Goal: Task Accomplishment & Management: Use online tool/utility

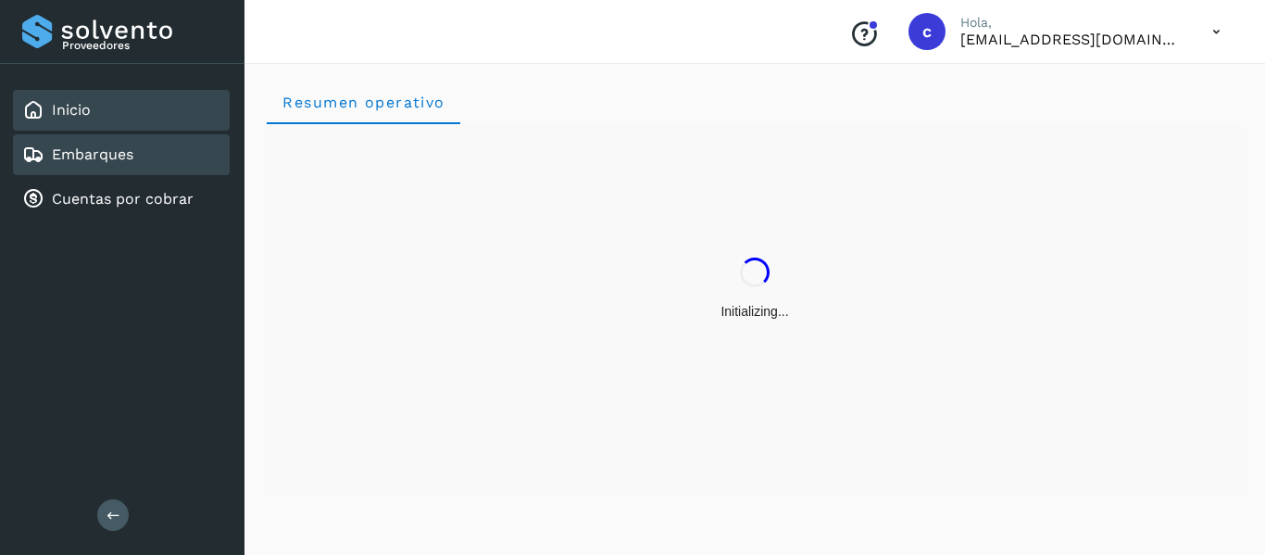
click at [133, 147] on link "Embarques" at bounding box center [92, 154] width 81 height 18
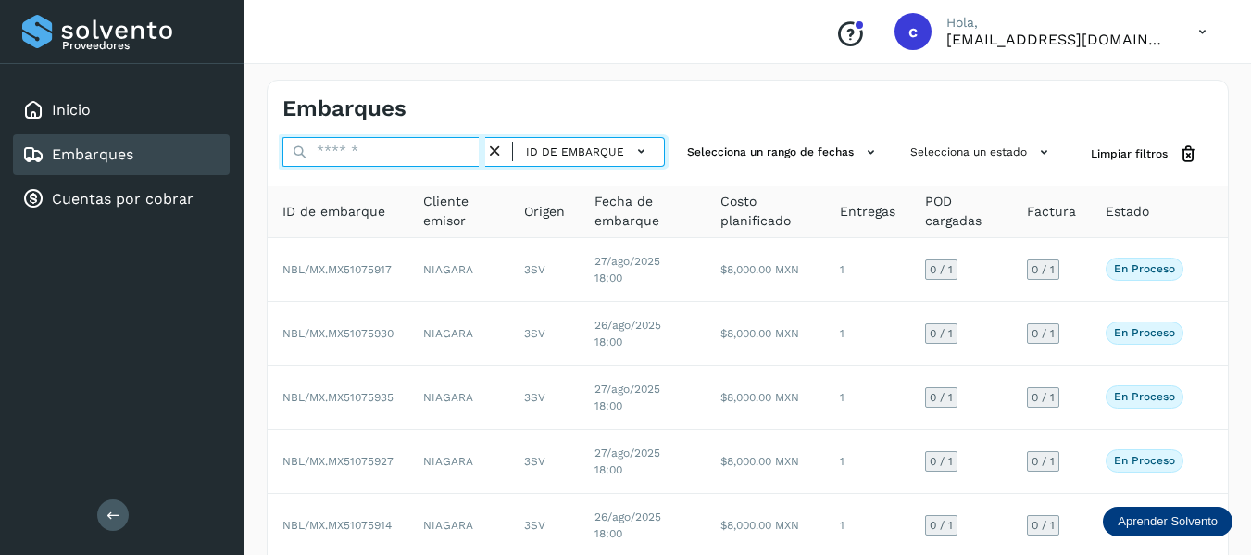
click at [360, 152] on input "text" at bounding box center [383, 152] width 203 height 30
paste input "**********"
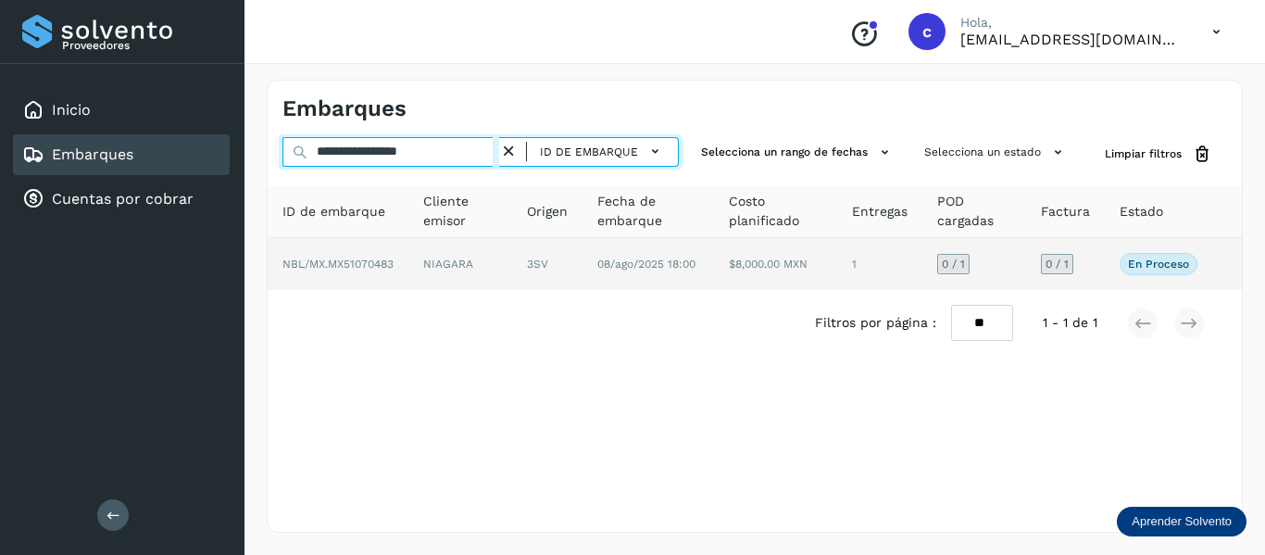
type input "**********"
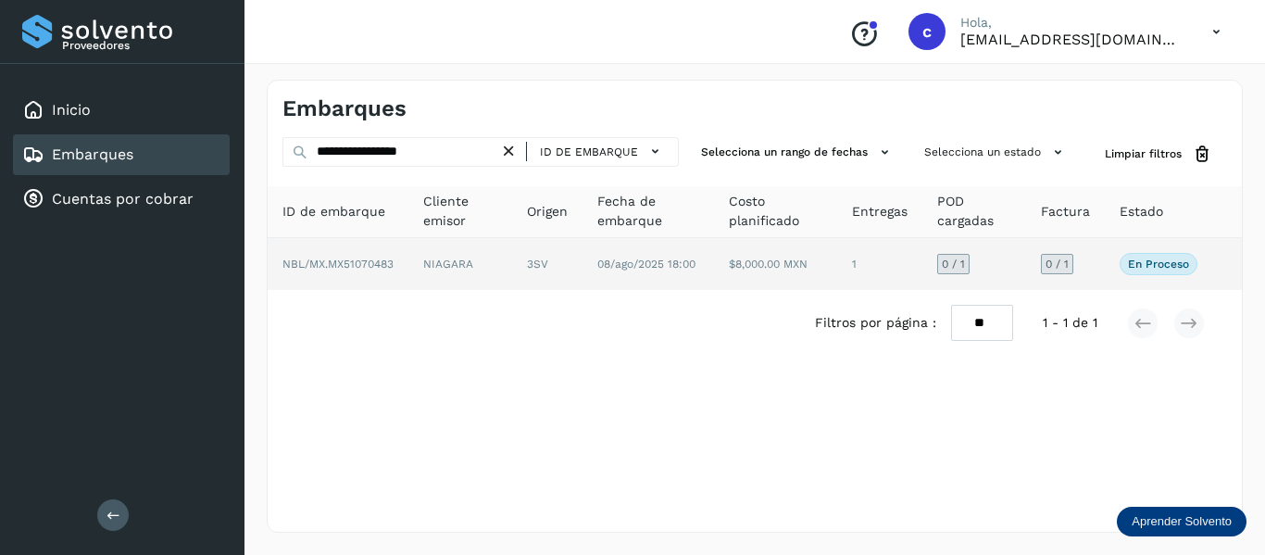
click at [408, 274] on td "NBL/MX.MX51070483" at bounding box center [460, 264] width 104 height 52
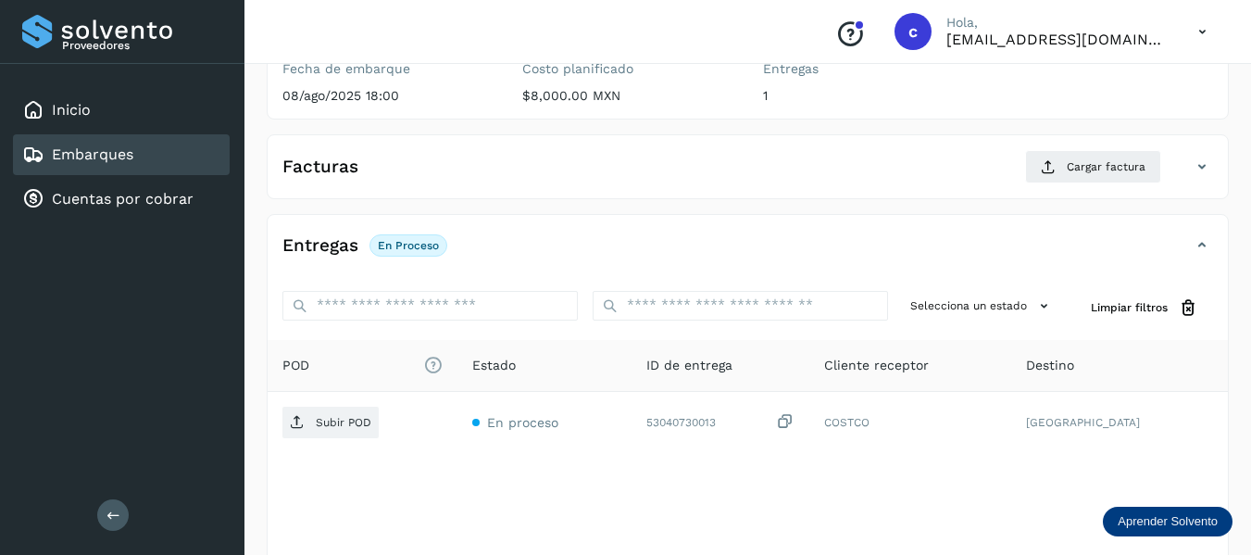
scroll to position [337, 0]
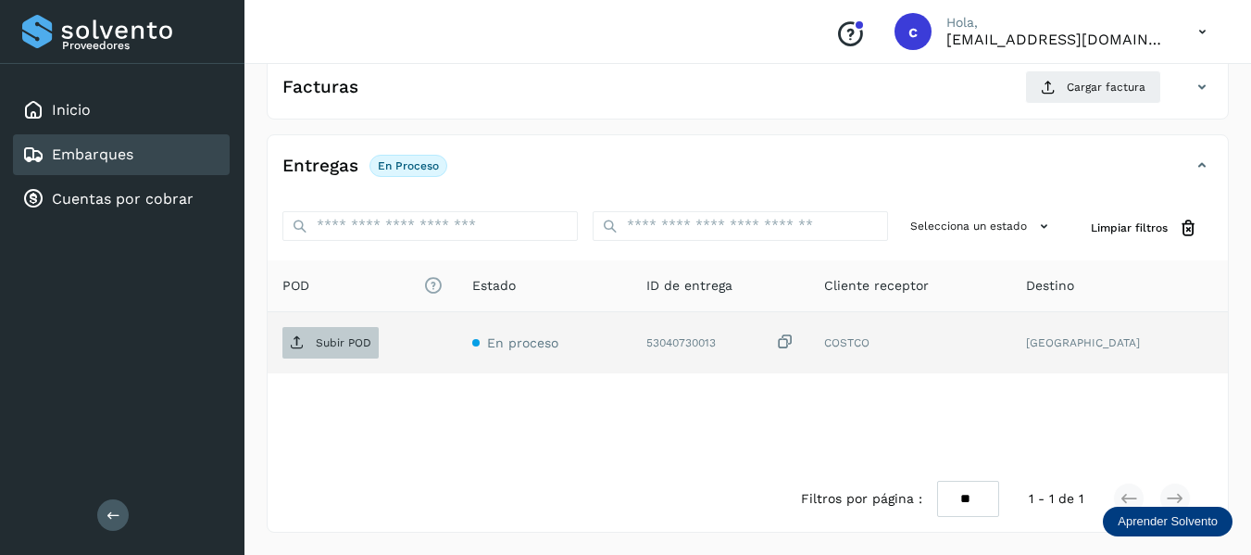
click at [345, 343] on p "Subir POD" at bounding box center [344, 342] width 56 height 13
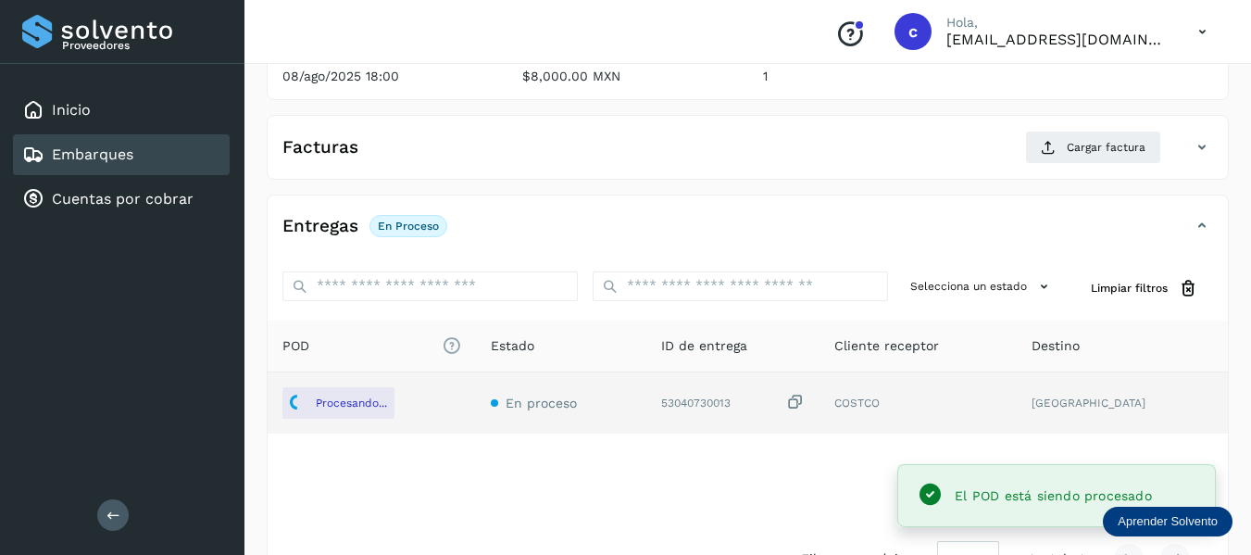
scroll to position [244, 0]
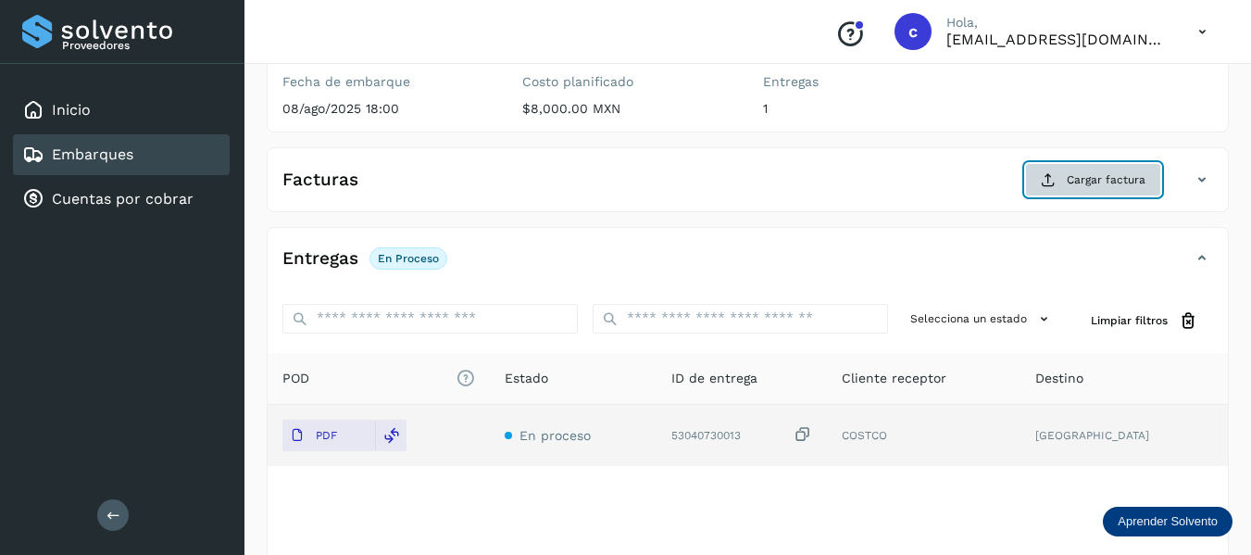
click at [1088, 172] on span "Cargar factura" at bounding box center [1106, 179] width 79 height 17
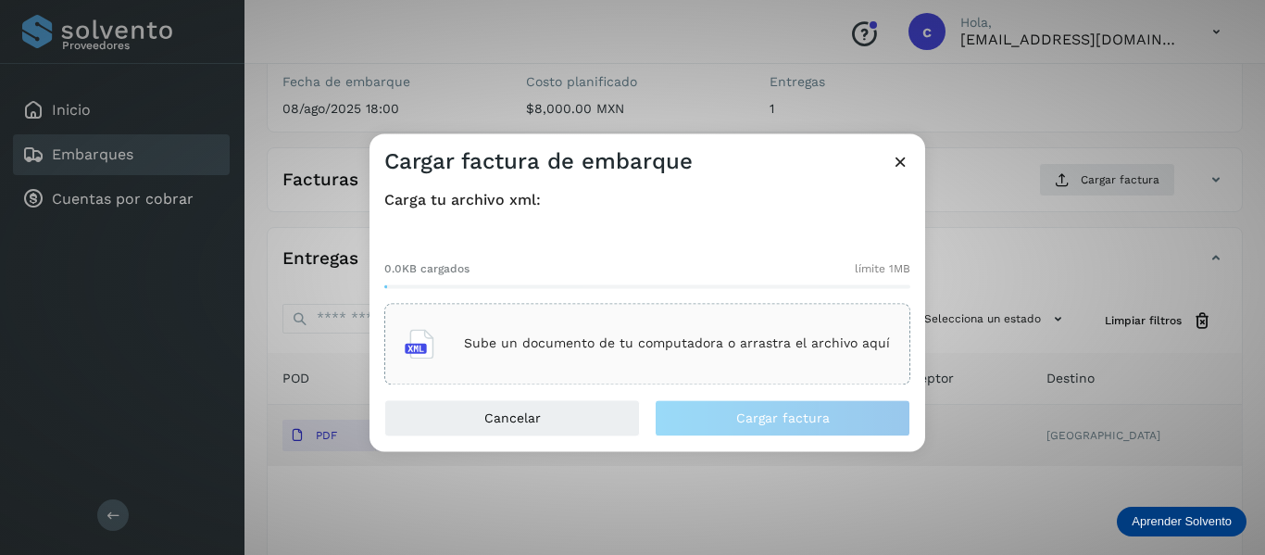
click at [529, 341] on p "Sube un documento de tu computadora o arrastra el archivo aquí" at bounding box center [677, 344] width 426 height 16
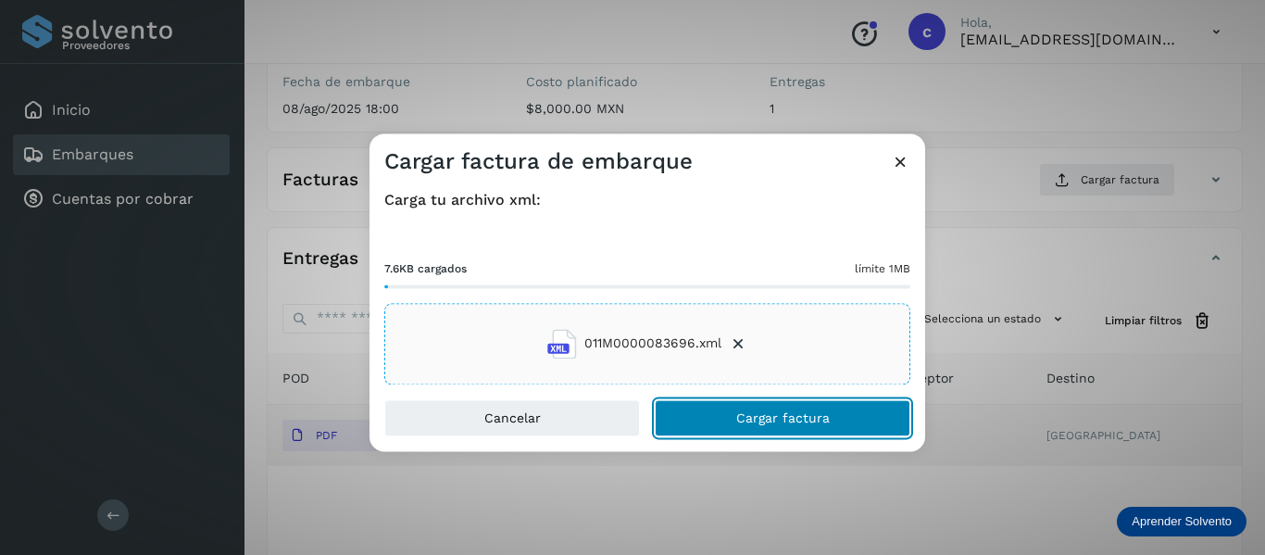
click at [707, 422] on button "Cargar factura" at bounding box center [783, 417] width 256 height 37
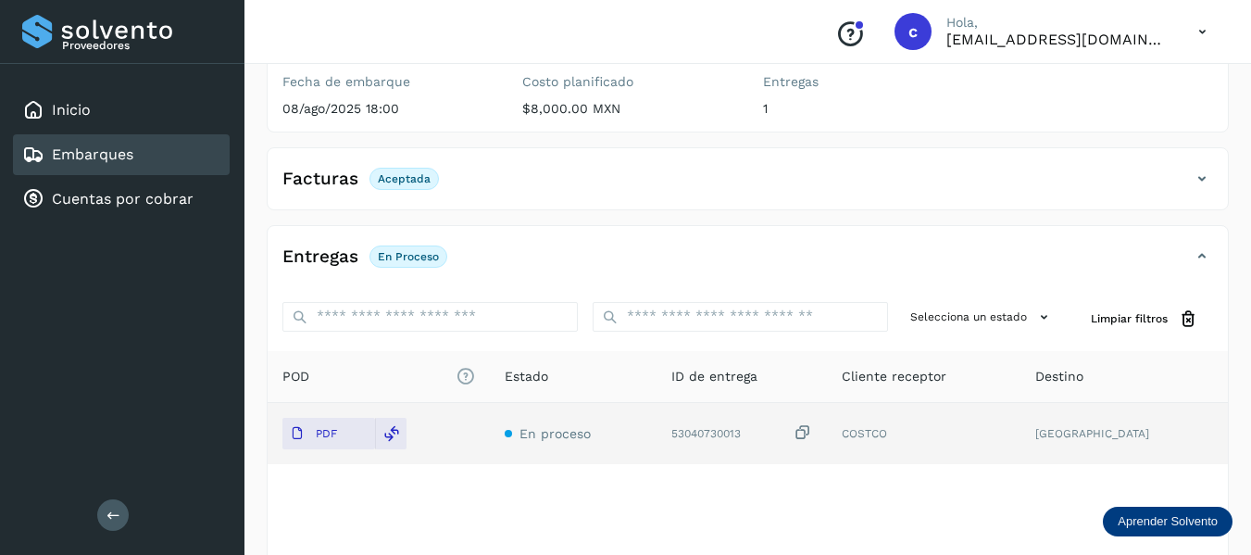
scroll to position [0, 0]
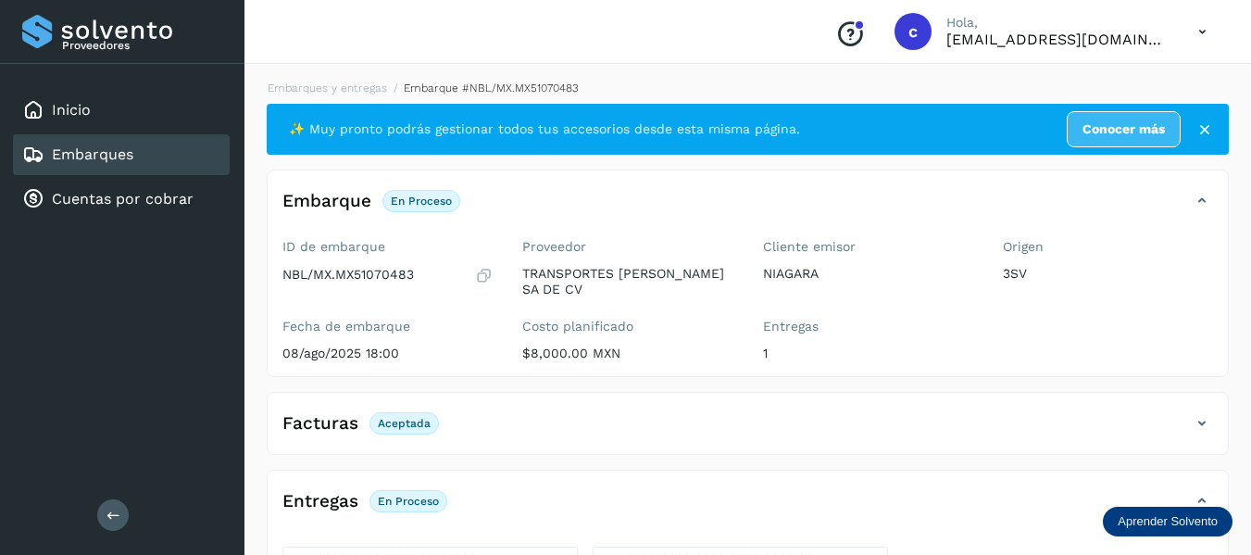
click at [161, 160] on div "Embarques" at bounding box center [121, 154] width 217 height 41
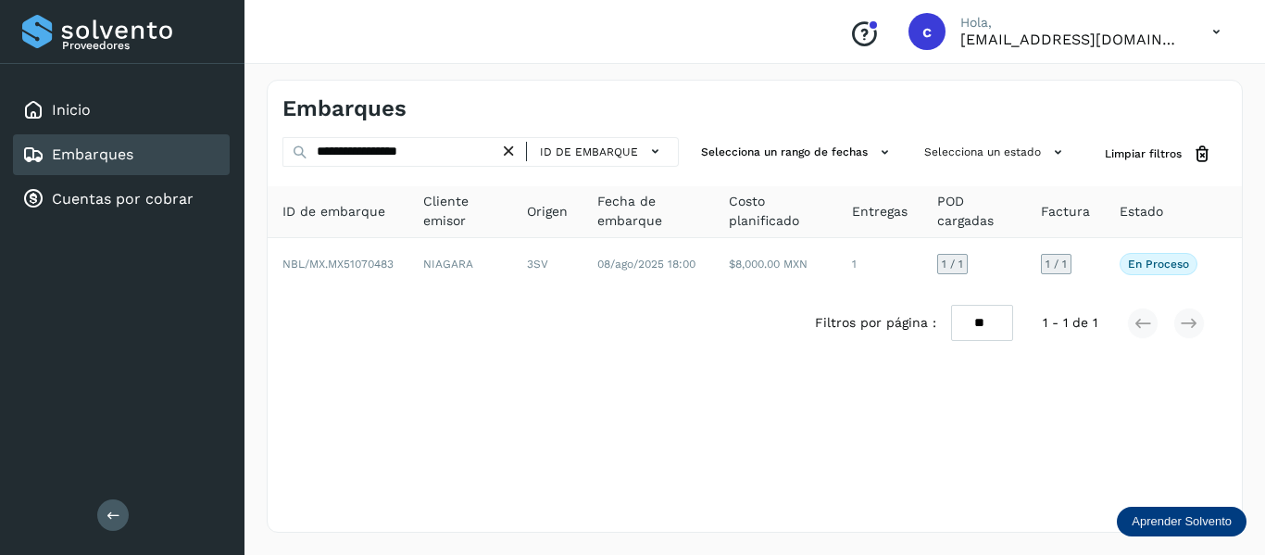
click at [509, 150] on icon at bounding box center [508, 151] width 19 height 19
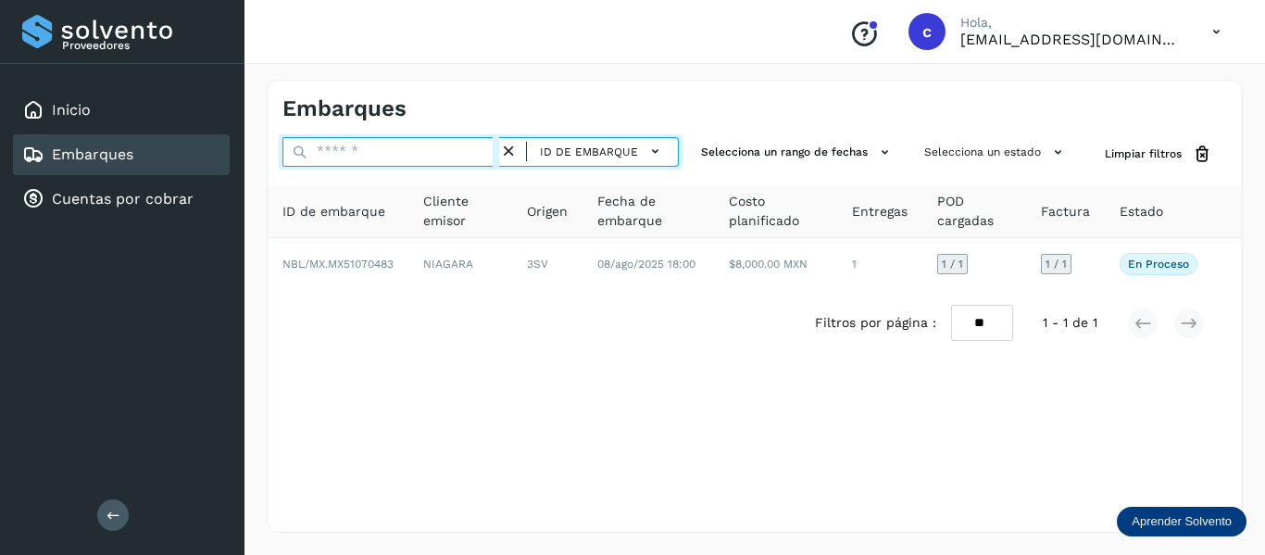
click at [403, 150] on input "text" at bounding box center [390, 152] width 217 height 30
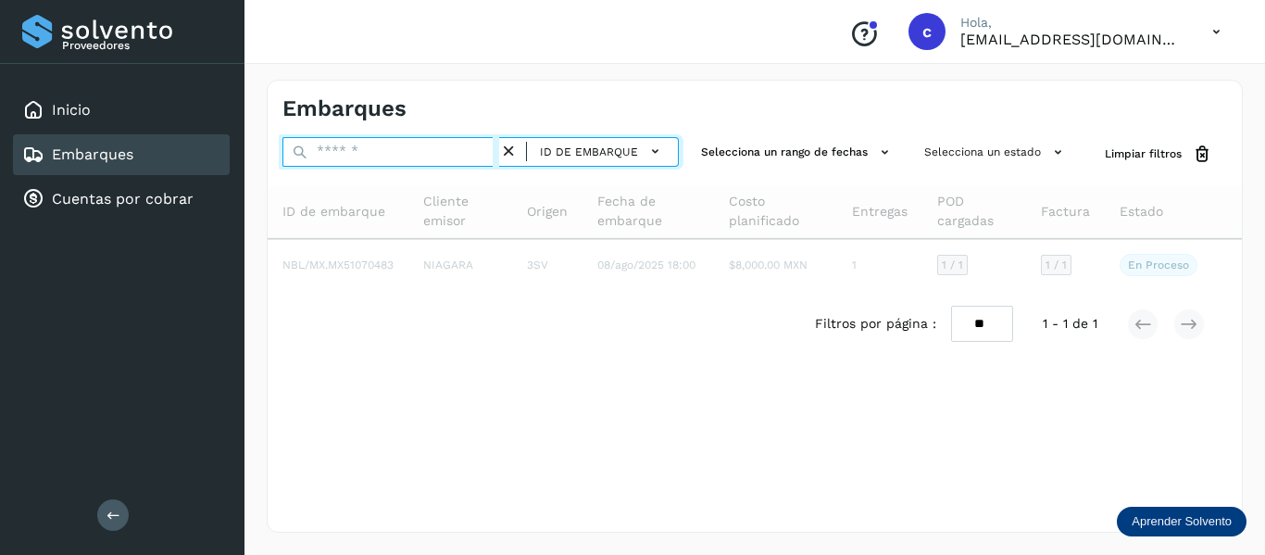
paste input "**********"
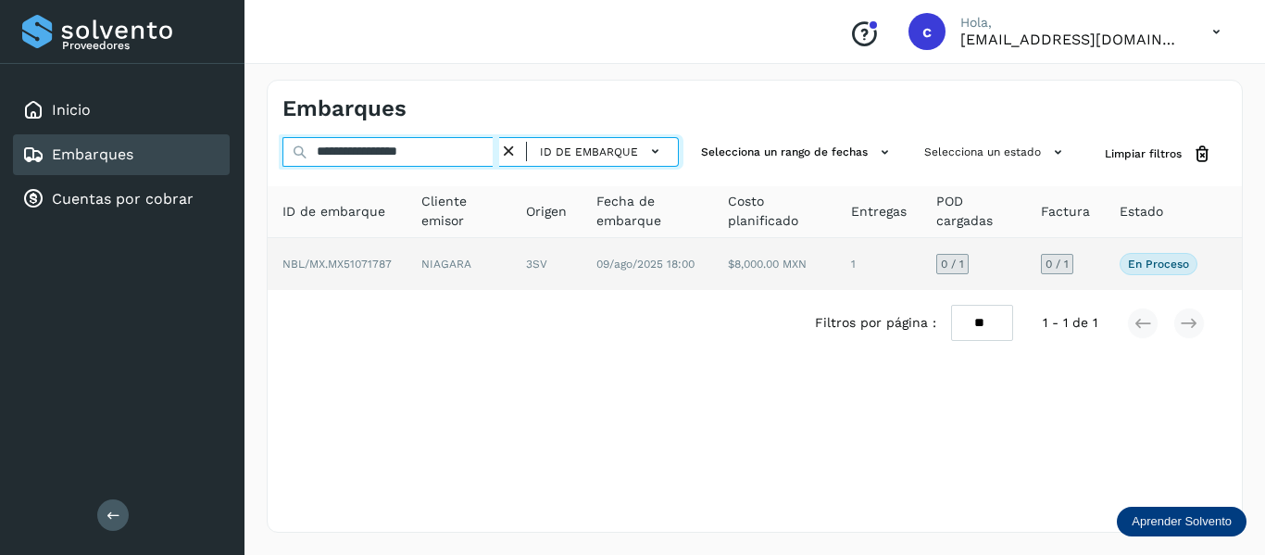
type input "**********"
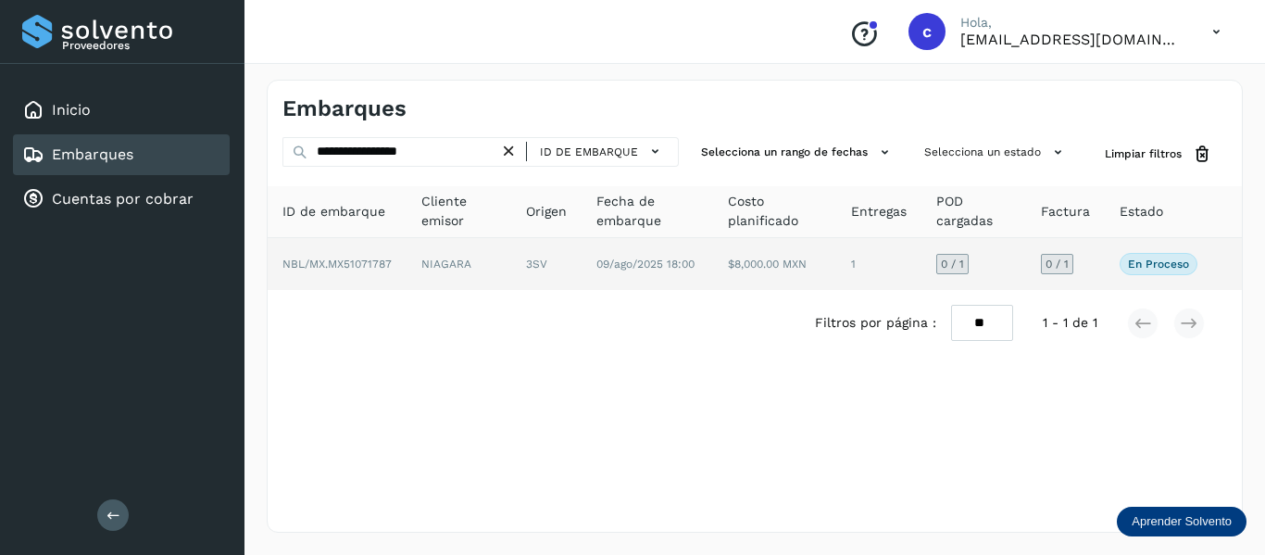
click at [511, 260] on td "NIAGARA" at bounding box center [546, 264] width 70 height 52
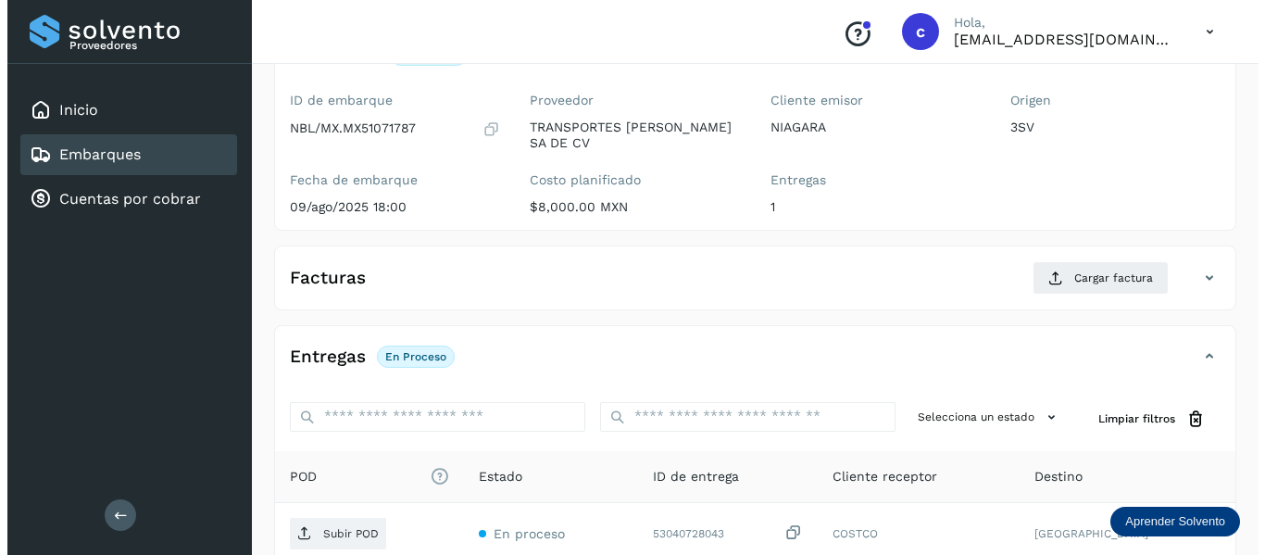
scroll to position [337, 0]
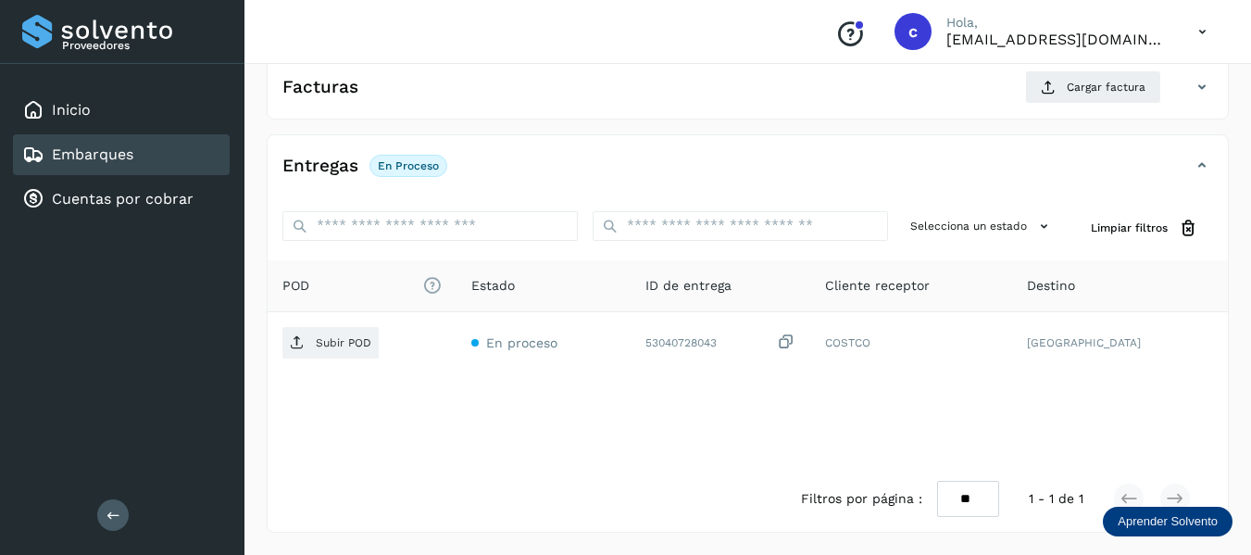
click at [523, 484] on div "Filtros por página : ** ** ** 1 - 1 de 1" at bounding box center [748, 499] width 960 height 66
click at [553, 438] on div "POD El tamaño máximo de archivo es de 20 Mb. Estado ID de entrega Cliente recep…" at bounding box center [748, 363] width 960 height 206
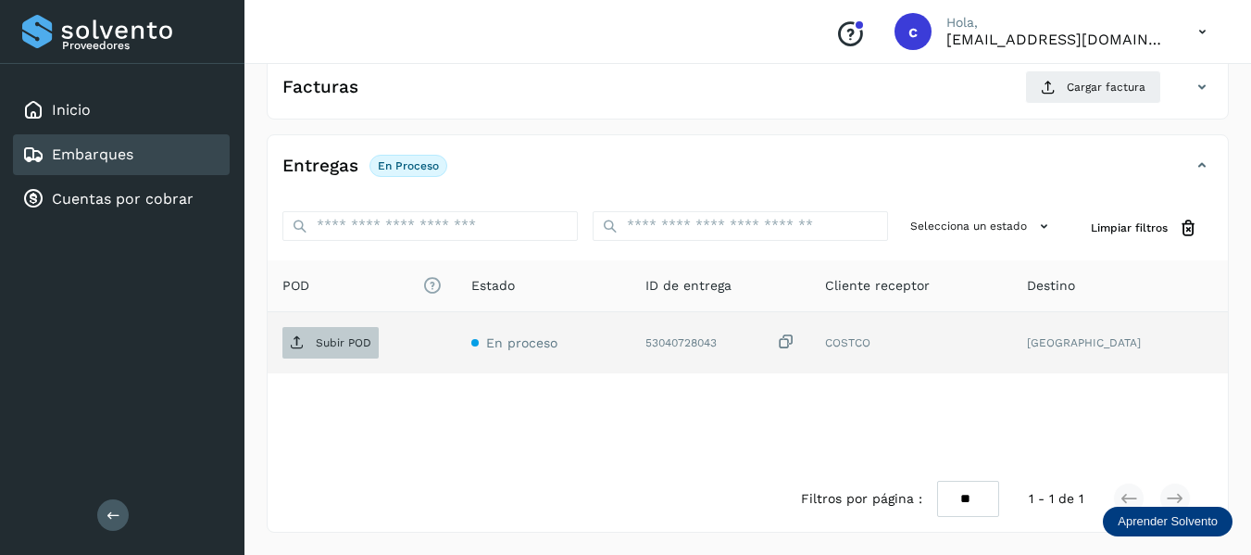
click at [305, 350] on span "Subir POD" at bounding box center [330, 343] width 96 height 30
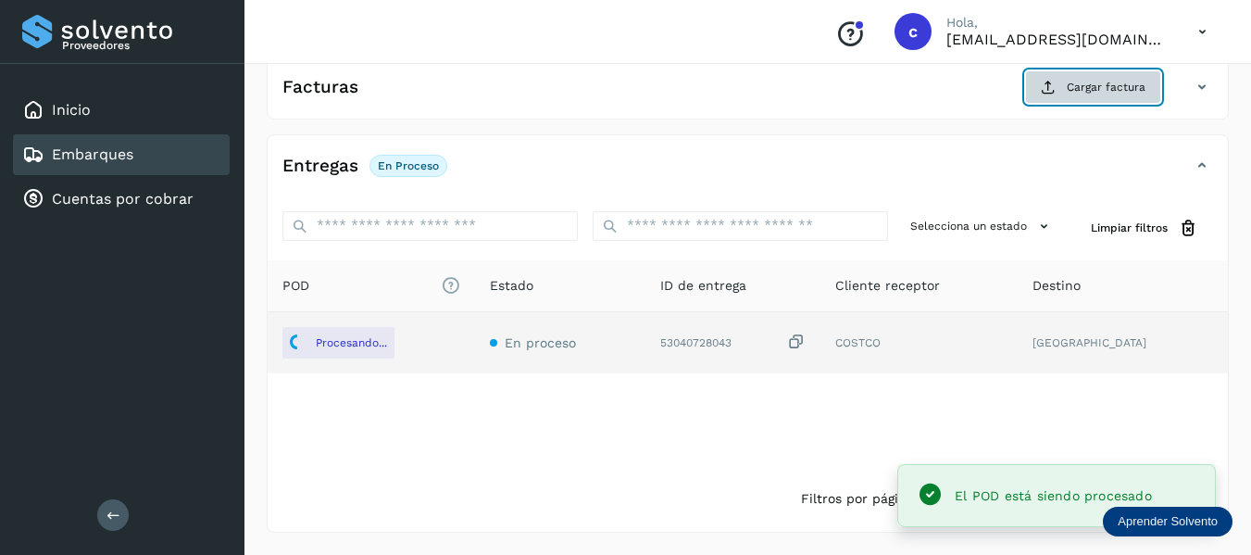
click at [1077, 94] on span "Cargar factura" at bounding box center [1106, 87] width 79 height 17
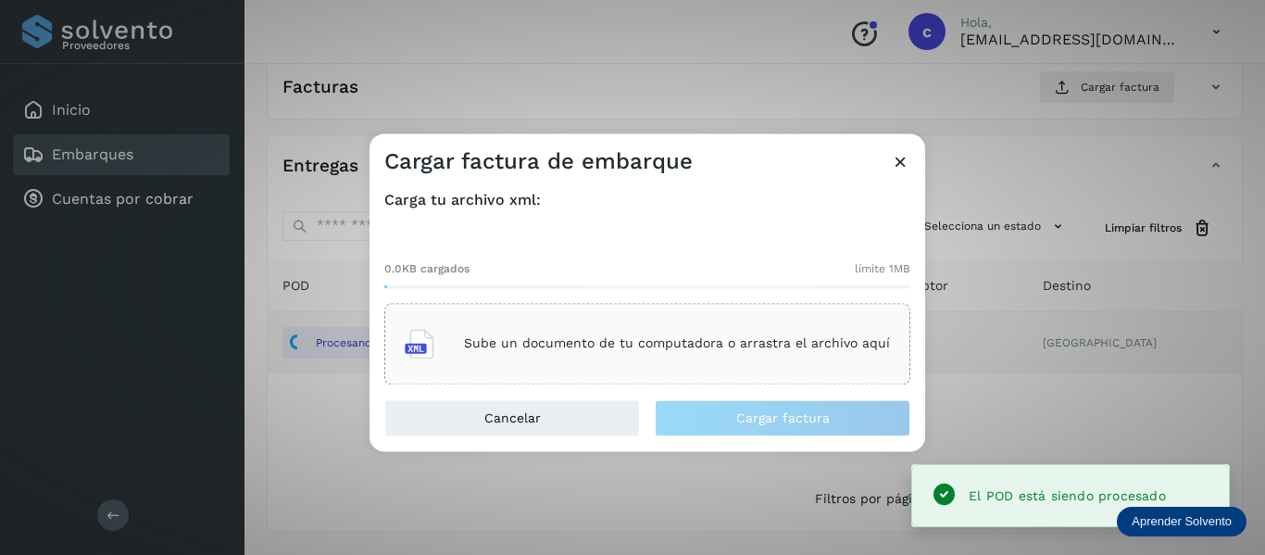
click at [514, 344] on p "Sube un documento de tu computadora o arrastra el archivo aquí" at bounding box center [677, 344] width 426 height 16
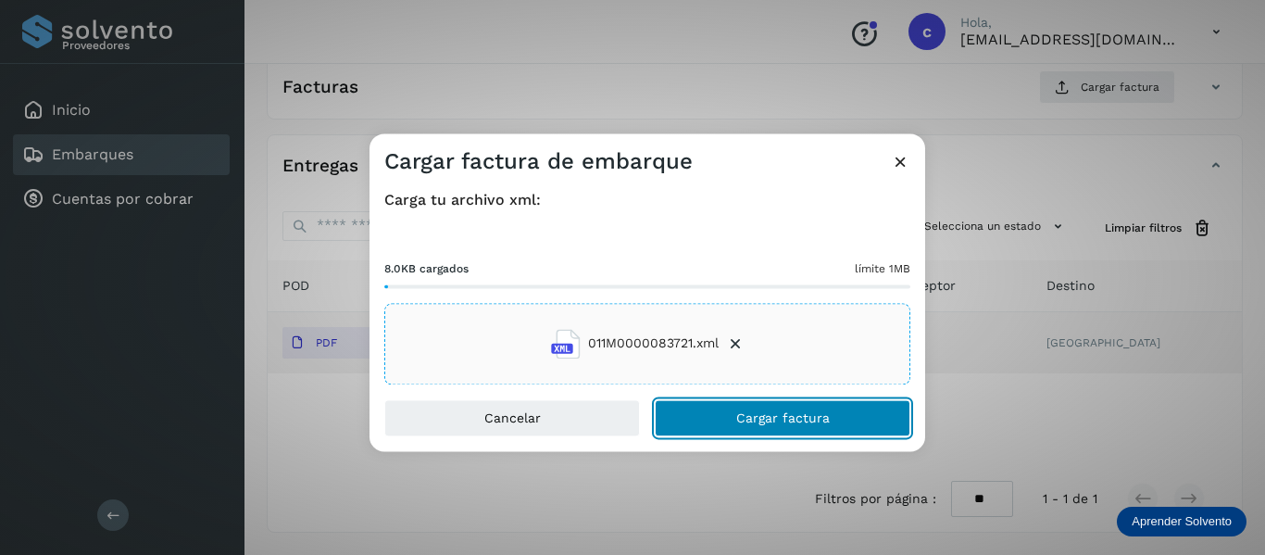
click at [716, 416] on button "Cargar factura" at bounding box center [783, 417] width 256 height 37
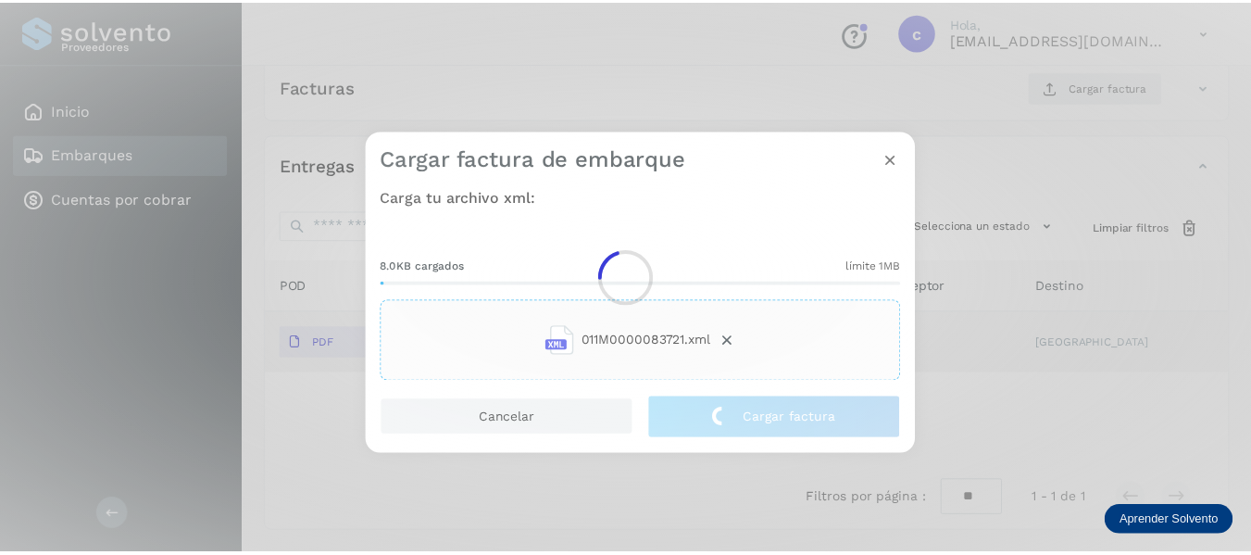
scroll to position [335, 0]
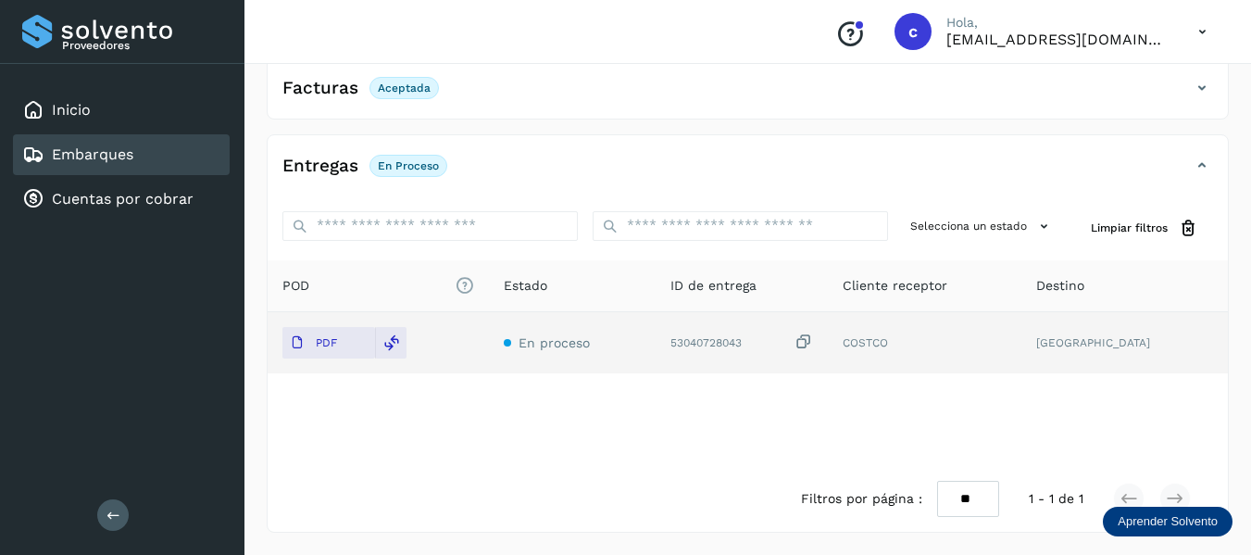
click at [655, 481] on div "Filtros por página : ** ** ** 1 - 1 de 1" at bounding box center [748, 499] width 960 height 66
click at [91, 145] on link "Embarques" at bounding box center [92, 154] width 81 height 18
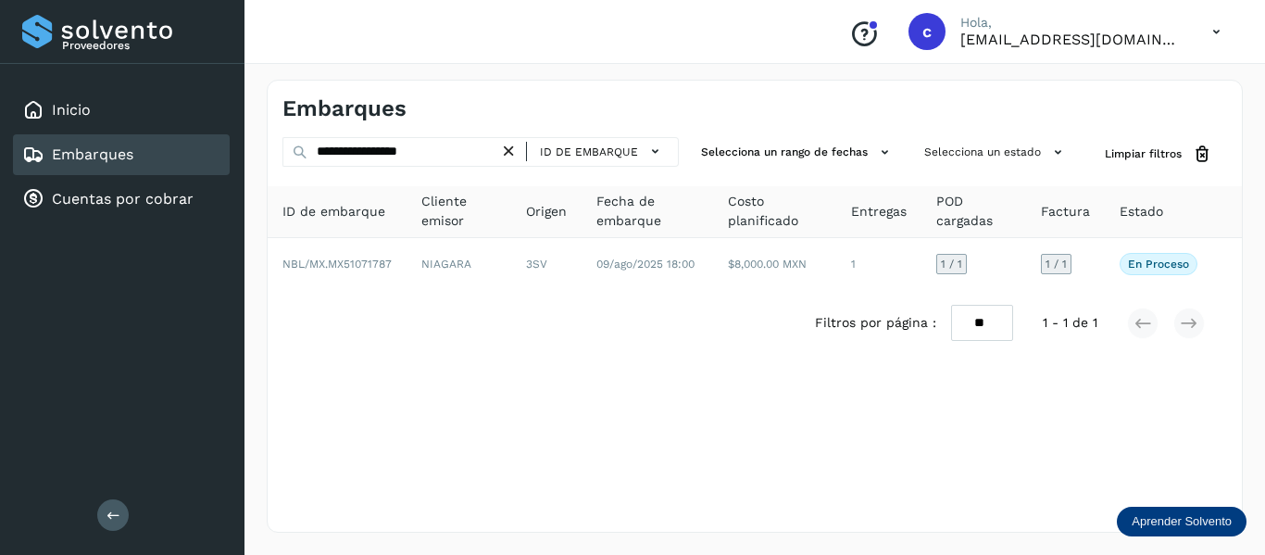
click at [527, 148] on div "ID de embarque" at bounding box center [594, 151] width 152 height 27
click at [518, 148] on icon at bounding box center [508, 151] width 19 height 19
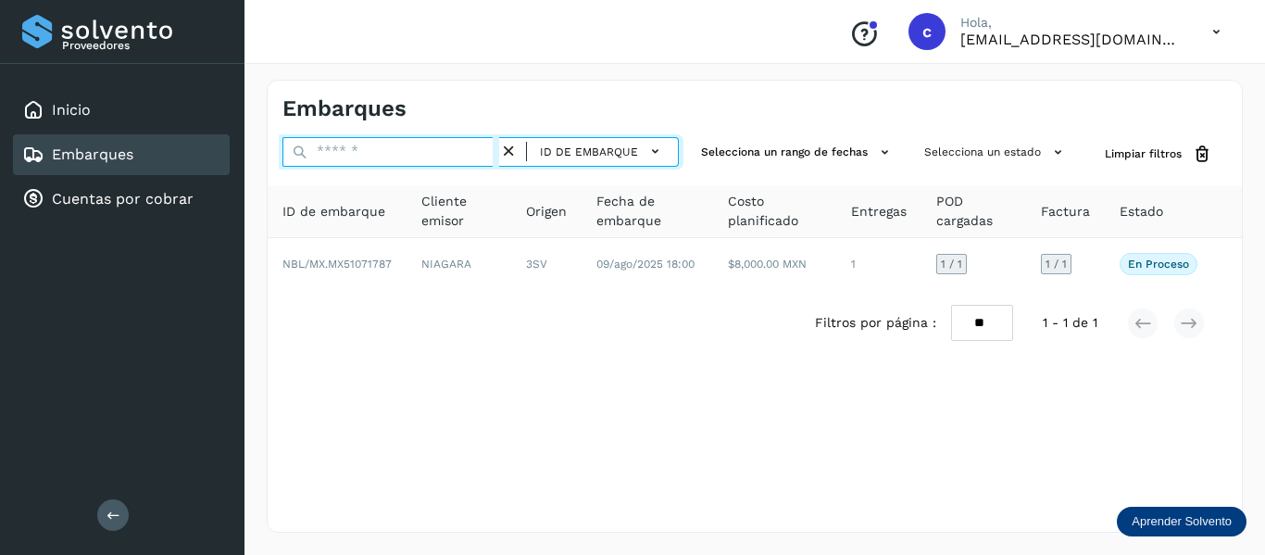
click at [430, 150] on input "text" at bounding box center [390, 152] width 217 height 30
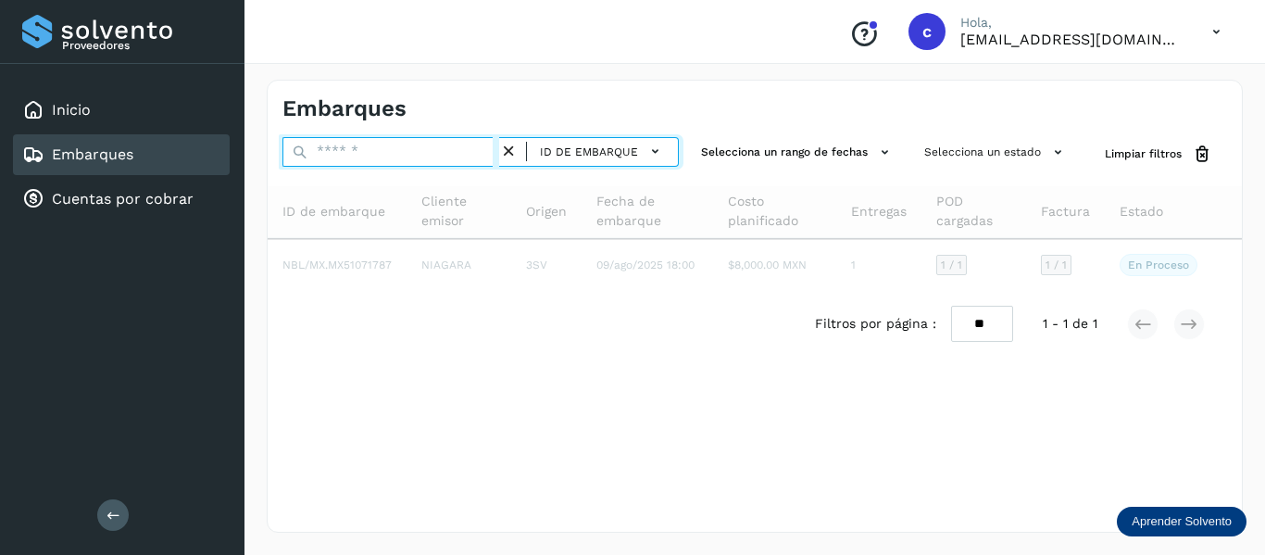
paste input "**********"
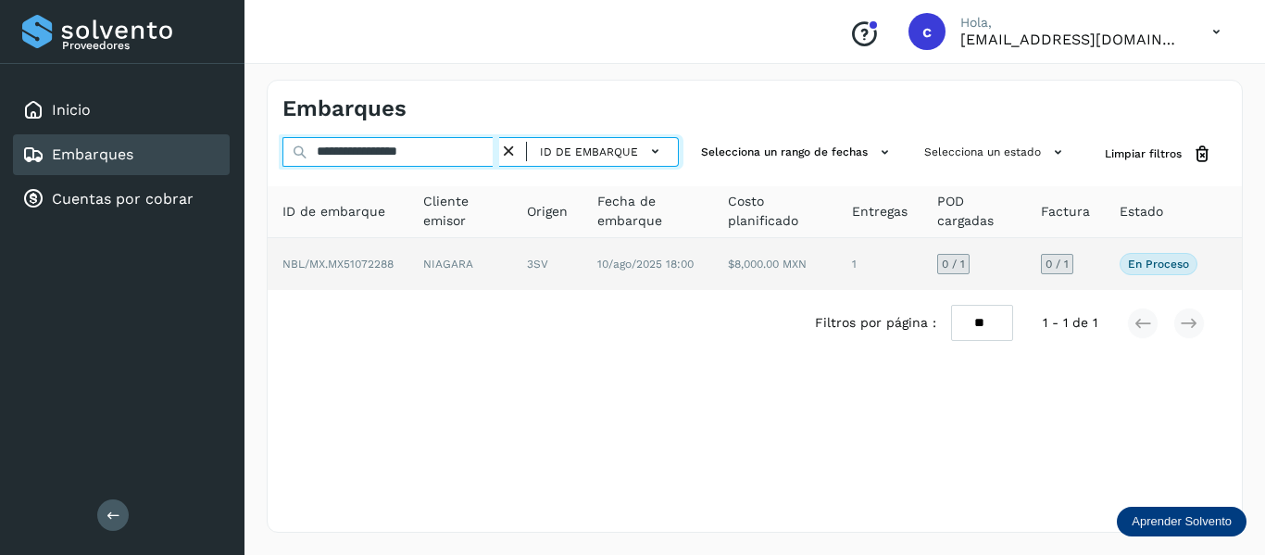
type input "**********"
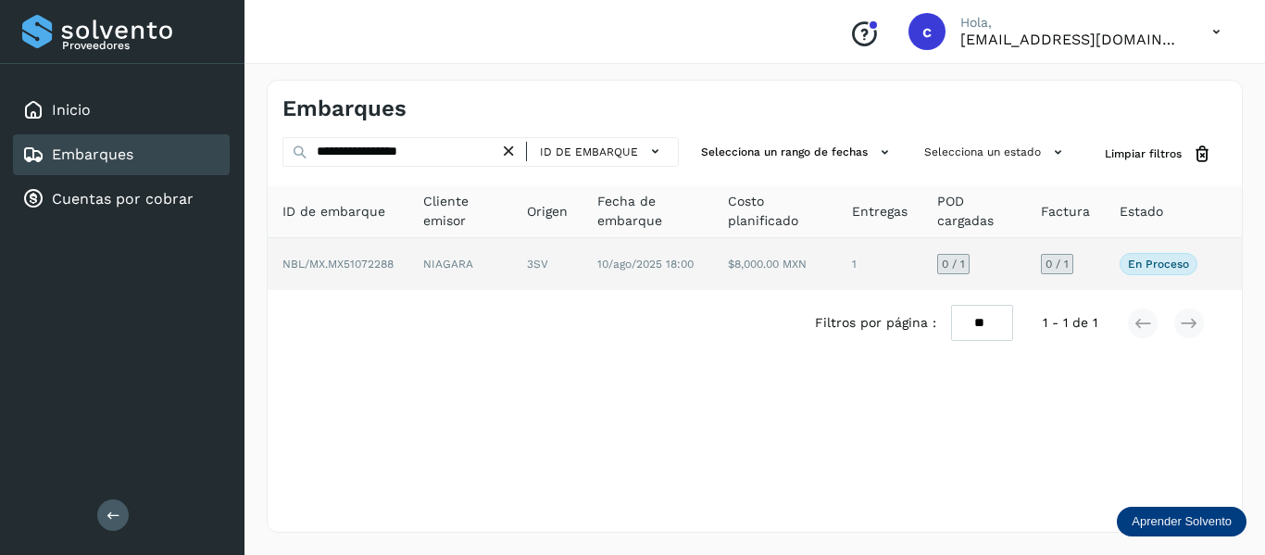
click at [582, 260] on td "3SV" at bounding box center [647, 264] width 131 height 52
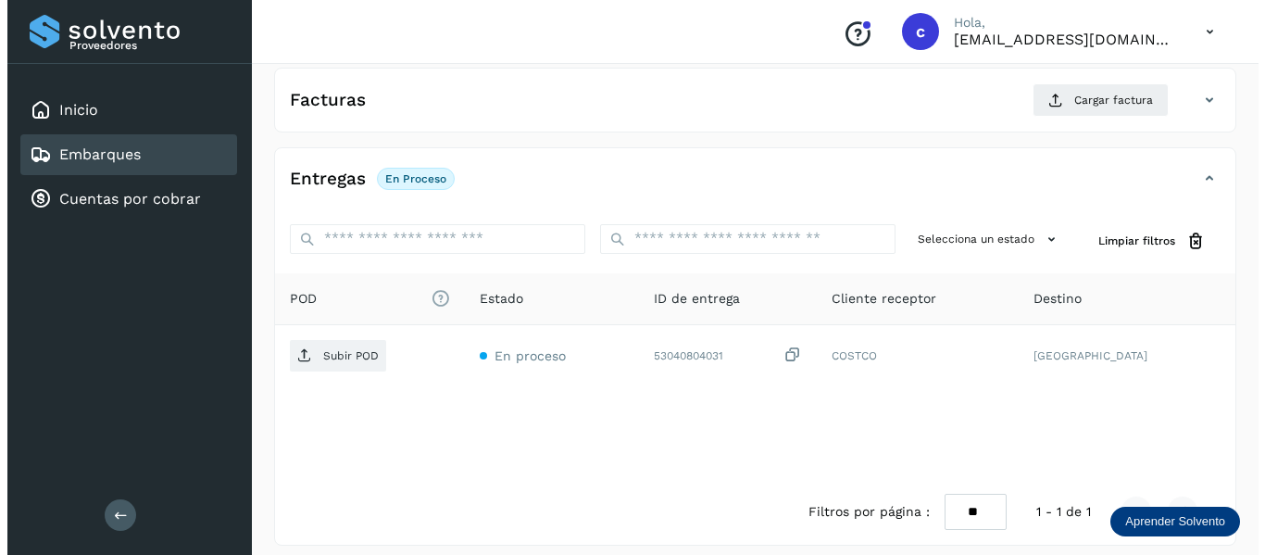
scroll to position [337, 0]
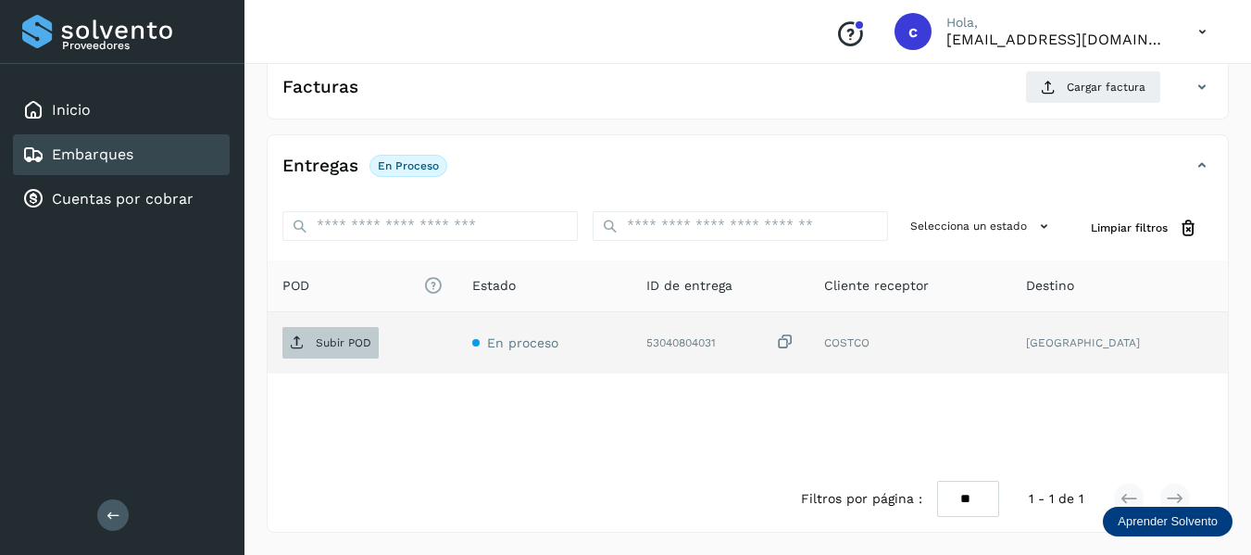
click at [348, 343] on p "Subir POD" at bounding box center [344, 342] width 56 height 13
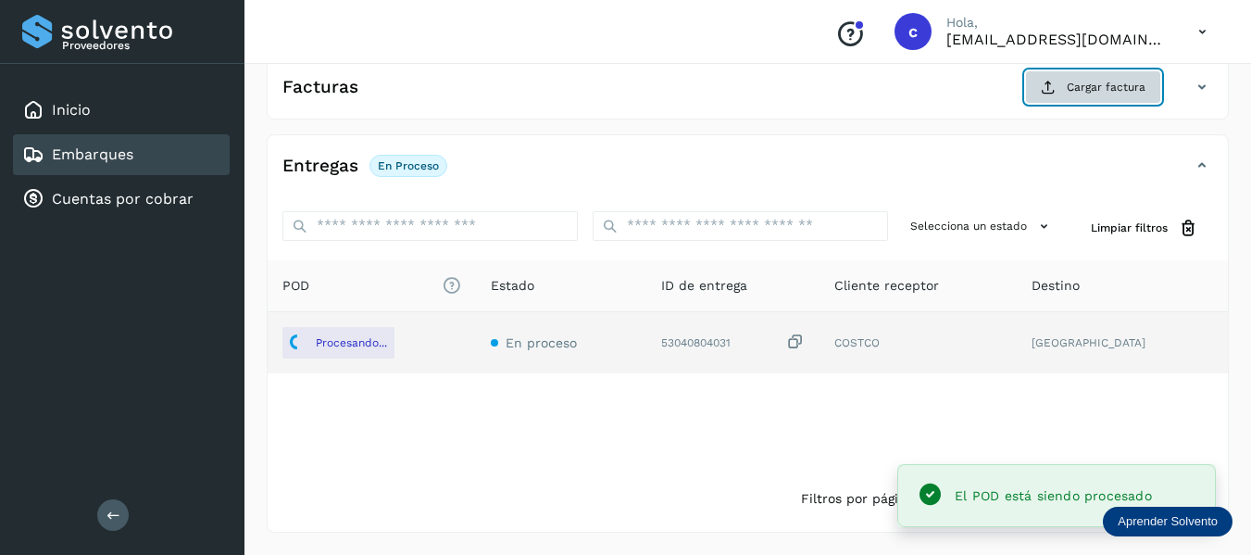
click at [1076, 100] on button "Cargar factura" at bounding box center [1093, 86] width 136 height 33
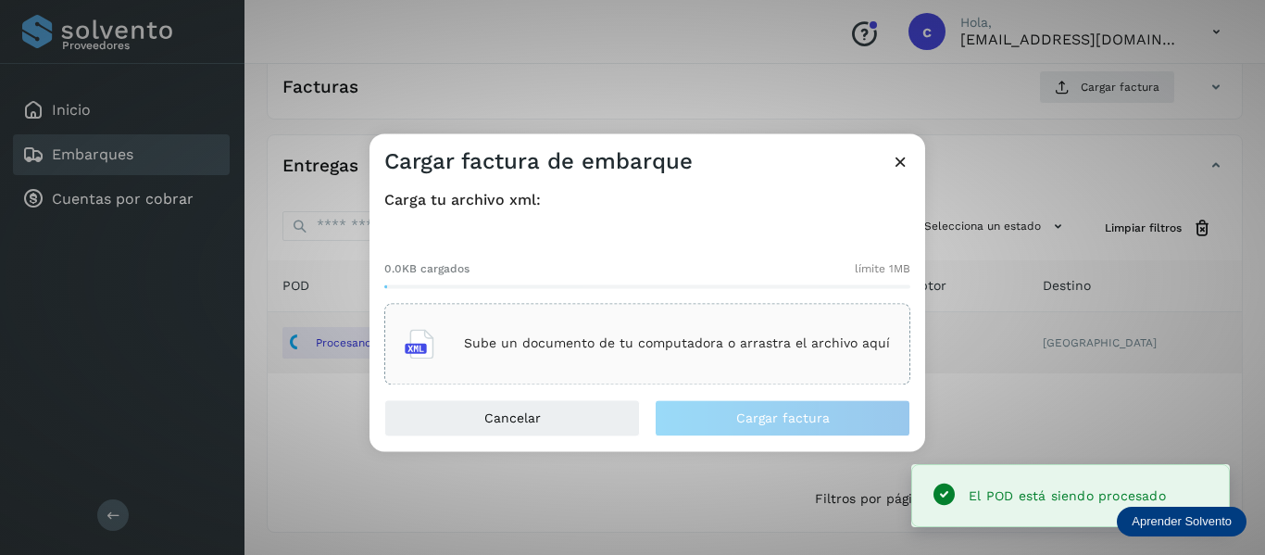
click at [531, 331] on div "Sube un documento de tu computadora o arrastra el archivo aquí" at bounding box center [647, 343] width 485 height 50
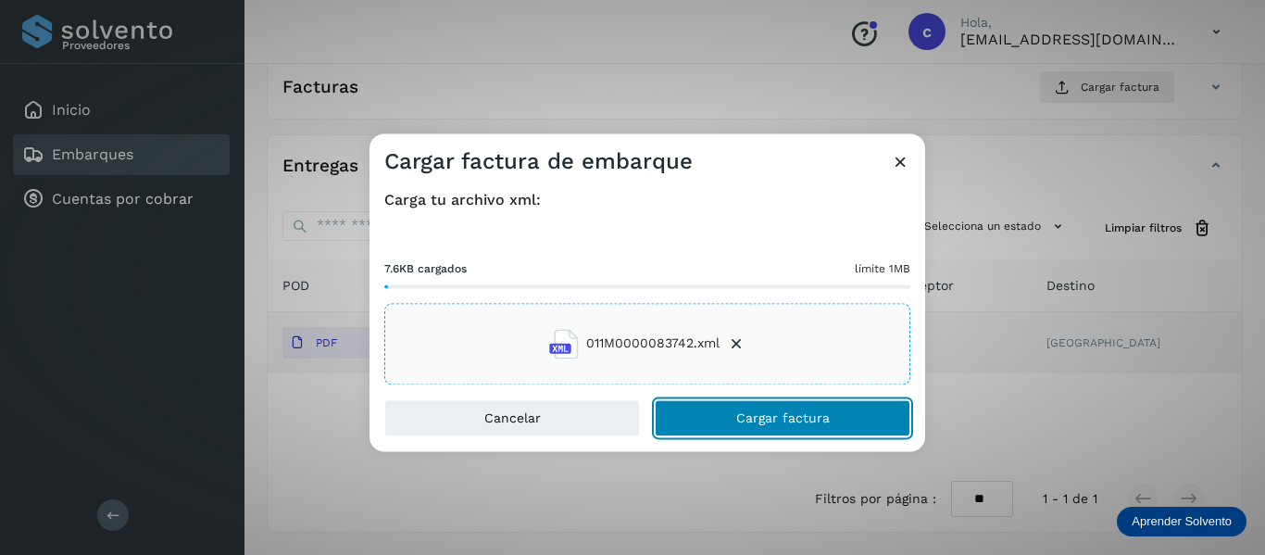
click at [711, 415] on button "Cargar factura" at bounding box center [783, 417] width 256 height 37
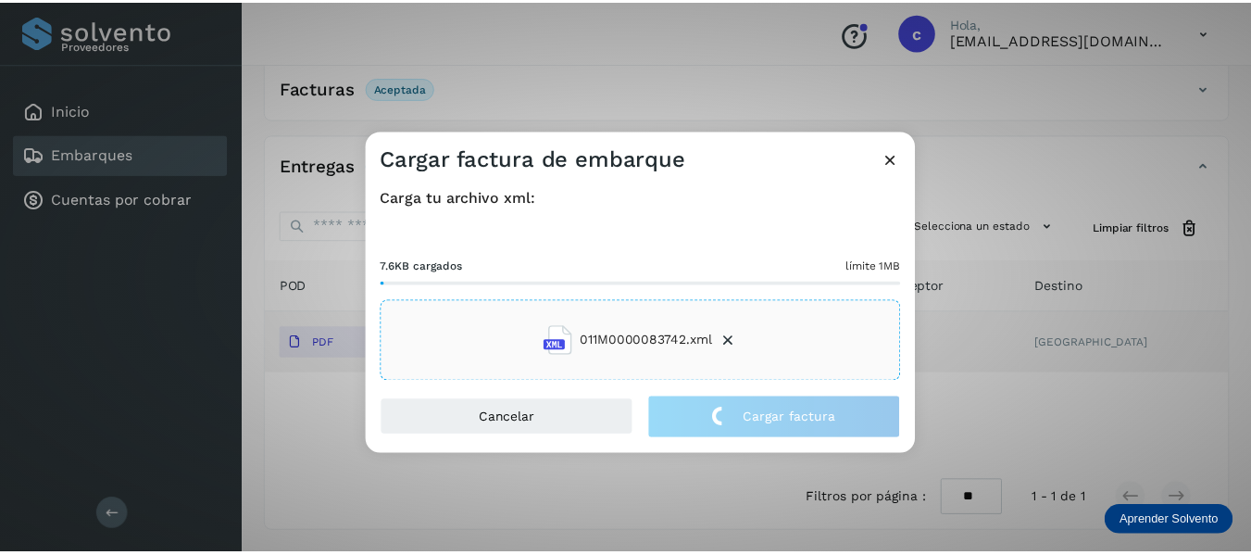
scroll to position [335, 0]
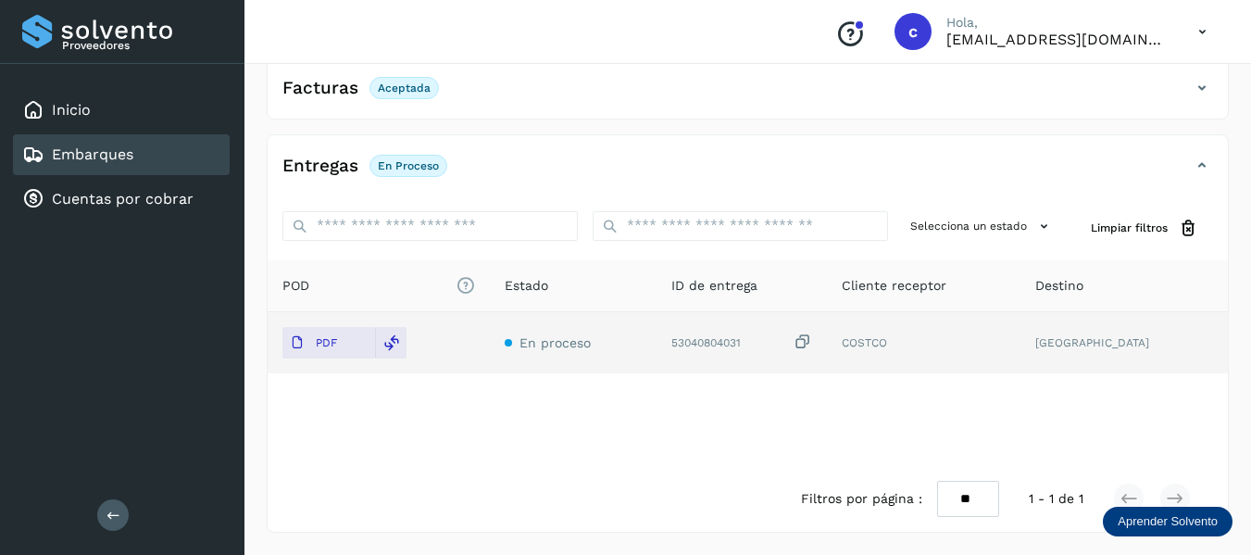
click at [104, 149] on link "Embarques" at bounding box center [92, 154] width 81 height 18
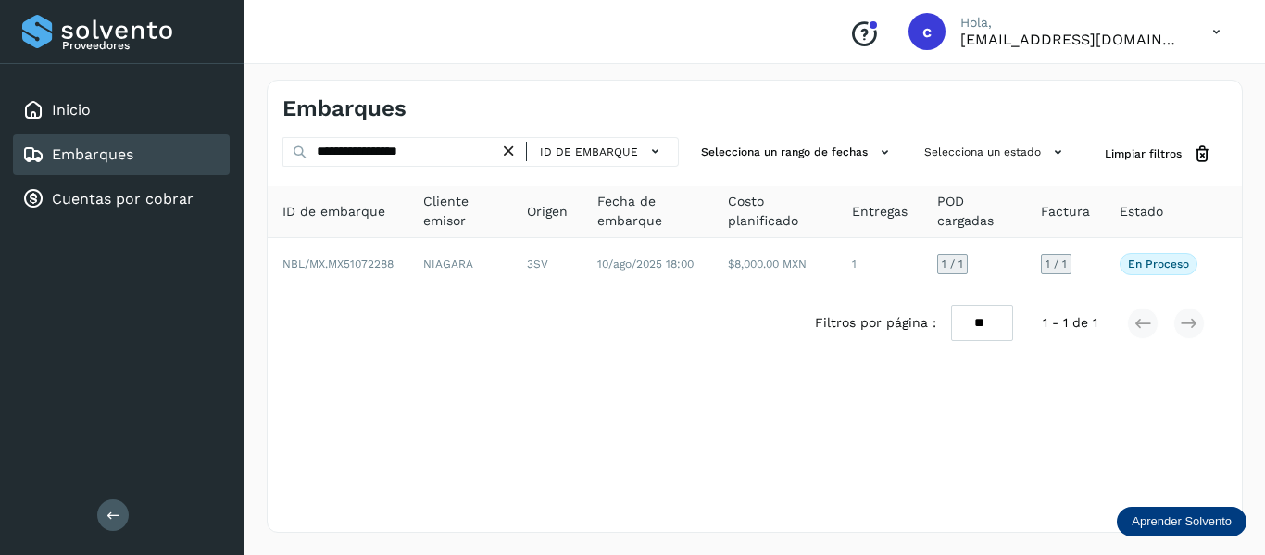
click at [505, 154] on icon at bounding box center [508, 151] width 19 height 19
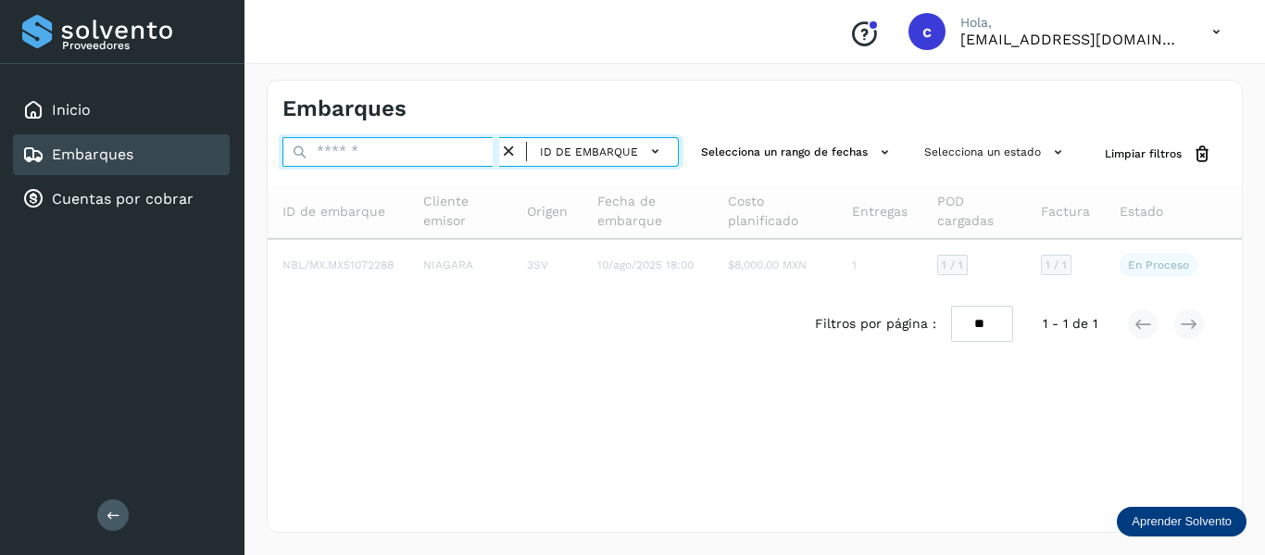
click at [409, 154] on input "text" at bounding box center [390, 152] width 217 height 30
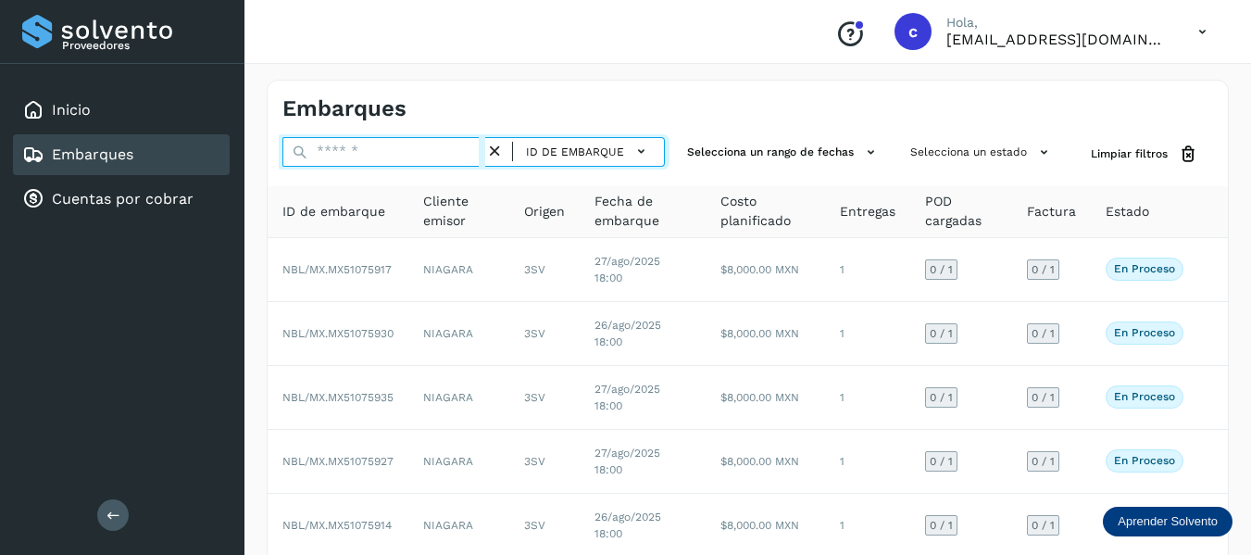
paste input "**********"
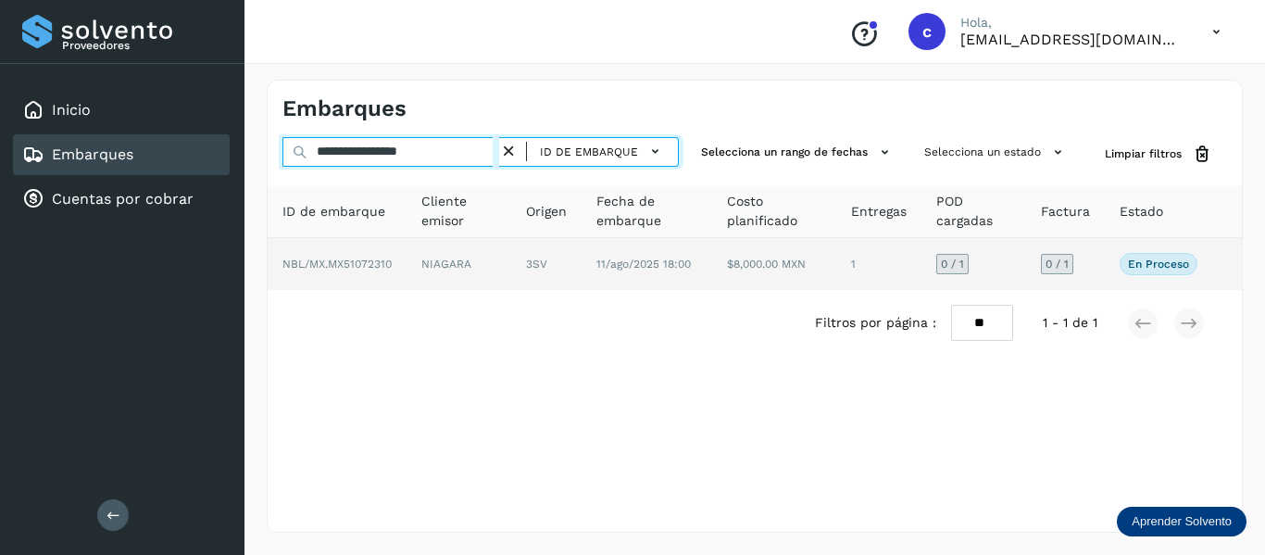
type input "**********"
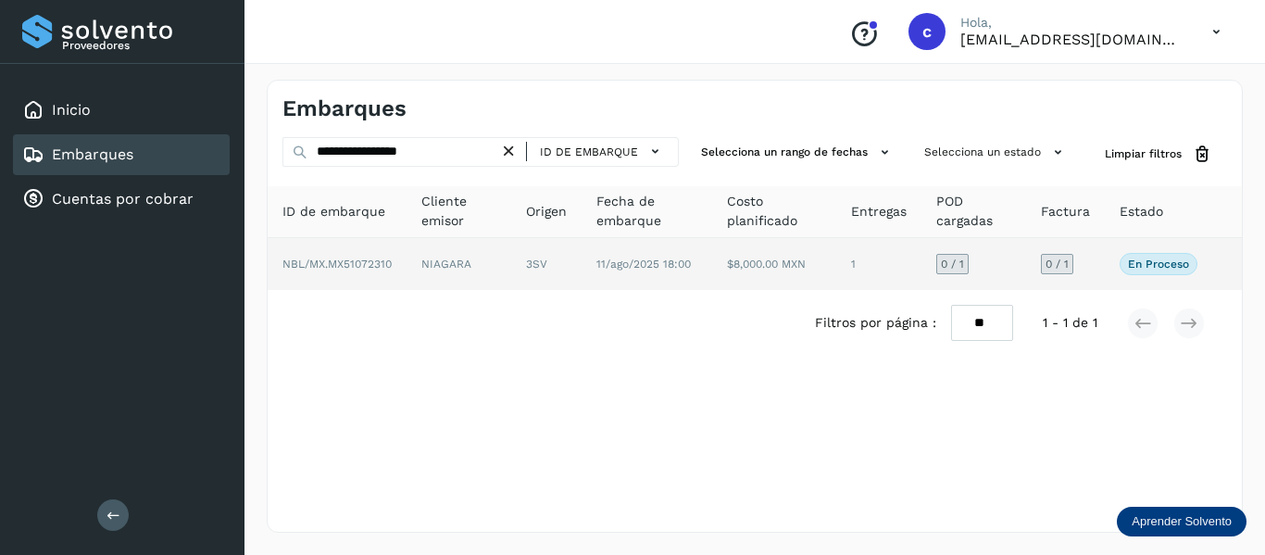
click at [511, 254] on td "NIAGARA" at bounding box center [546, 264] width 70 height 52
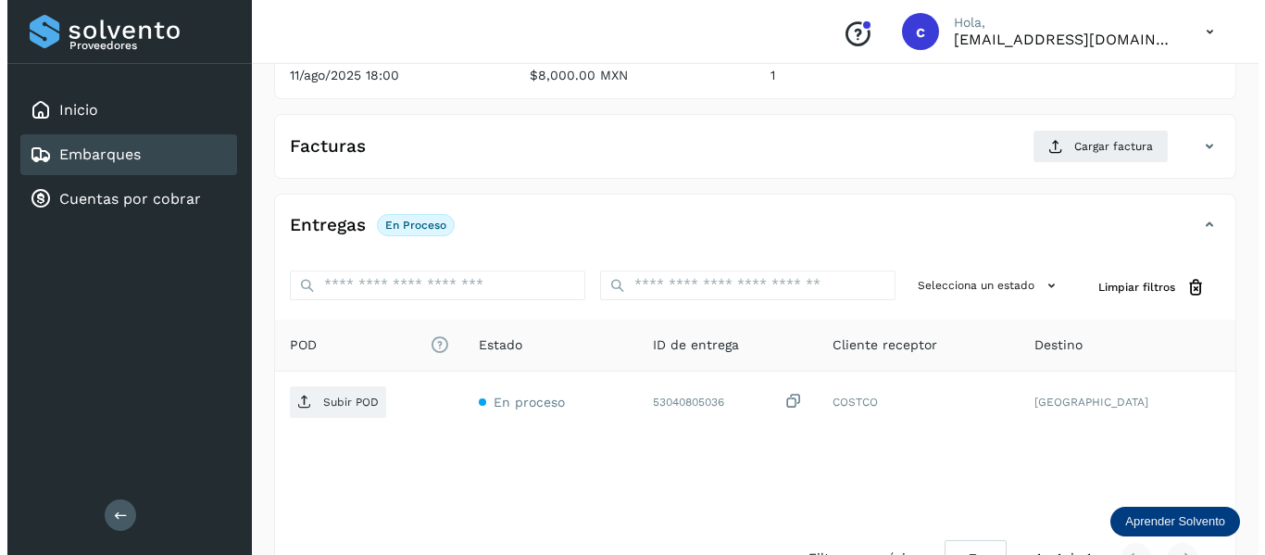
scroll to position [337, 0]
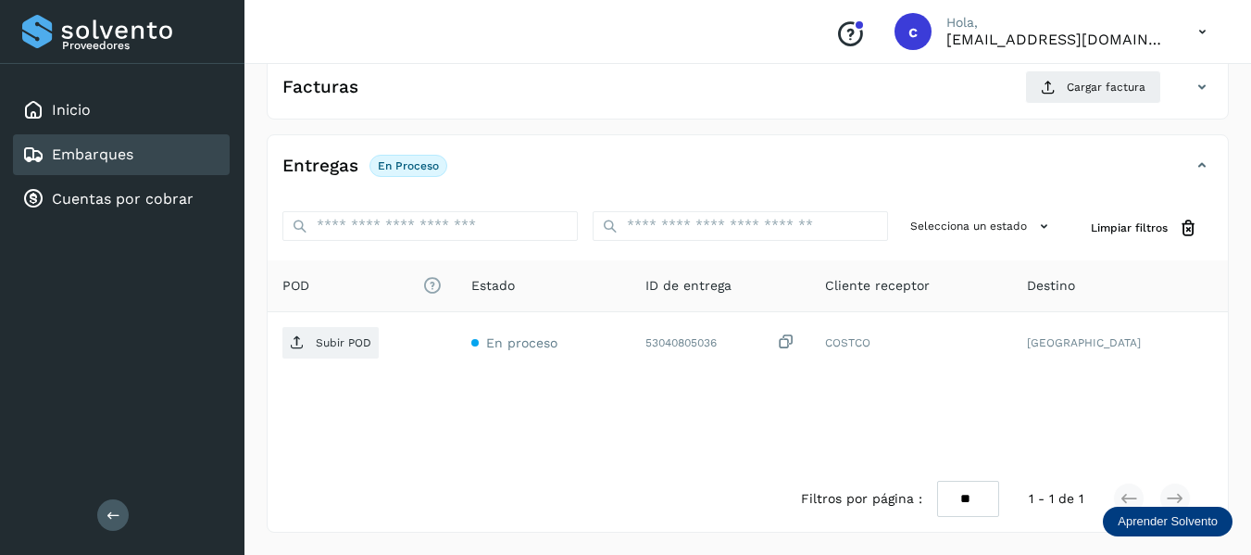
click at [583, 464] on div "POD El tamaño máximo de archivo es de 20 Mb. Estado ID de entrega Cliente recep…" at bounding box center [748, 363] width 960 height 206
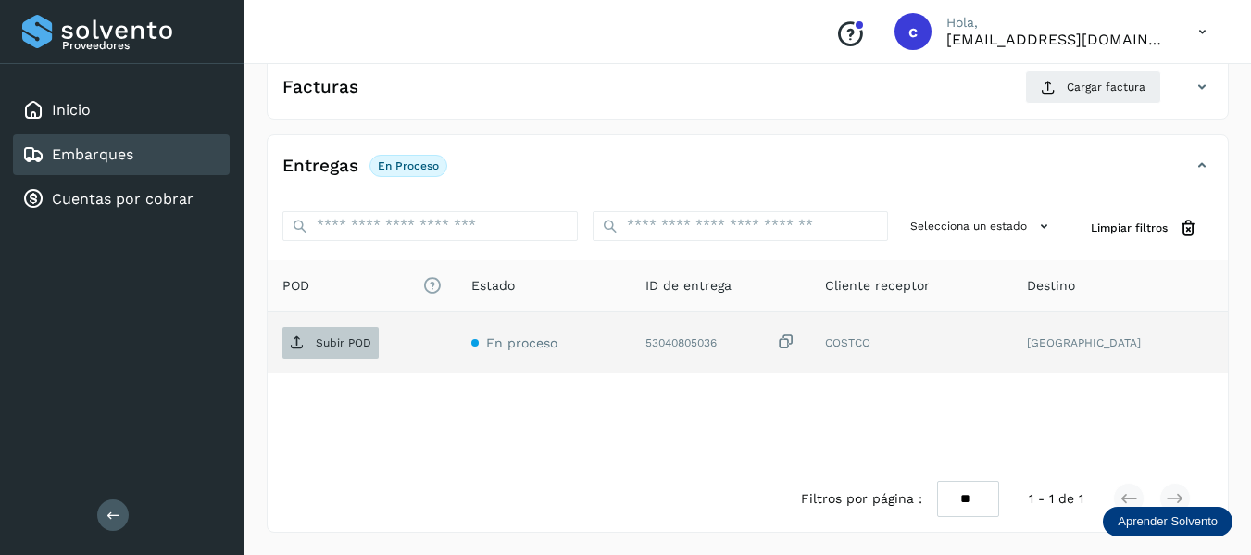
click at [347, 340] on p "Subir POD" at bounding box center [344, 342] width 56 height 13
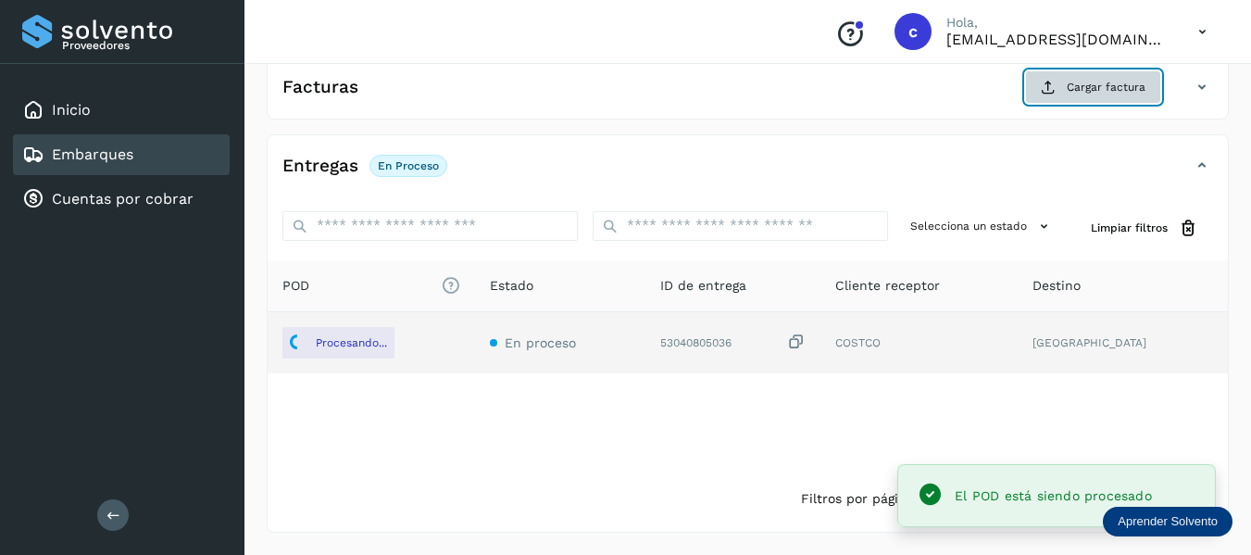
click at [1051, 89] on icon at bounding box center [1048, 87] width 15 height 15
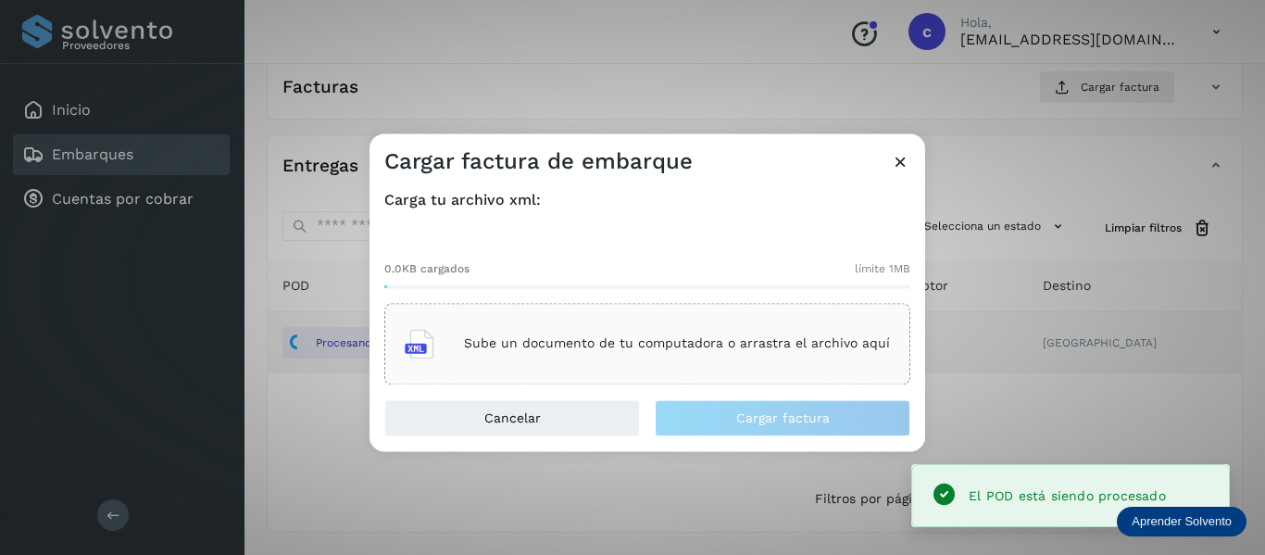
click at [492, 326] on div "Sube un documento de tu computadora o arrastra el archivo aquí" at bounding box center [647, 343] width 485 height 50
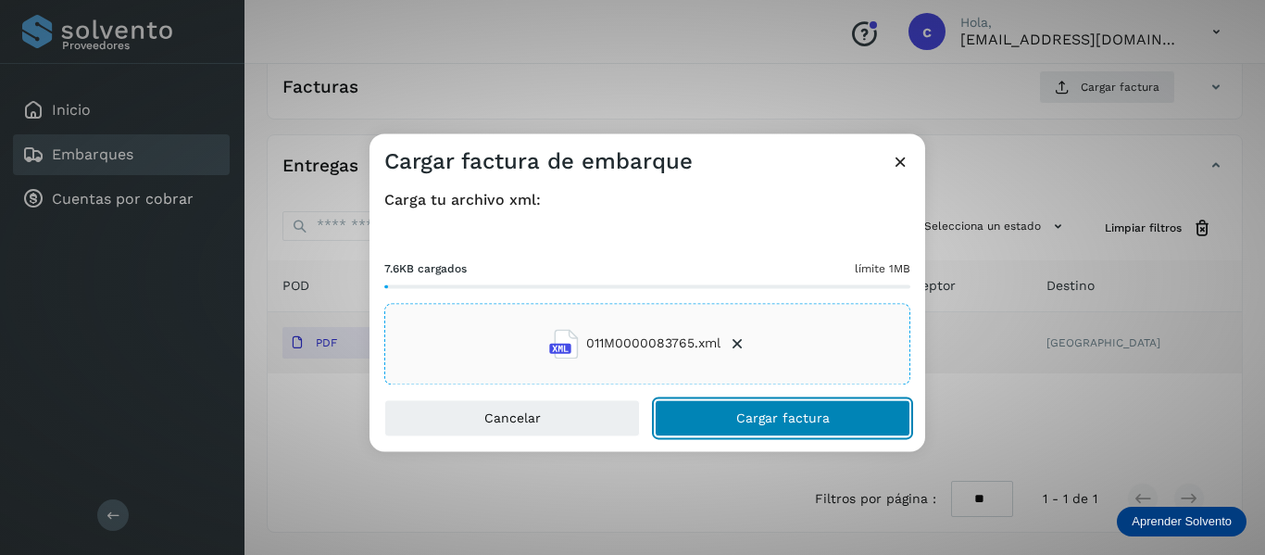
click at [742, 416] on span "Cargar factura" at bounding box center [783, 417] width 94 height 13
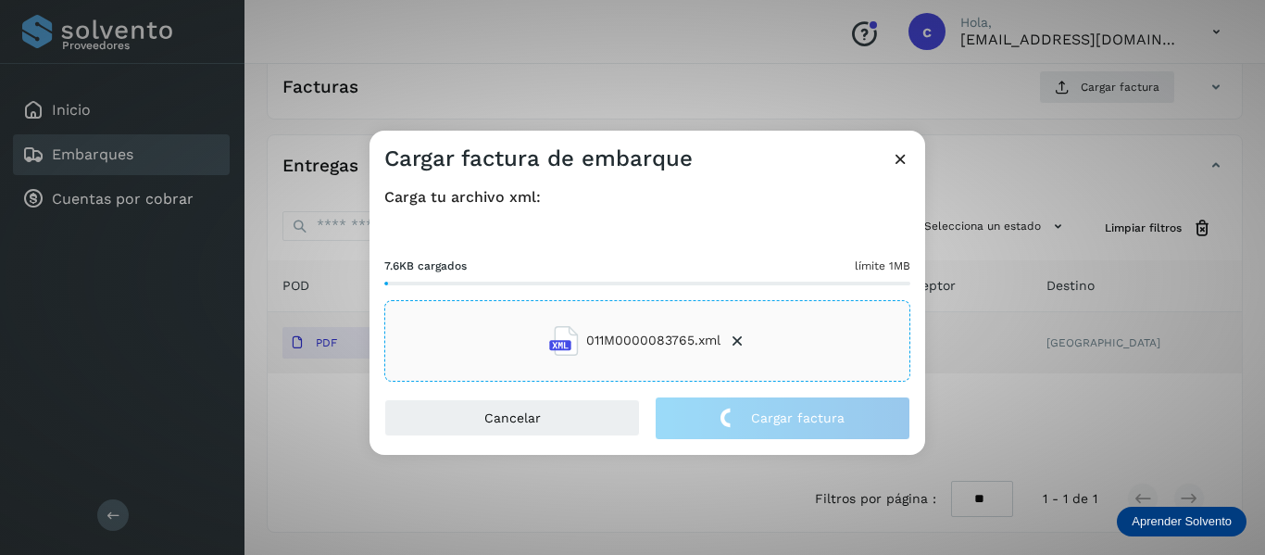
click at [629, 218] on div "Carga tu archivo xml: 7.6KB cargados límite 1MB 011M0000083765.xml" at bounding box center [647, 284] width 526 height 193
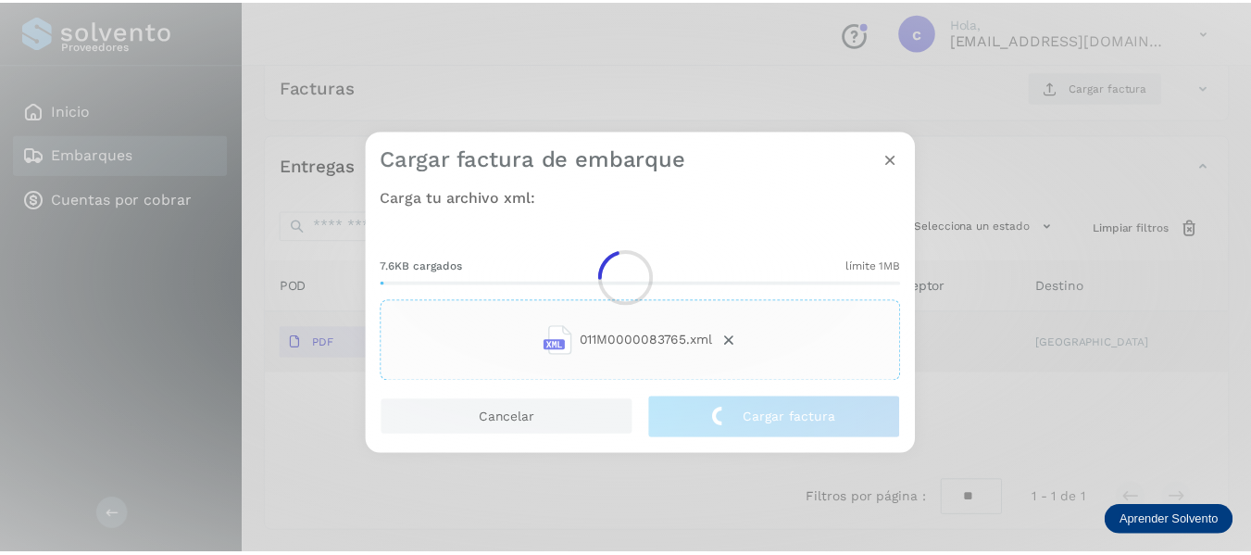
scroll to position [335, 0]
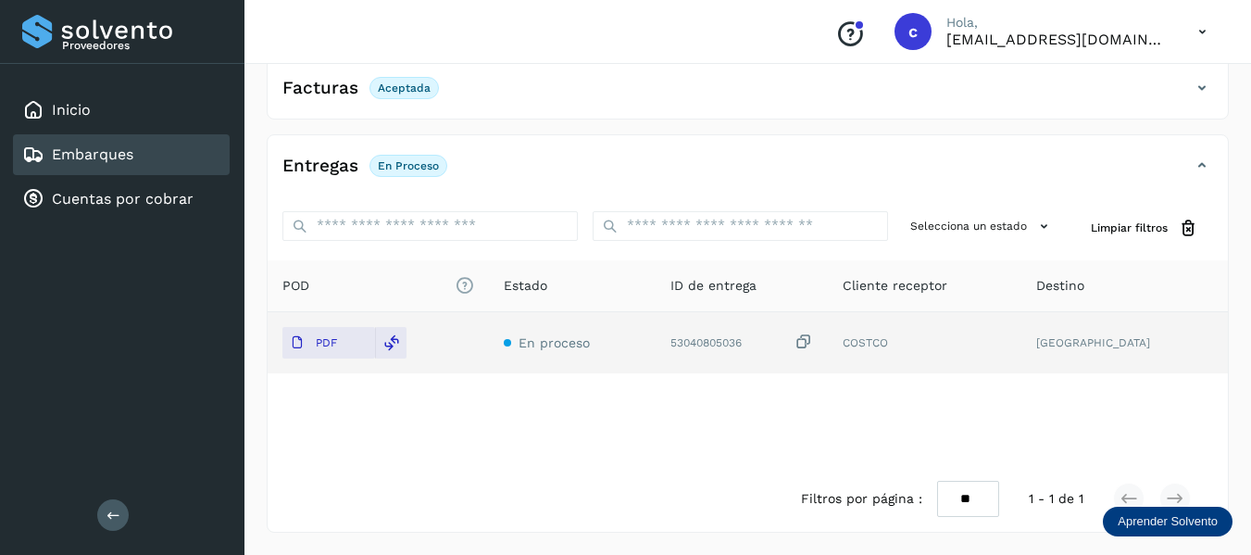
click at [110, 148] on link "Embarques" at bounding box center [92, 154] width 81 height 18
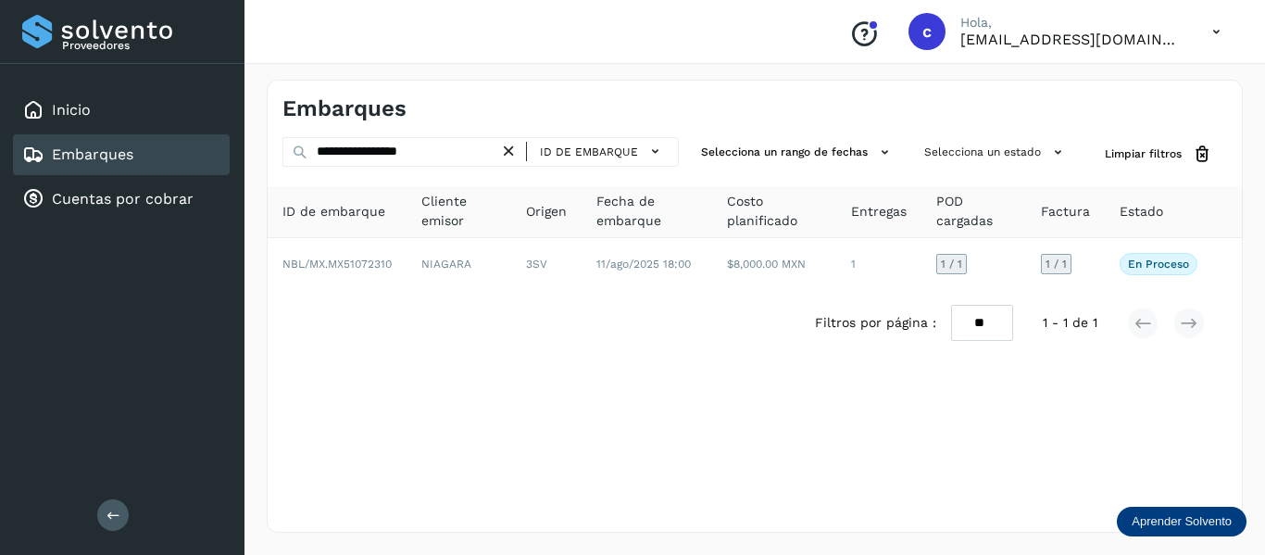
click at [517, 154] on icon at bounding box center [508, 151] width 19 height 19
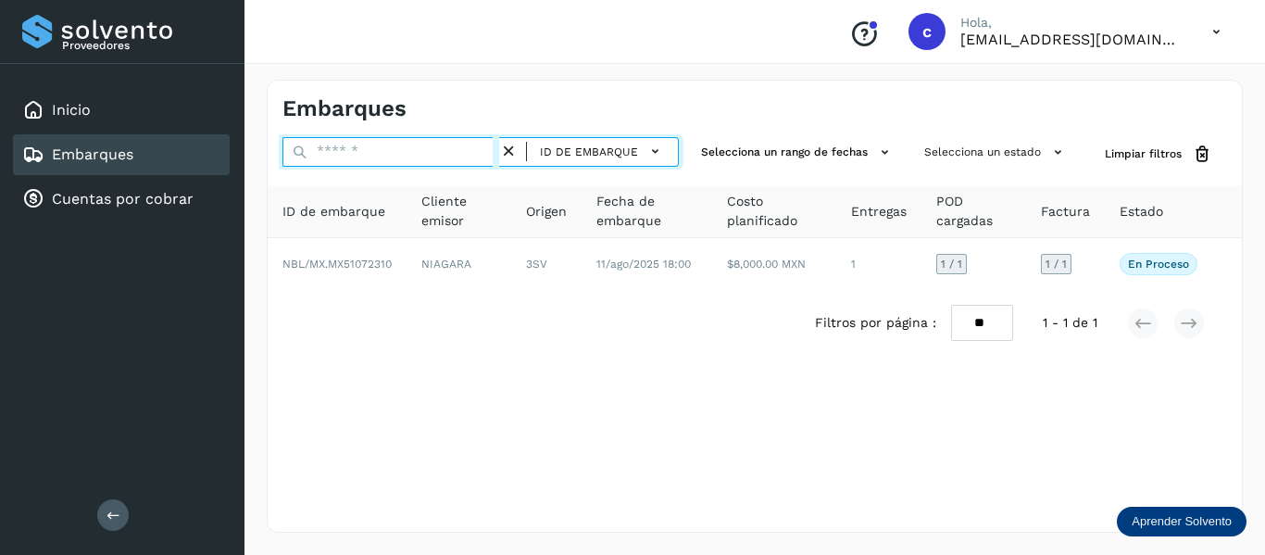
click at [443, 150] on input "text" at bounding box center [390, 152] width 217 height 30
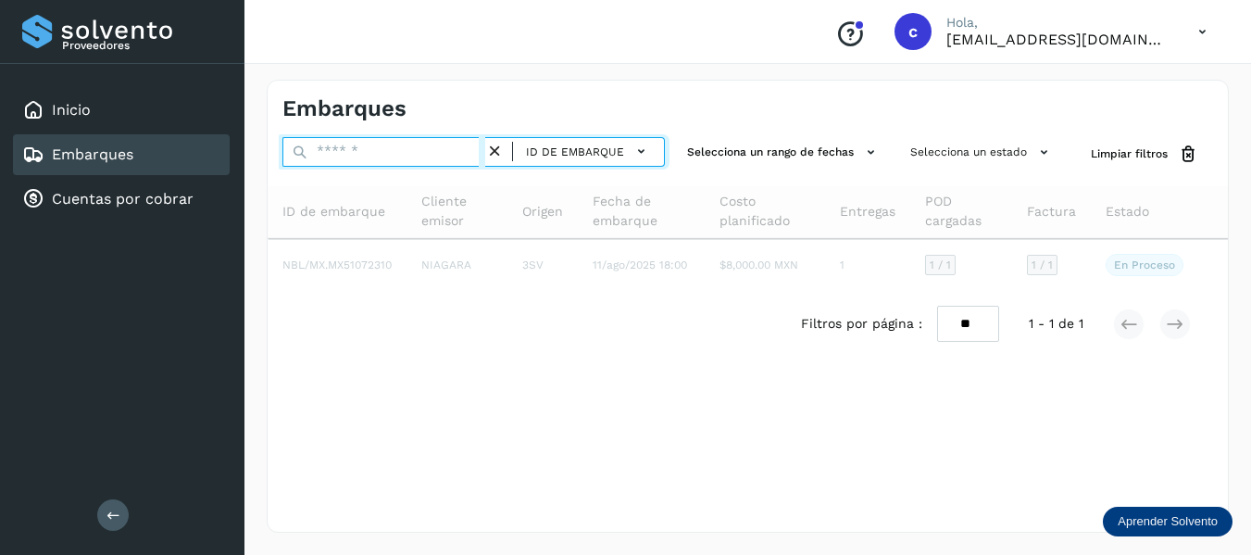
paste input "**********"
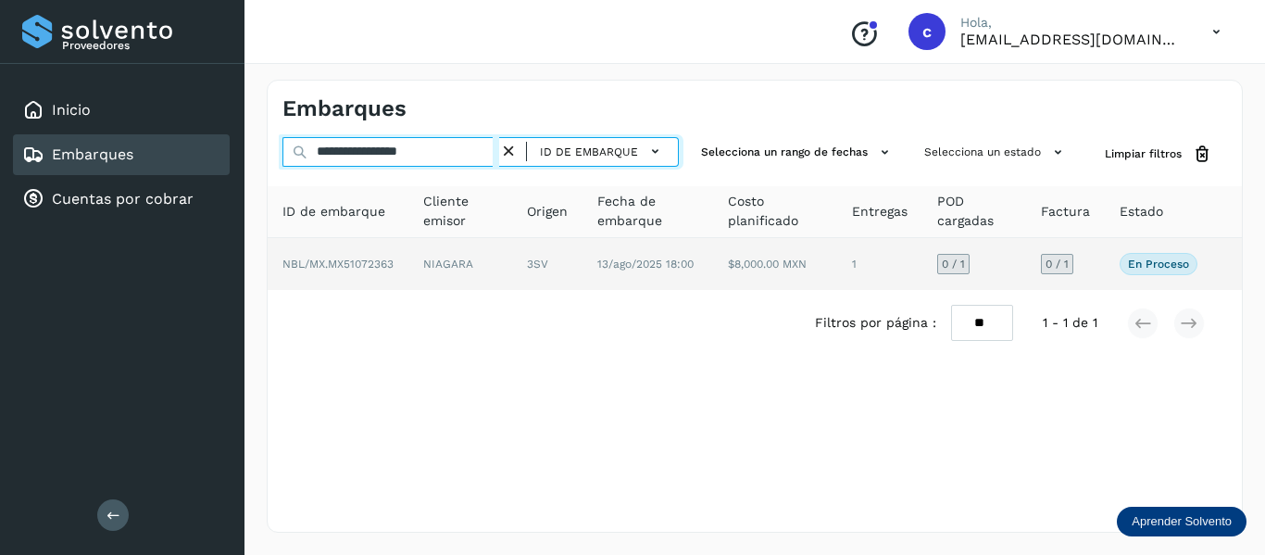
type input "**********"
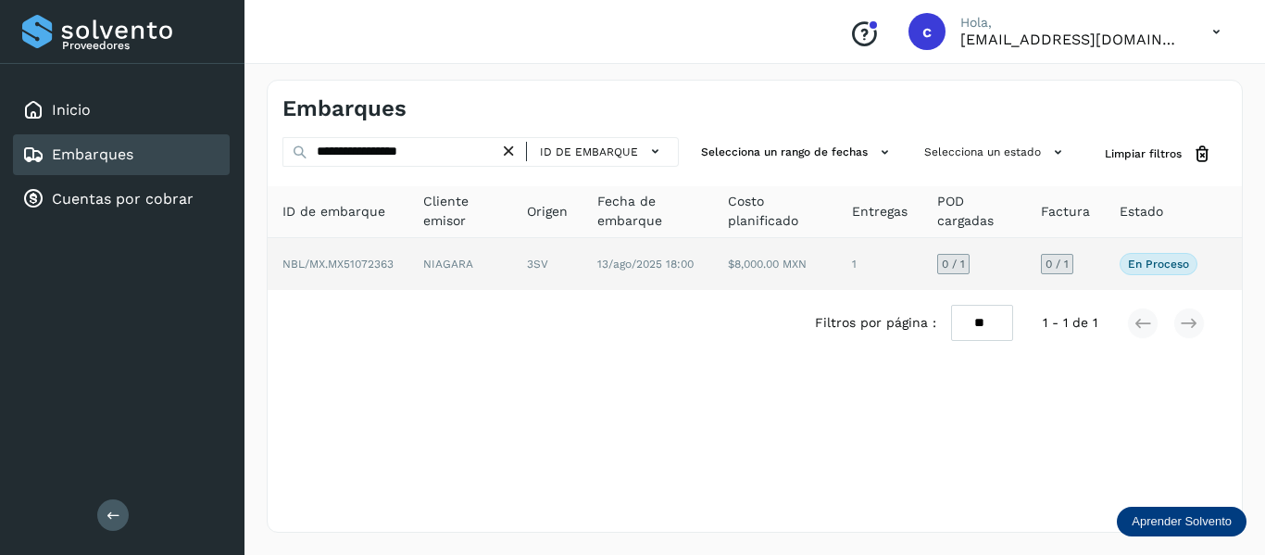
click at [408, 255] on td "NBL/MX.MX51072363" at bounding box center [460, 264] width 104 height 52
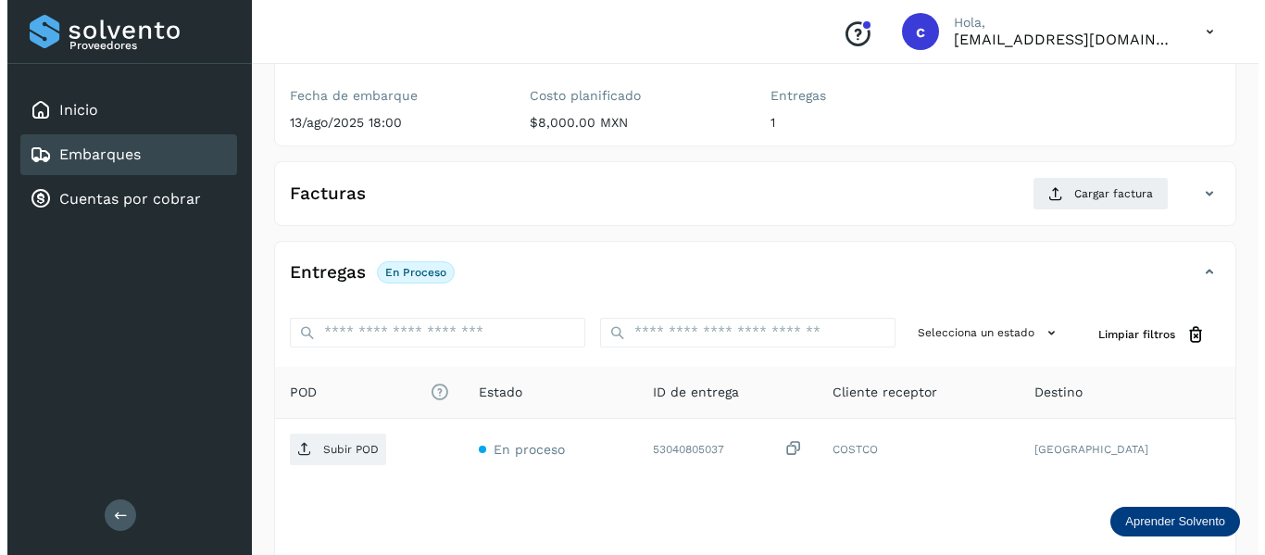
scroll to position [278, 0]
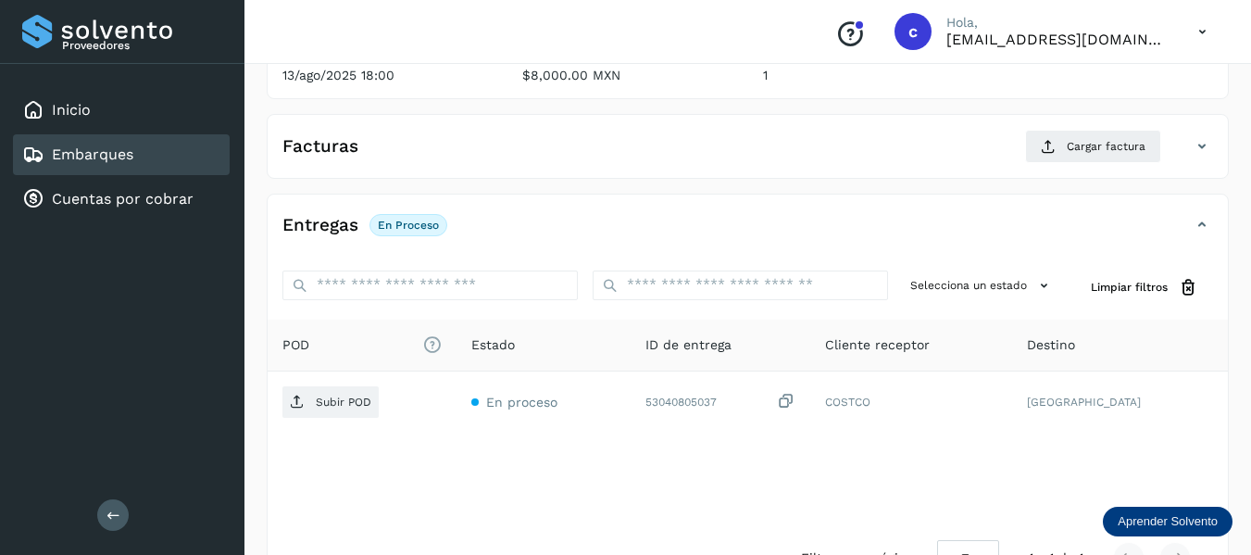
click at [600, 469] on div "POD El tamaño máximo de archivo es de 20 Mb. Estado ID de entrega Cliente recep…" at bounding box center [748, 422] width 960 height 206
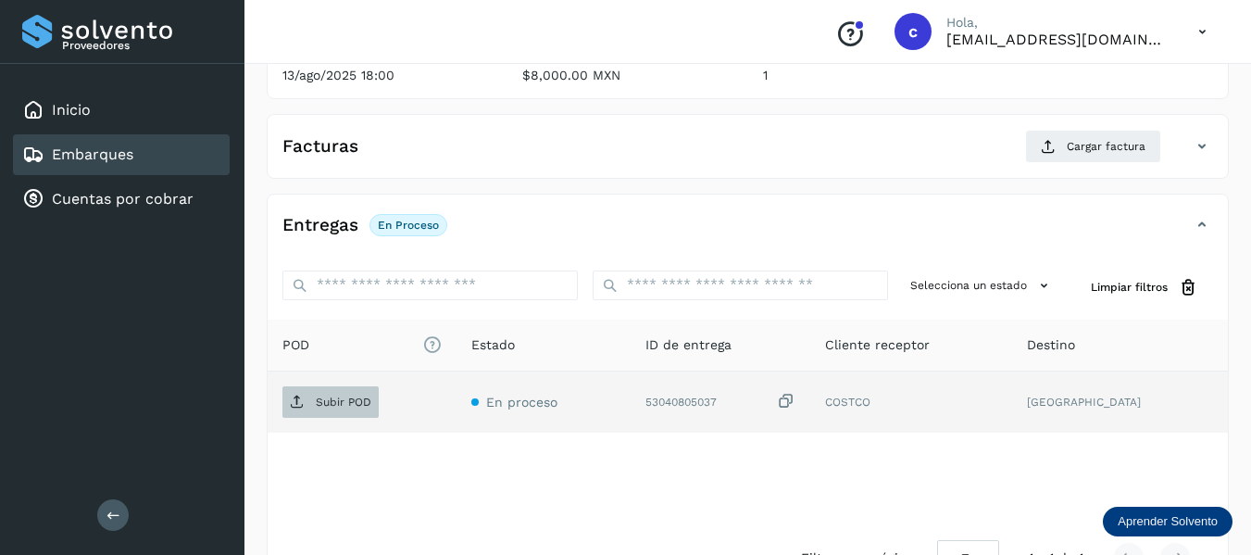
click at [327, 400] on p "Subir POD" at bounding box center [344, 401] width 56 height 13
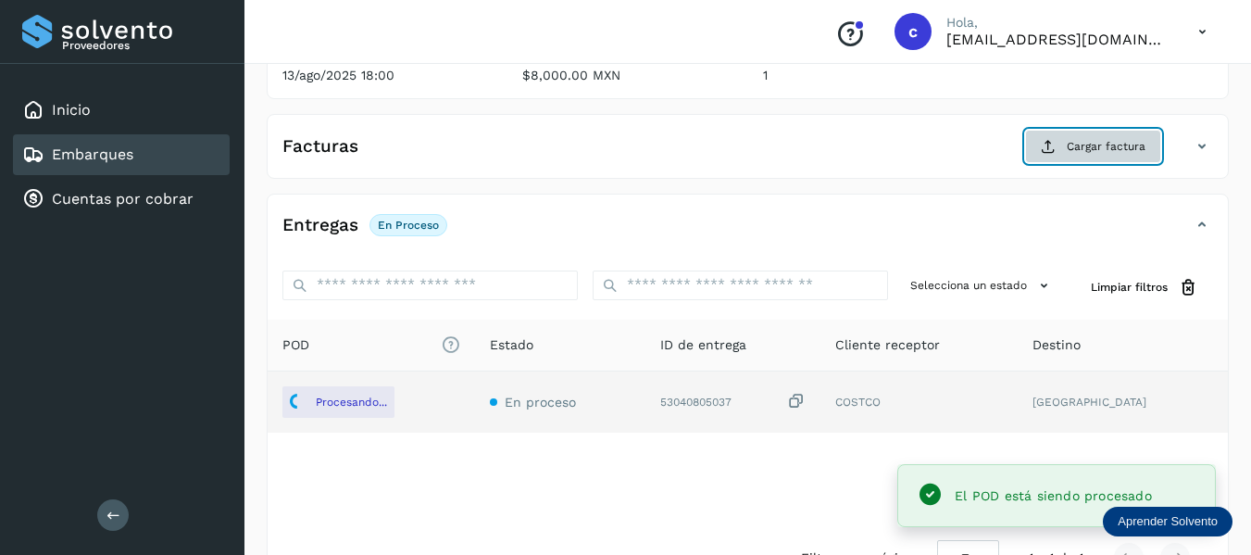
click at [1088, 142] on span "Cargar factura" at bounding box center [1106, 146] width 79 height 17
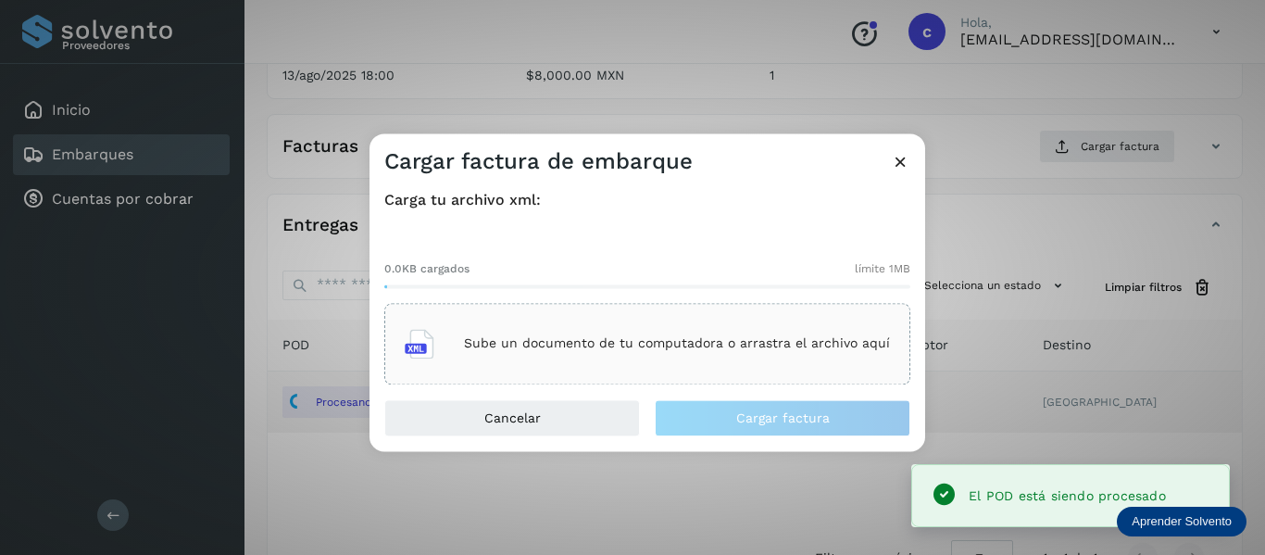
click at [533, 355] on div "Sube un documento de tu computadora o arrastra el archivo aquí" at bounding box center [647, 343] width 485 height 50
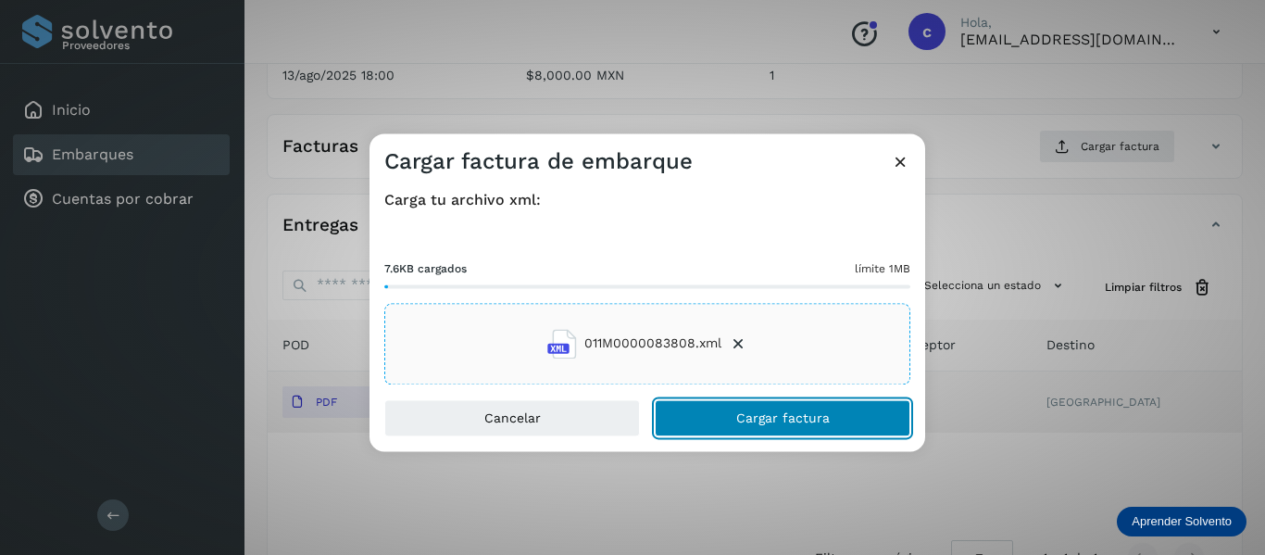
click at [749, 419] on span "Cargar factura" at bounding box center [783, 417] width 94 height 13
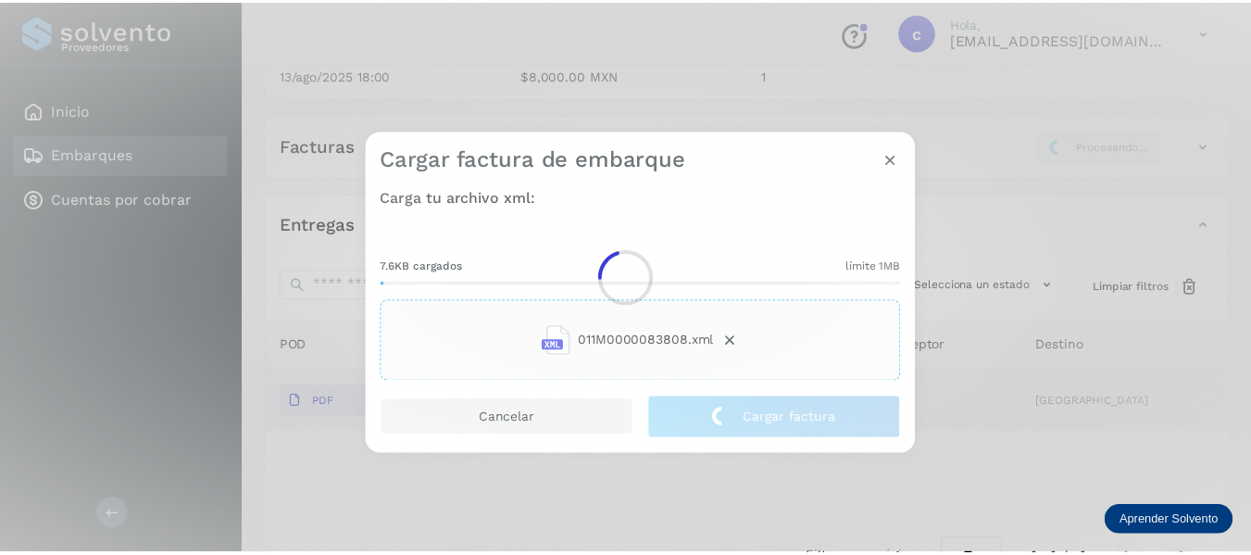
scroll to position [276, 0]
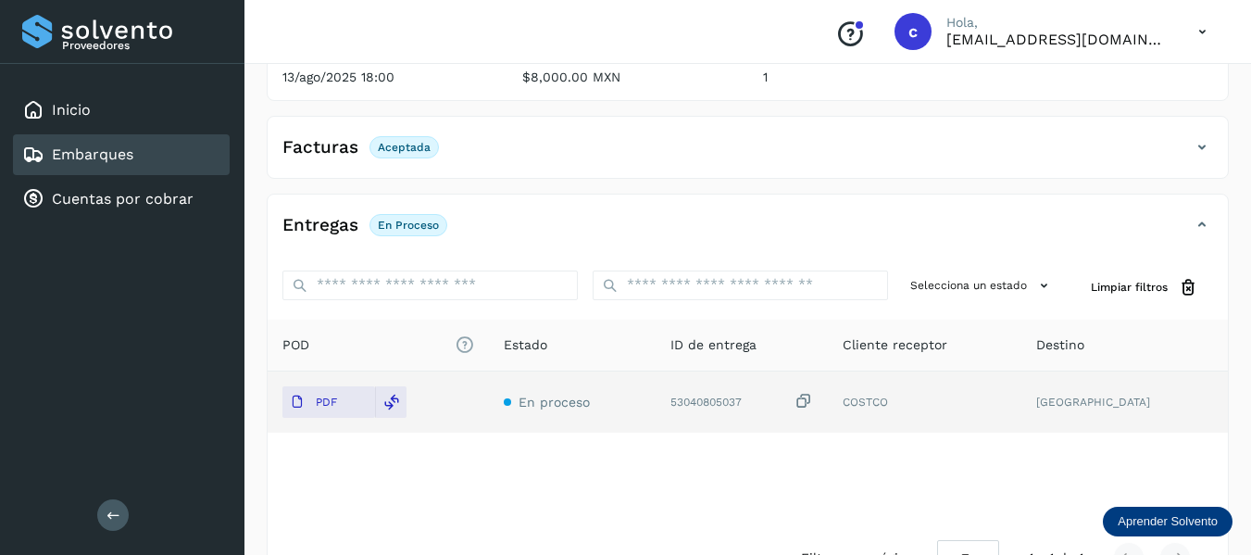
click at [132, 150] on link "Embarques" at bounding box center [92, 154] width 81 height 18
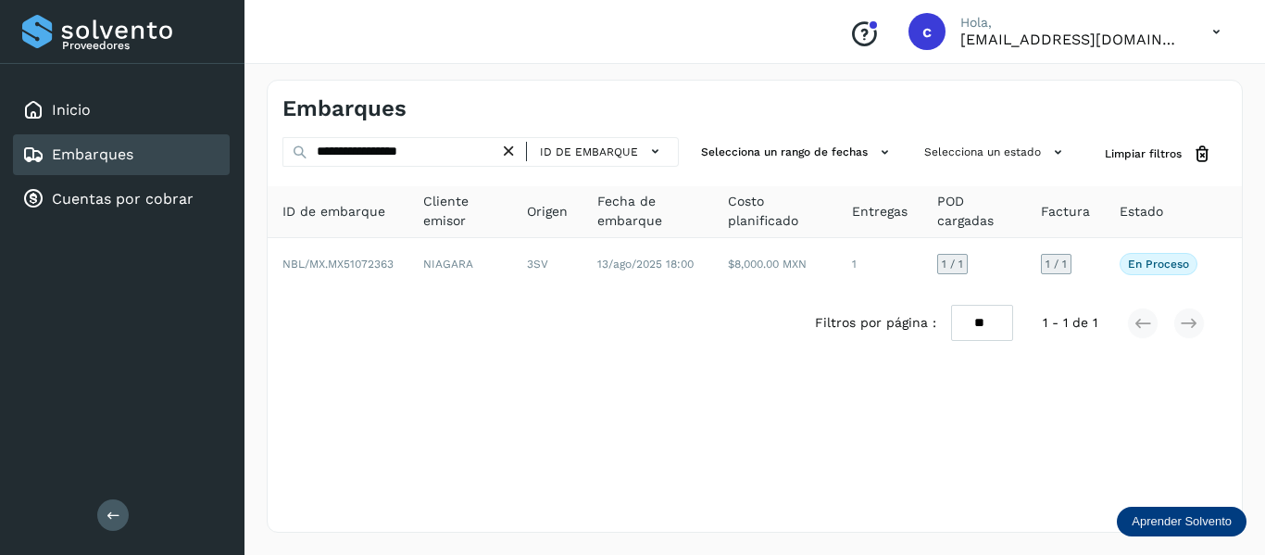
click at [516, 148] on icon at bounding box center [508, 151] width 19 height 19
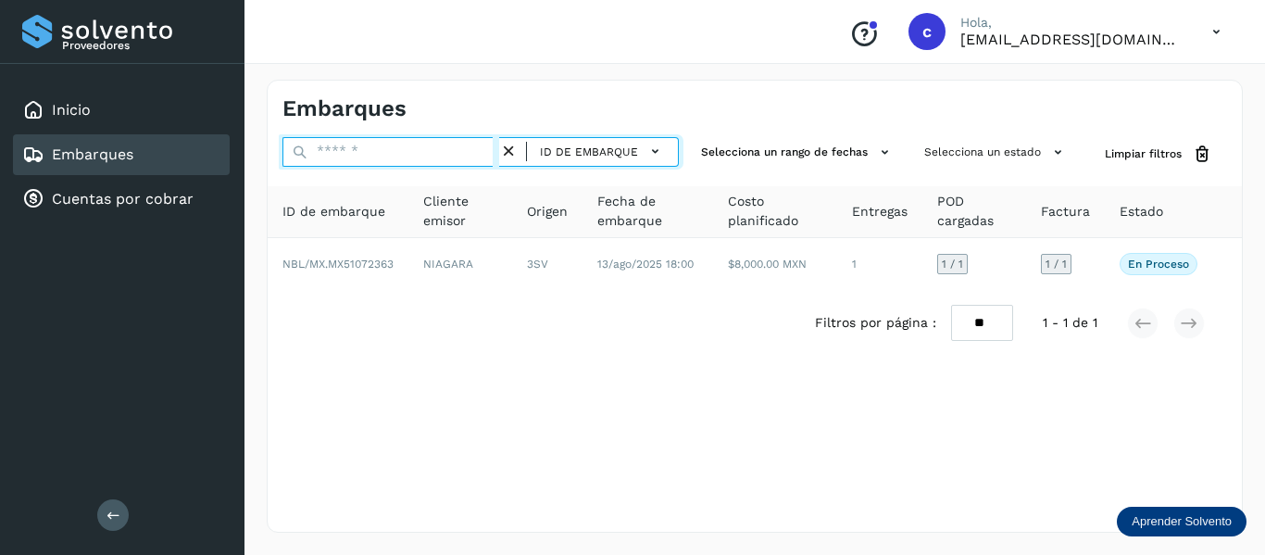
click at [427, 151] on input "text" at bounding box center [390, 152] width 217 height 30
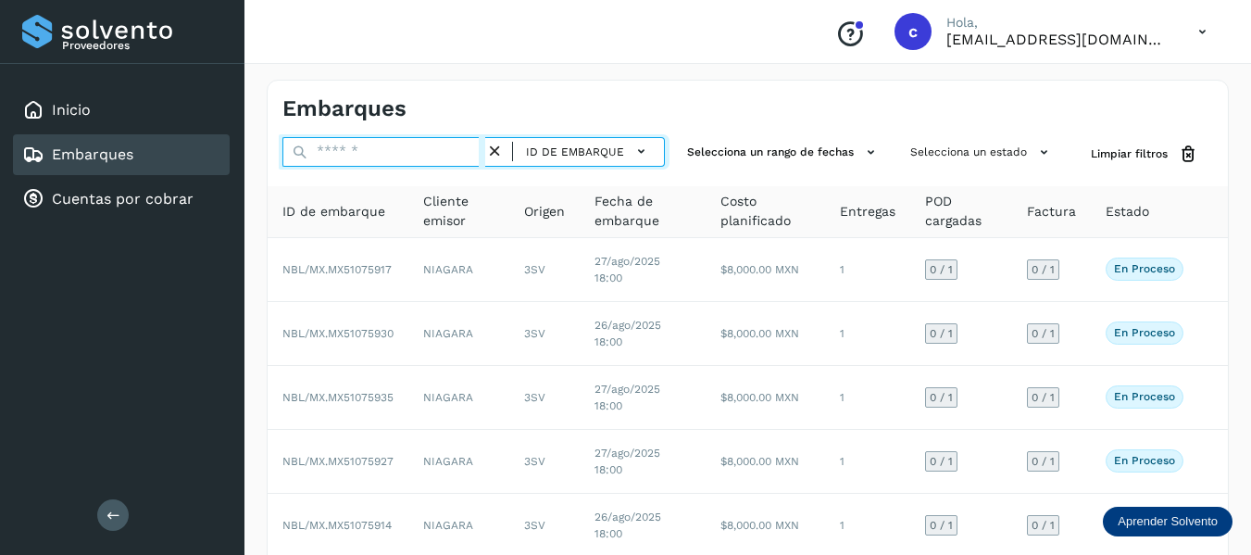
paste input "**********"
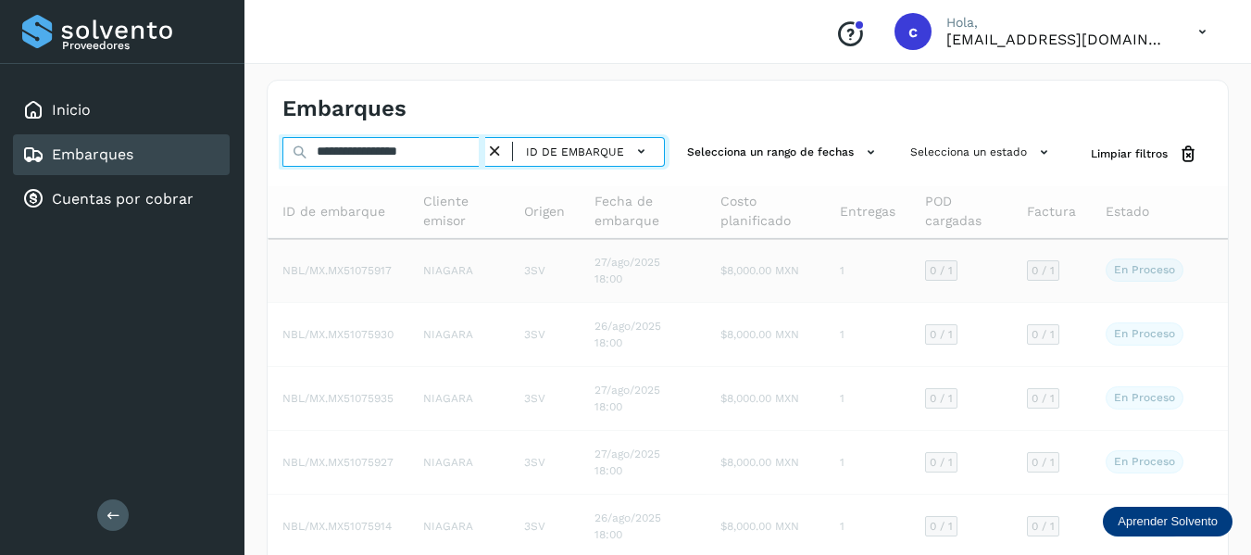
type input "**********"
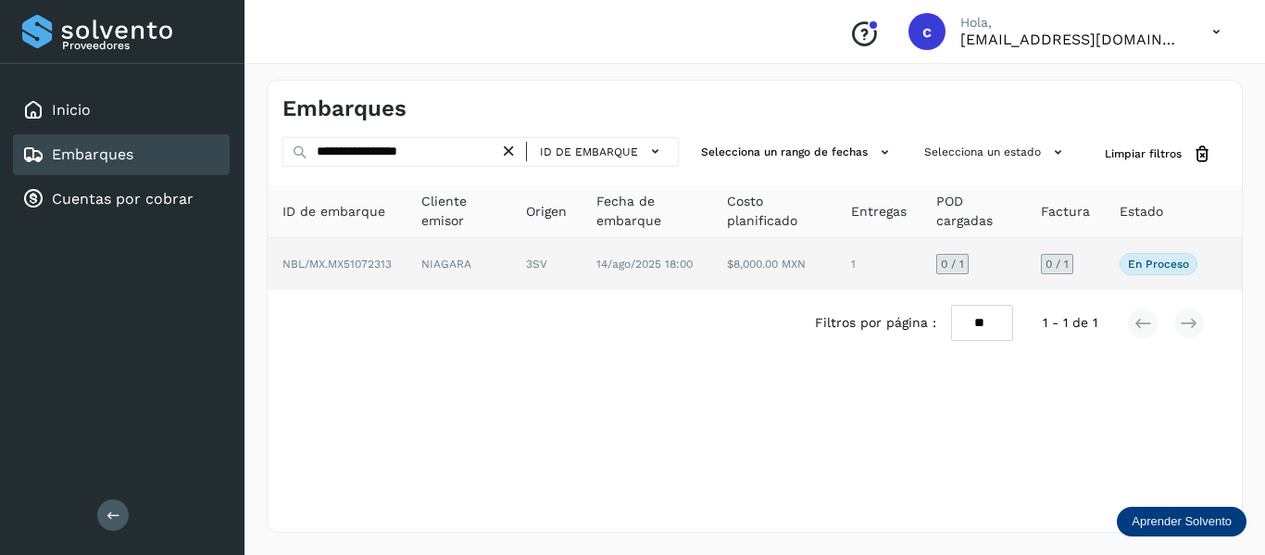
click at [406, 252] on td "NBL/MX.MX51072313" at bounding box center [458, 264] width 105 height 52
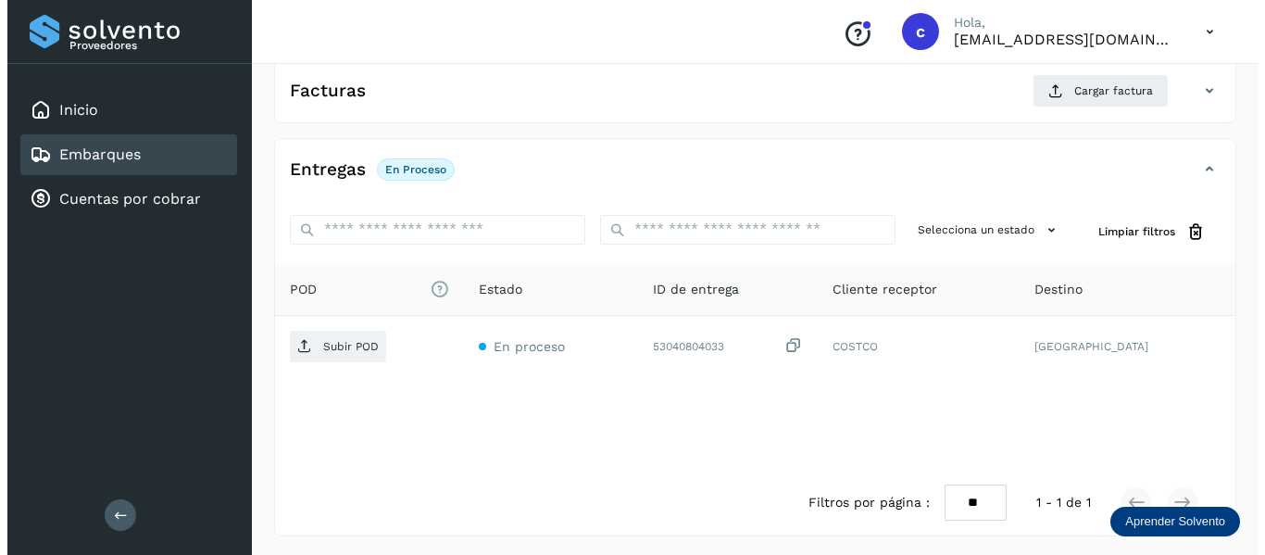
scroll to position [337, 0]
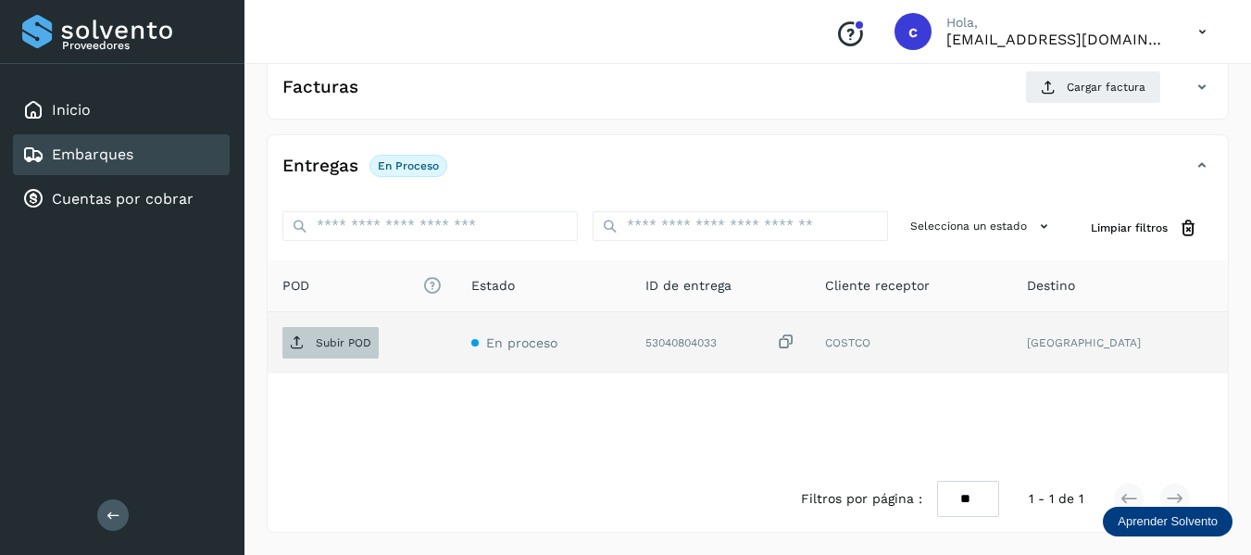
click at [347, 342] on p "Subir POD" at bounding box center [344, 342] width 56 height 13
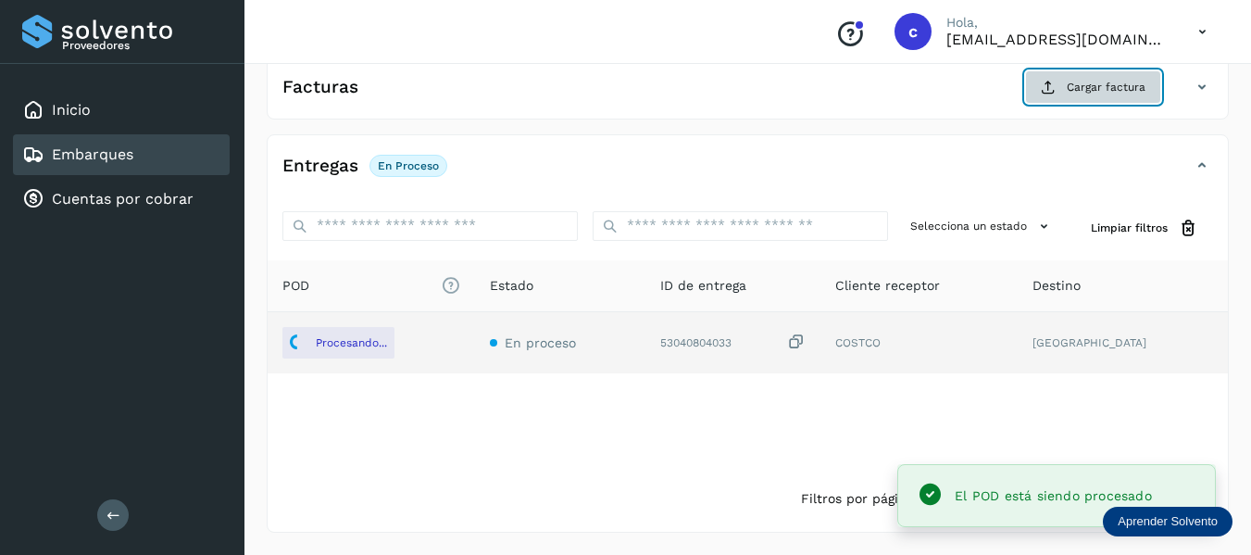
click at [1081, 86] on span "Cargar factura" at bounding box center [1106, 87] width 79 height 17
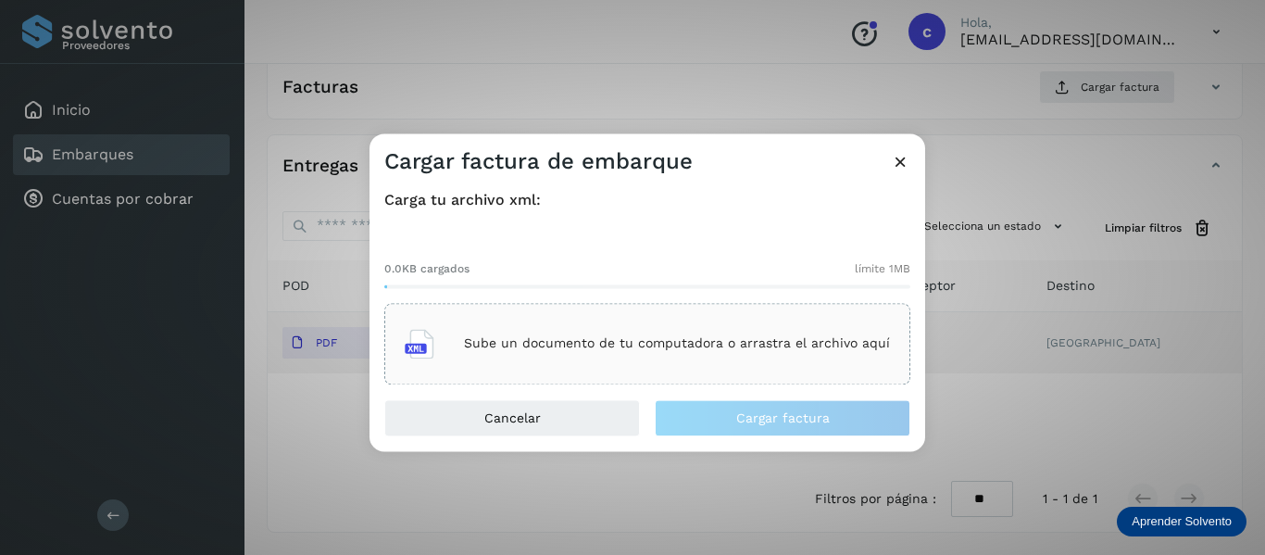
click at [617, 346] on p "Sube un documento de tu computadora o arrastra el archivo aquí" at bounding box center [677, 344] width 426 height 16
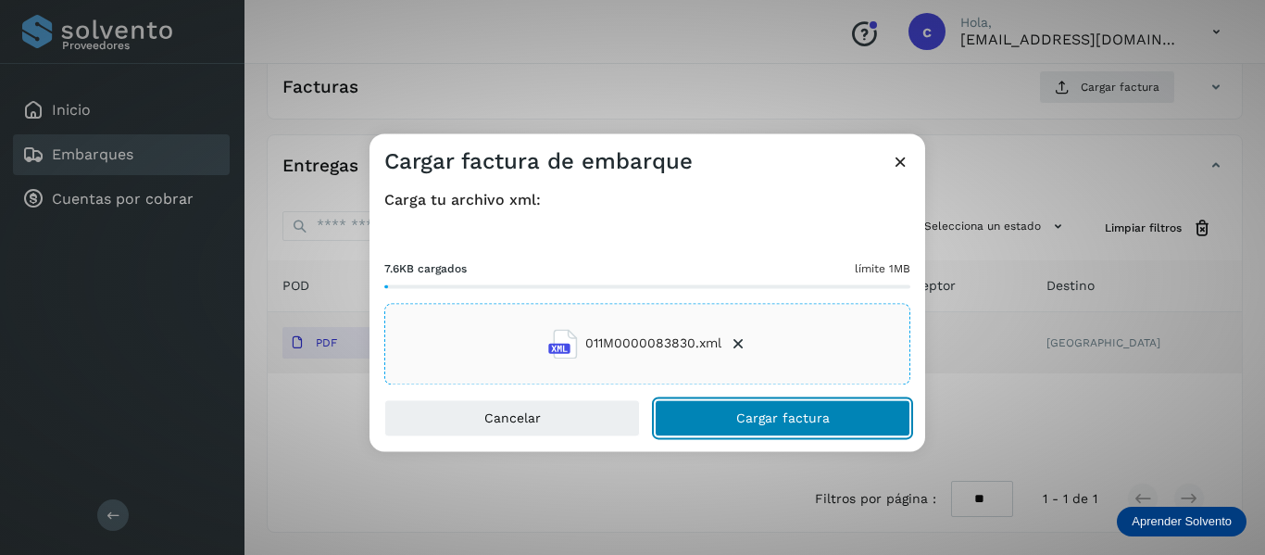
click at [699, 418] on button "Cargar factura" at bounding box center [783, 417] width 256 height 37
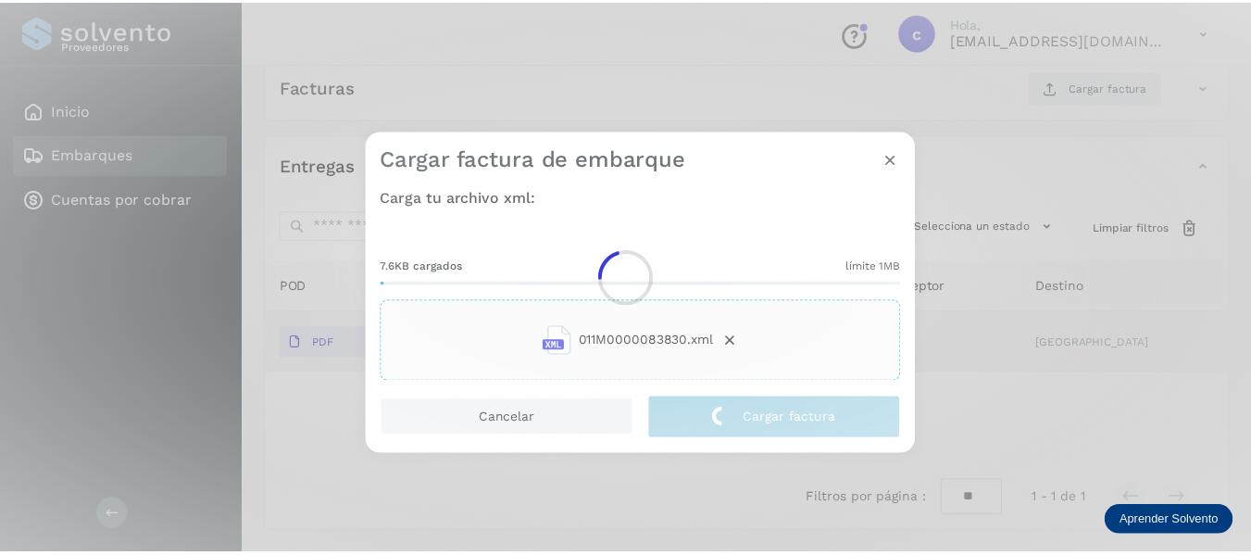
scroll to position [335, 0]
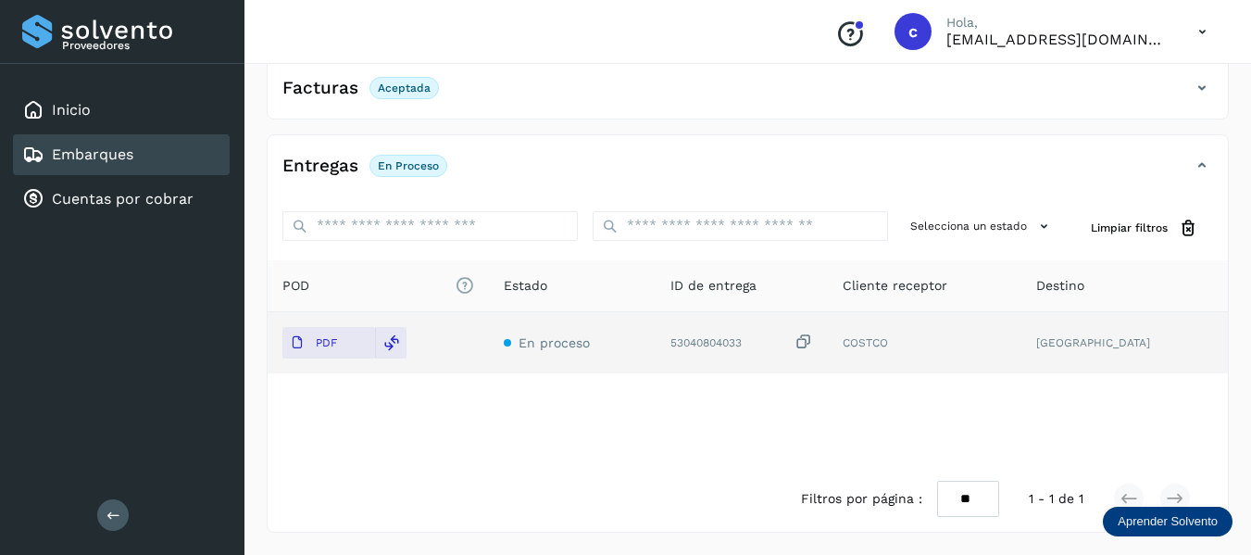
click at [97, 160] on link "Embarques" at bounding box center [92, 154] width 81 height 18
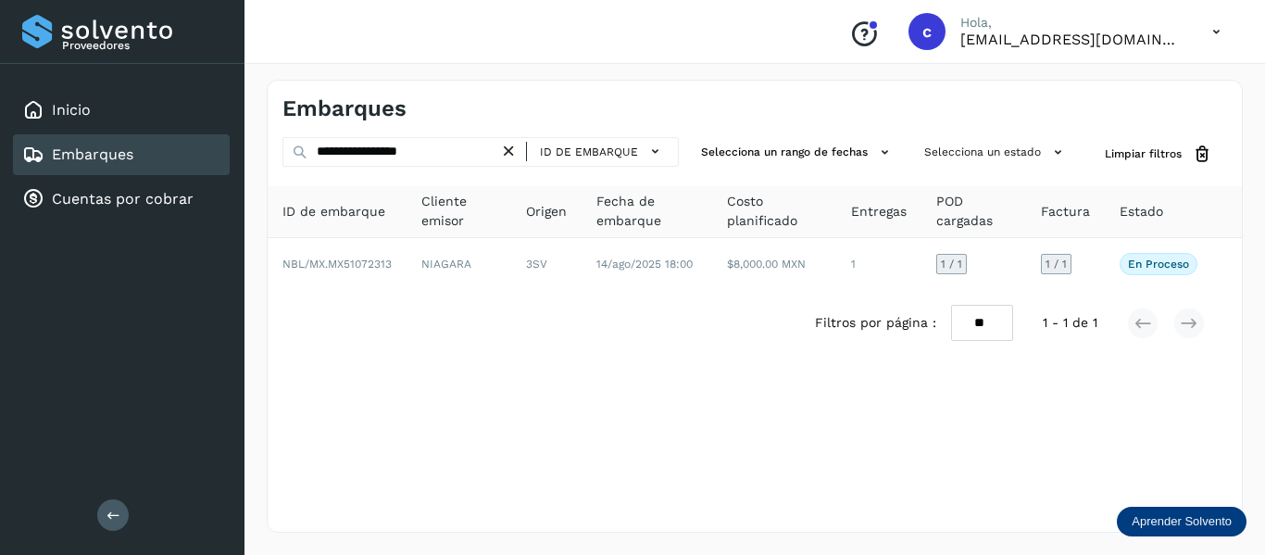
click at [509, 150] on icon at bounding box center [508, 151] width 19 height 19
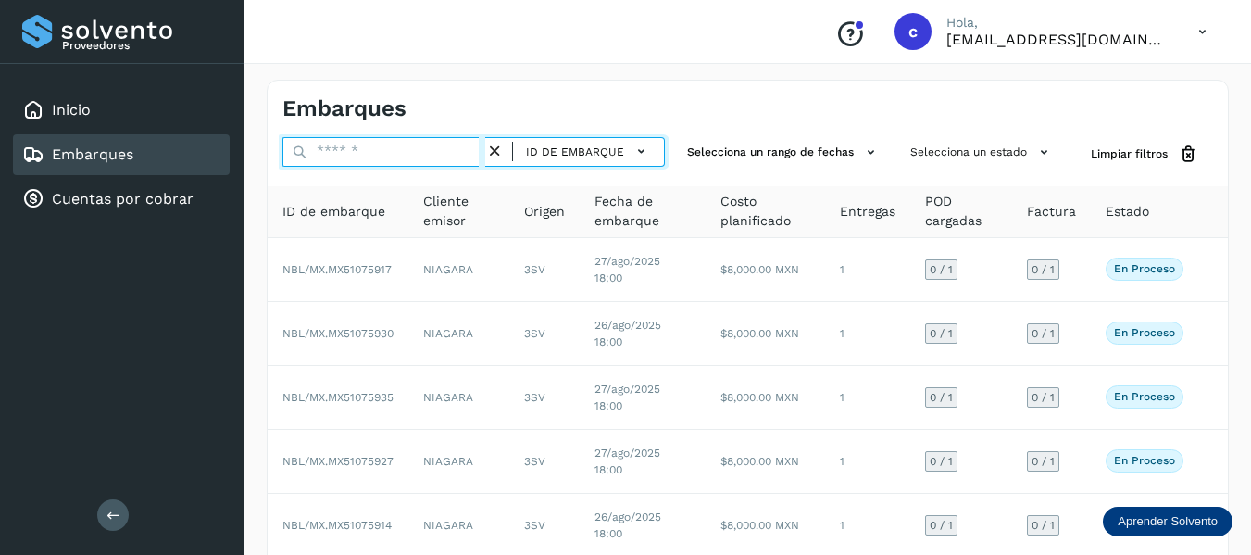
click at [399, 143] on input "text" at bounding box center [383, 152] width 203 height 30
paste input "**********"
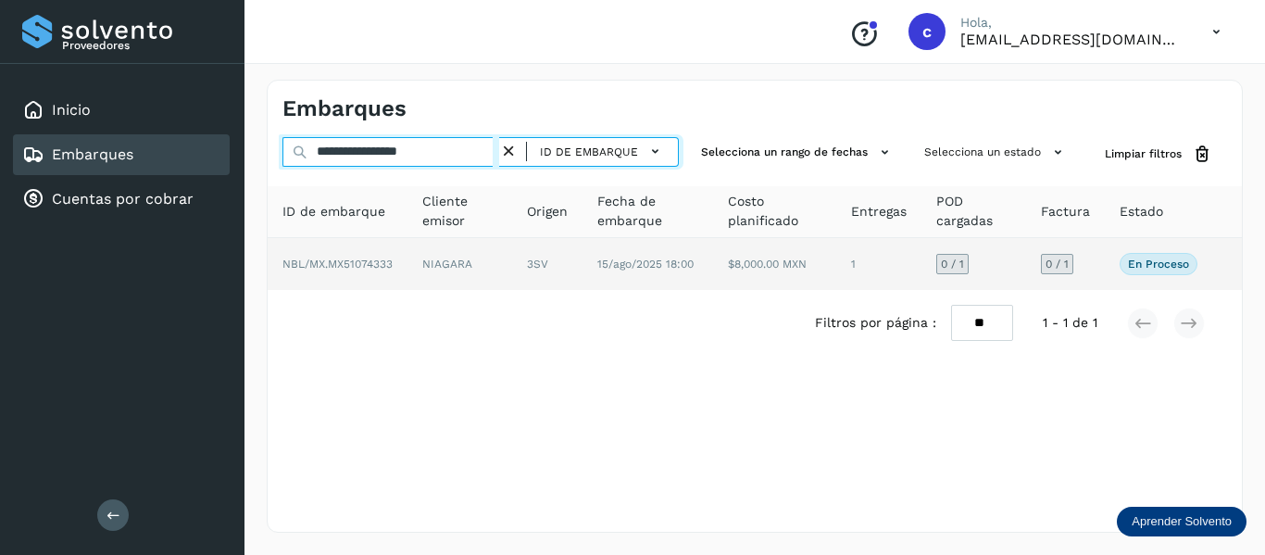
type input "**********"
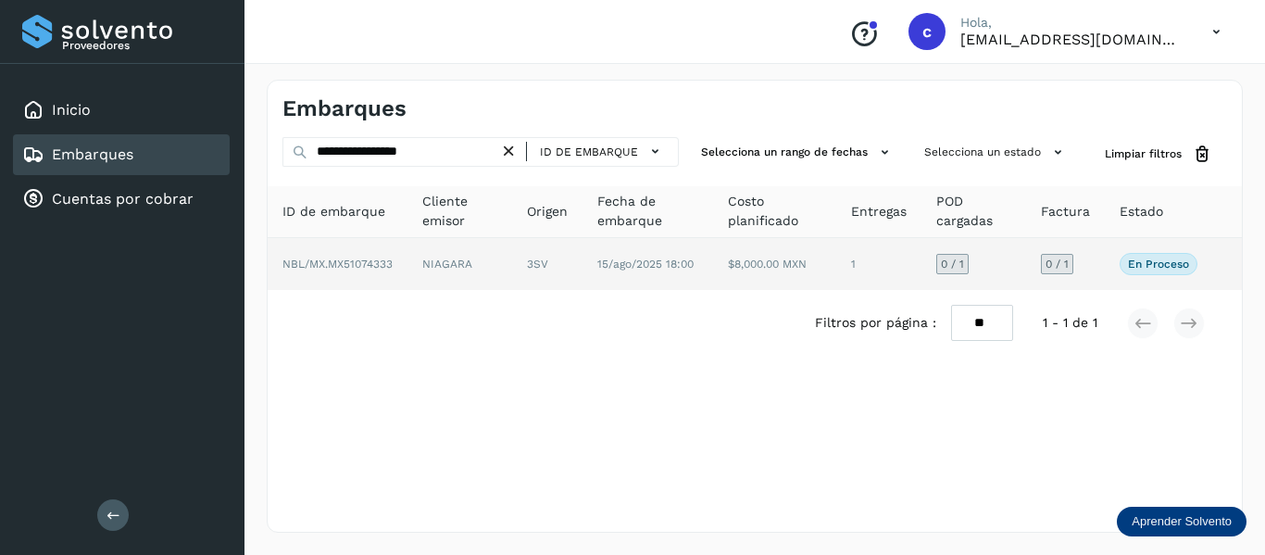
click at [512, 256] on td "NIAGARA" at bounding box center [547, 264] width 70 height 52
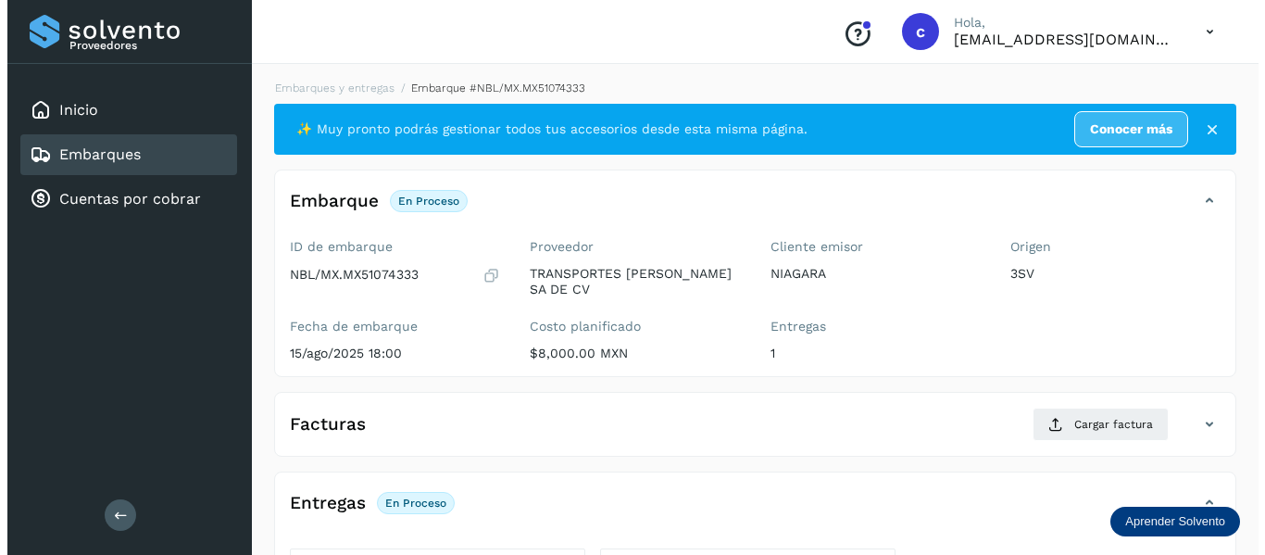
scroll to position [337, 0]
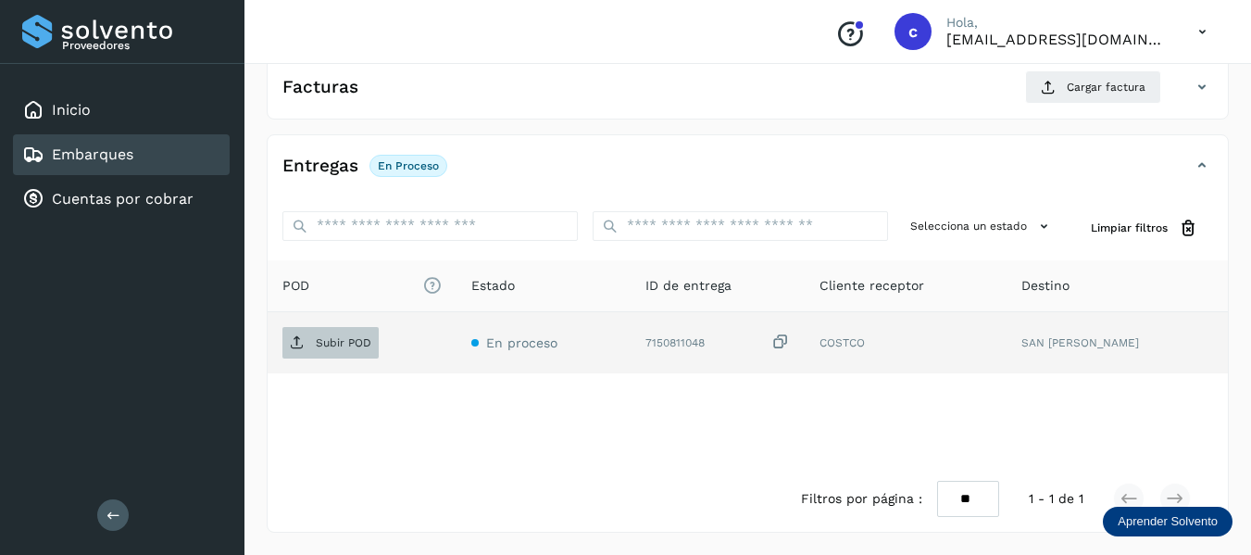
click at [353, 343] on p "Subir POD" at bounding box center [344, 342] width 56 height 13
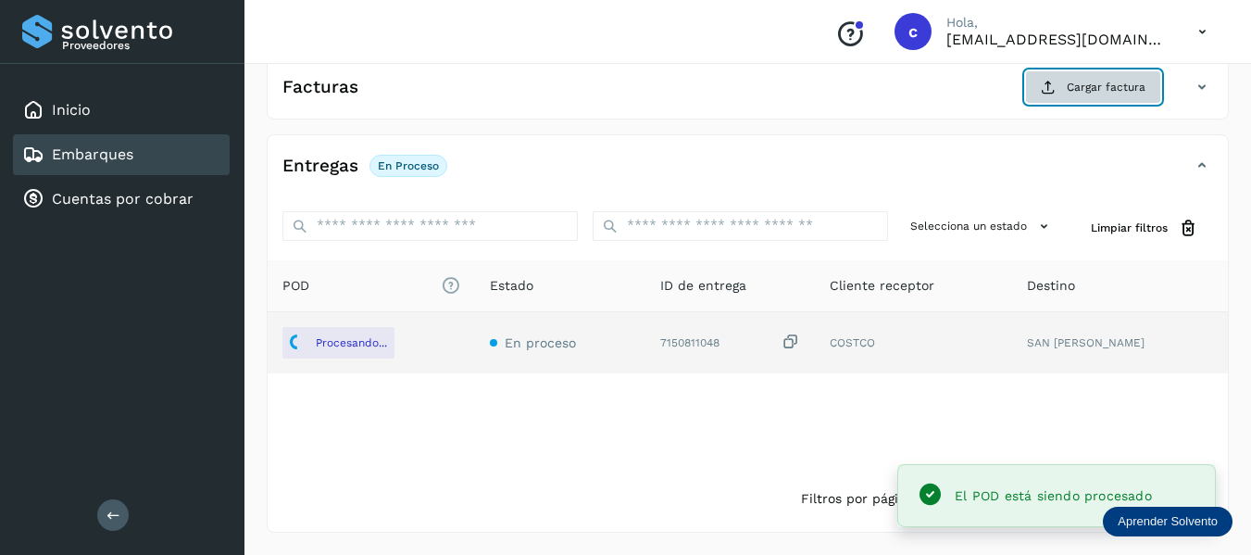
click at [1091, 100] on button "Cargar factura" at bounding box center [1093, 86] width 136 height 33
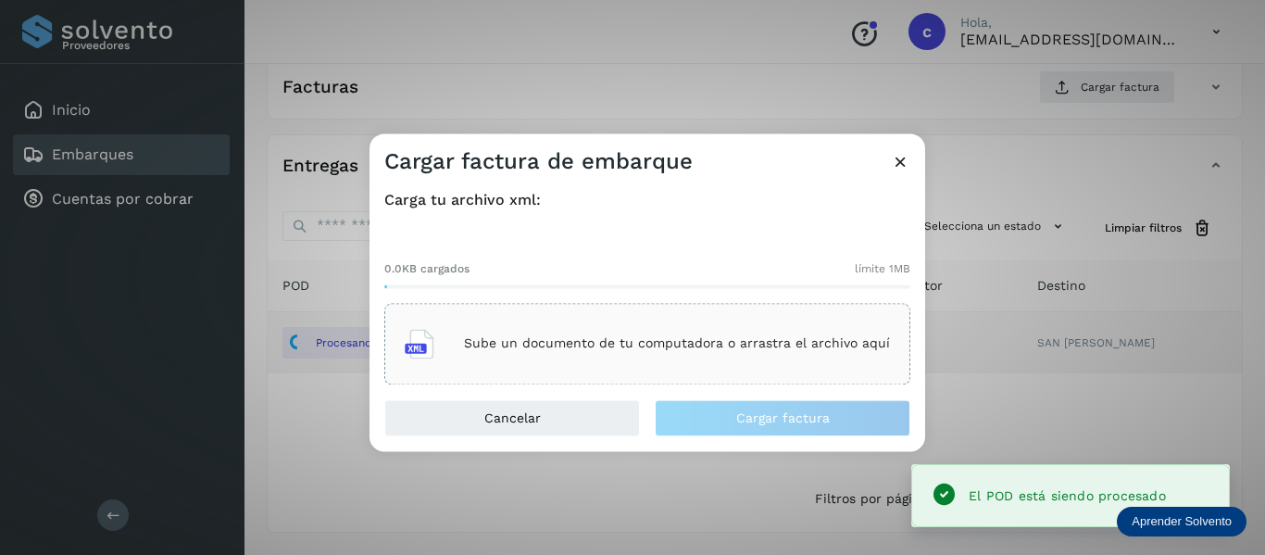
click at [677, 353] on div "Sube un documento de tu computadora o arrastra el archivo aquí" at bounding box center [647, 343] width 485 height 50
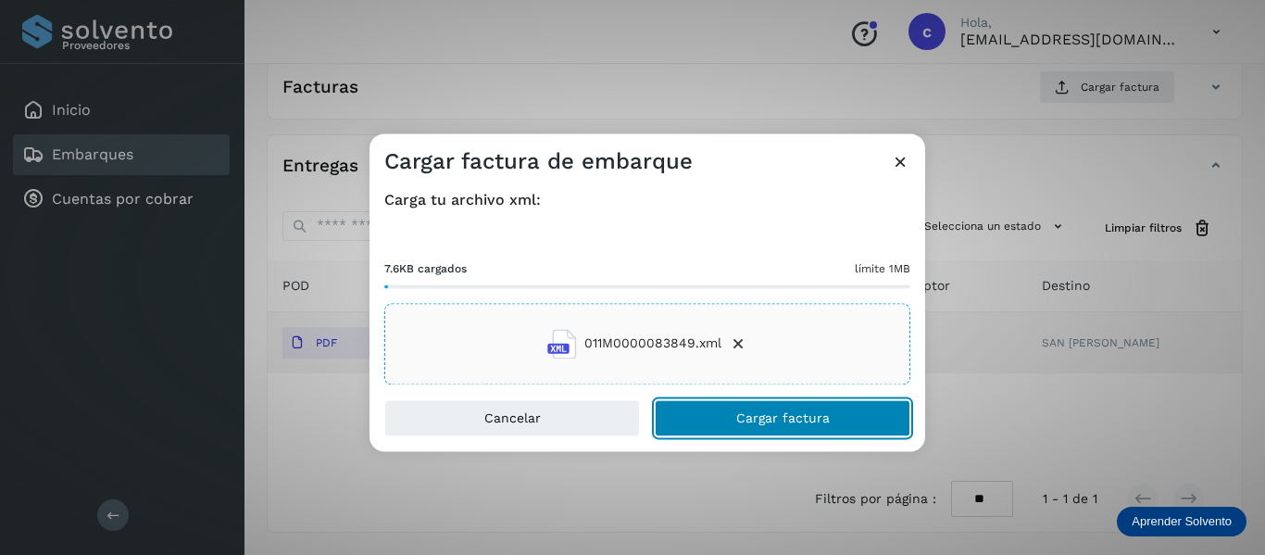
click at [743, 420] on span "Cargar factura" at bounding box center [783, 417] width 94 height 13
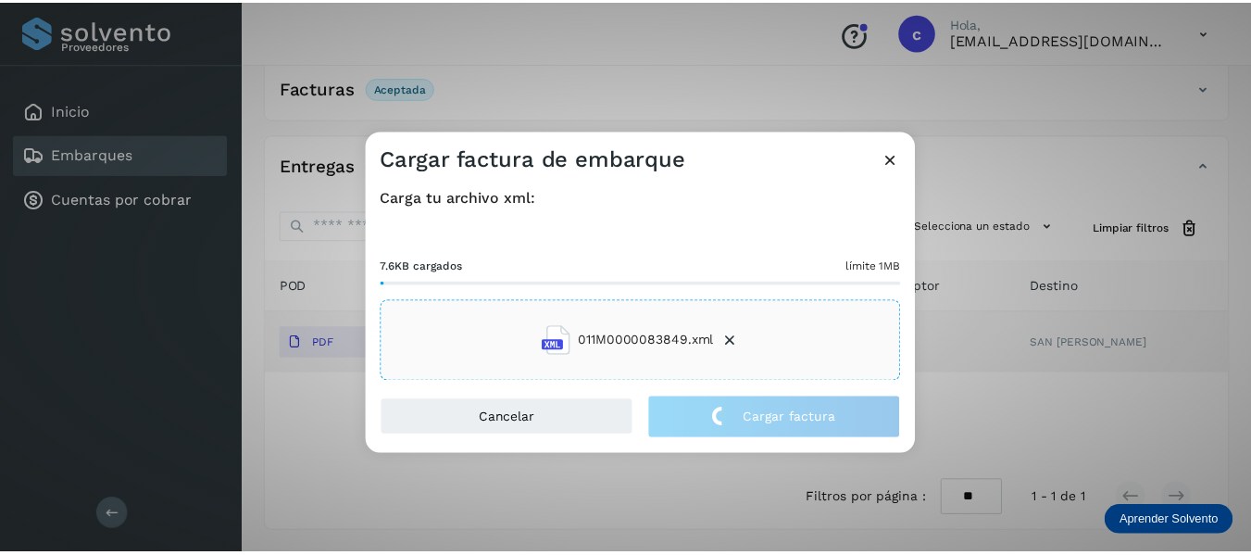
scroll to position [335, 0]
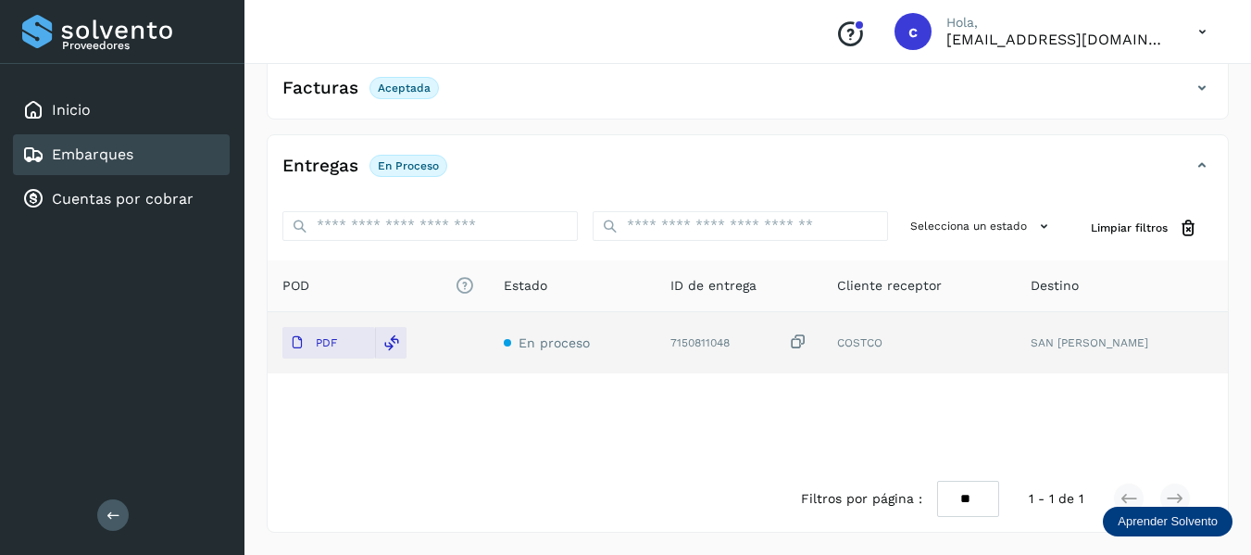
click at [590, 484] on div "Filtros por página : ** ** ** 1 - 1 de 1" at bounding box center [748, 499] width 960 height 66
click at [126, 152] on link "Embarques" at bounding box center [92, 154] width 81 height 18
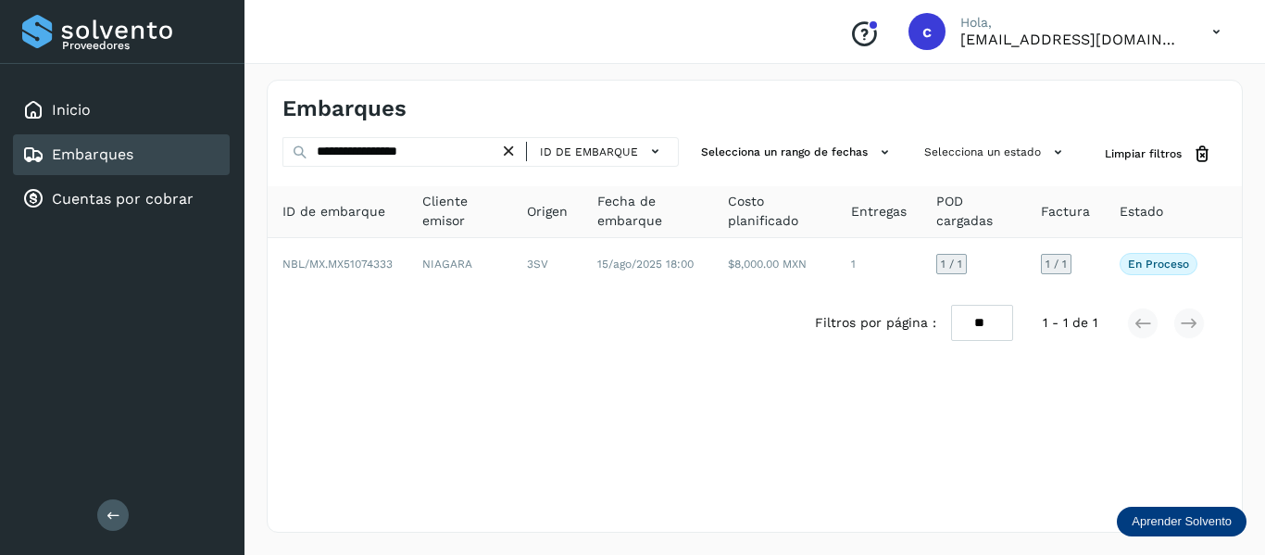
click at [512, 149] on icon at bounding box center [508, 151] width 19 height 19
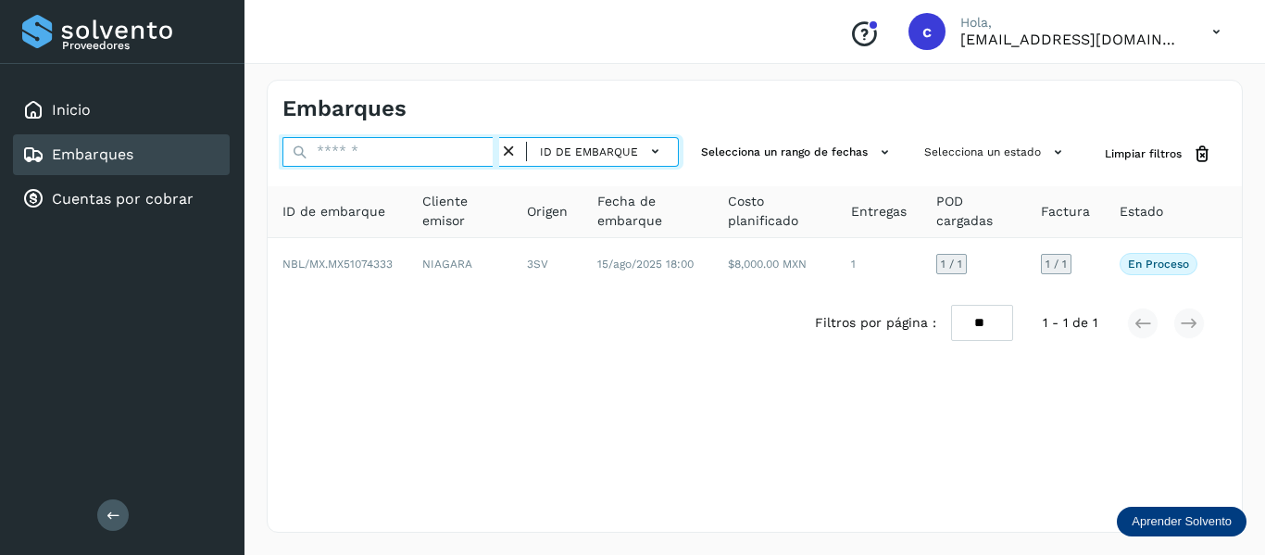
click at [455, 153] on input "text" at bounding box center [390, 152] width 217 height 30
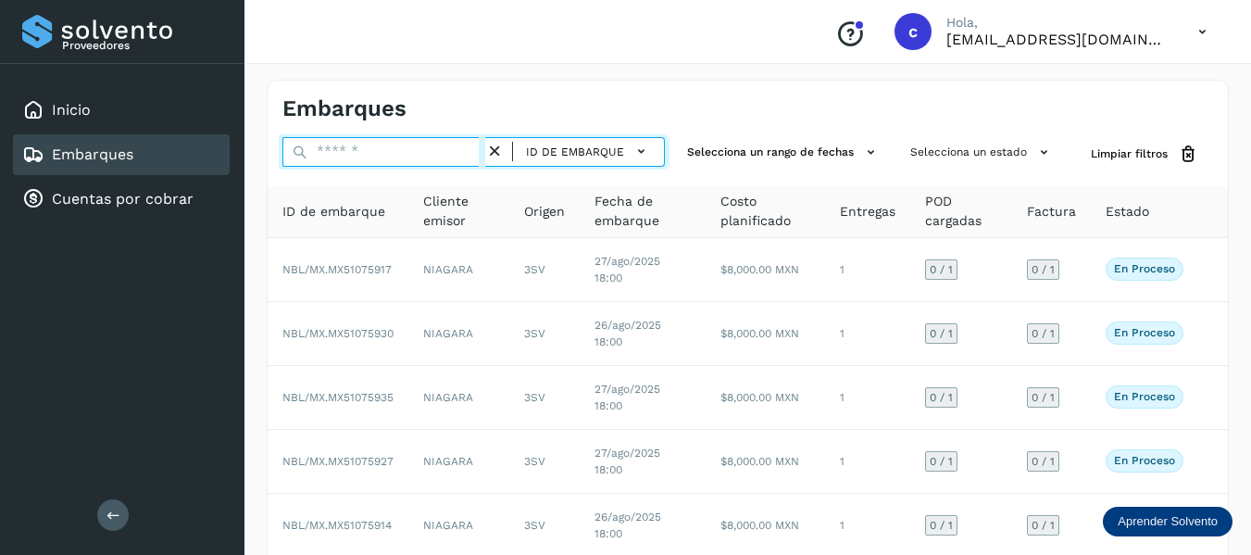
paste input "**********"
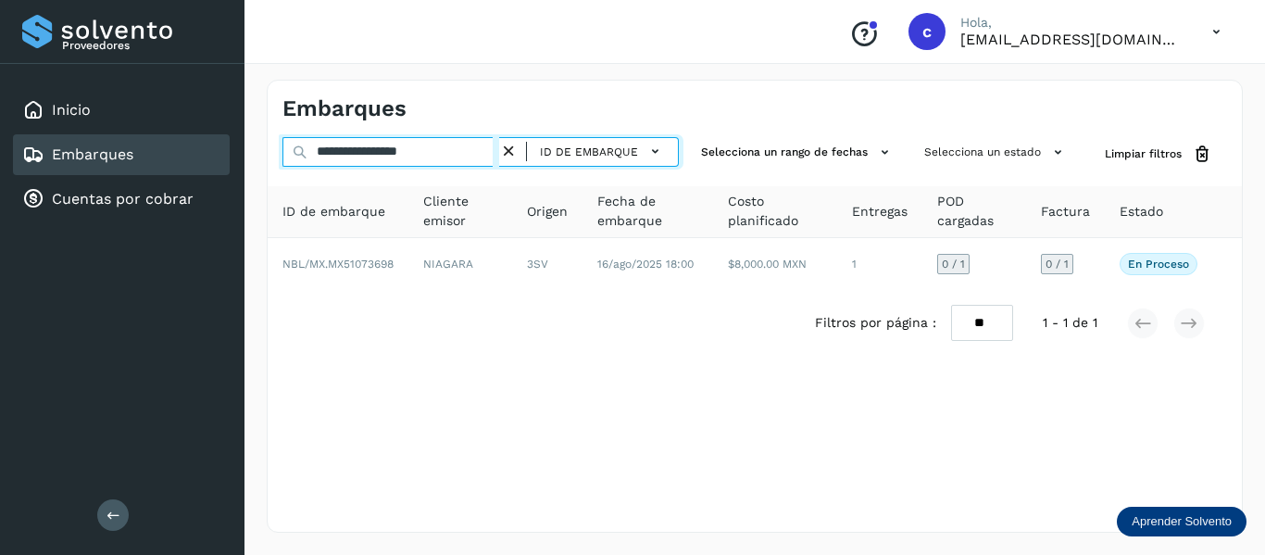
type input "**********"
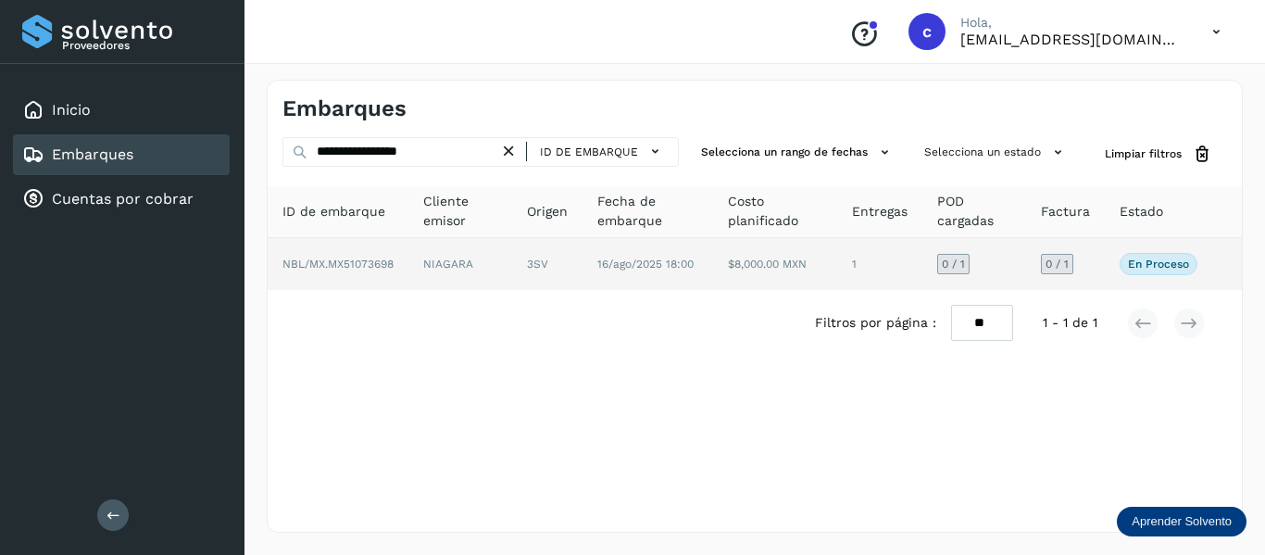
click at [582, 264] on td "3SV" at bounding box center [647, 264] width 131 height 52
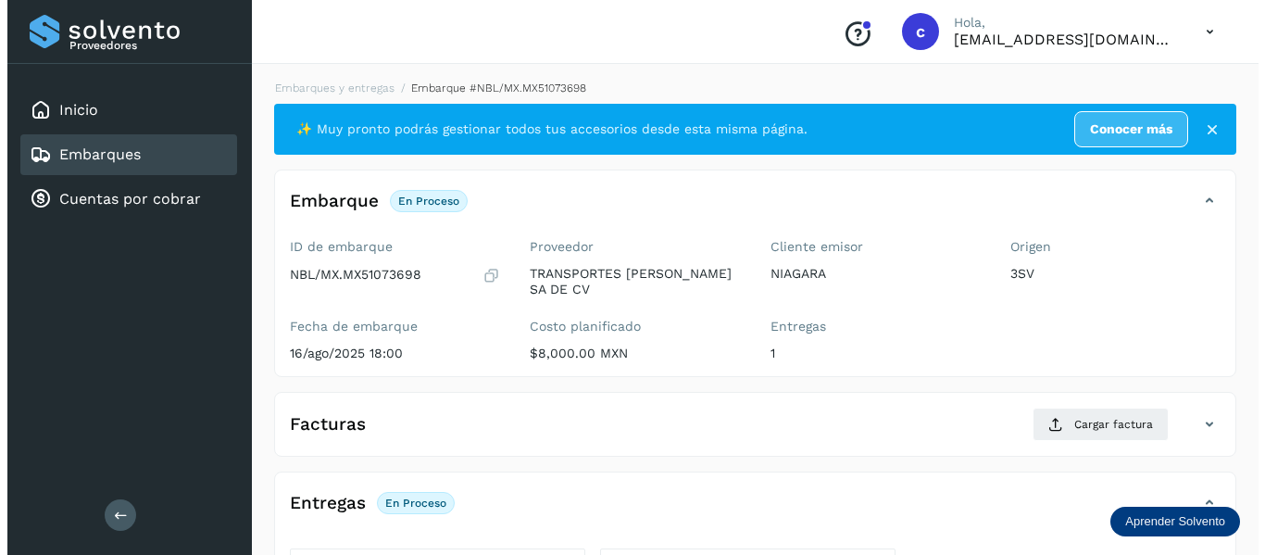
scroll to position [337, 0]
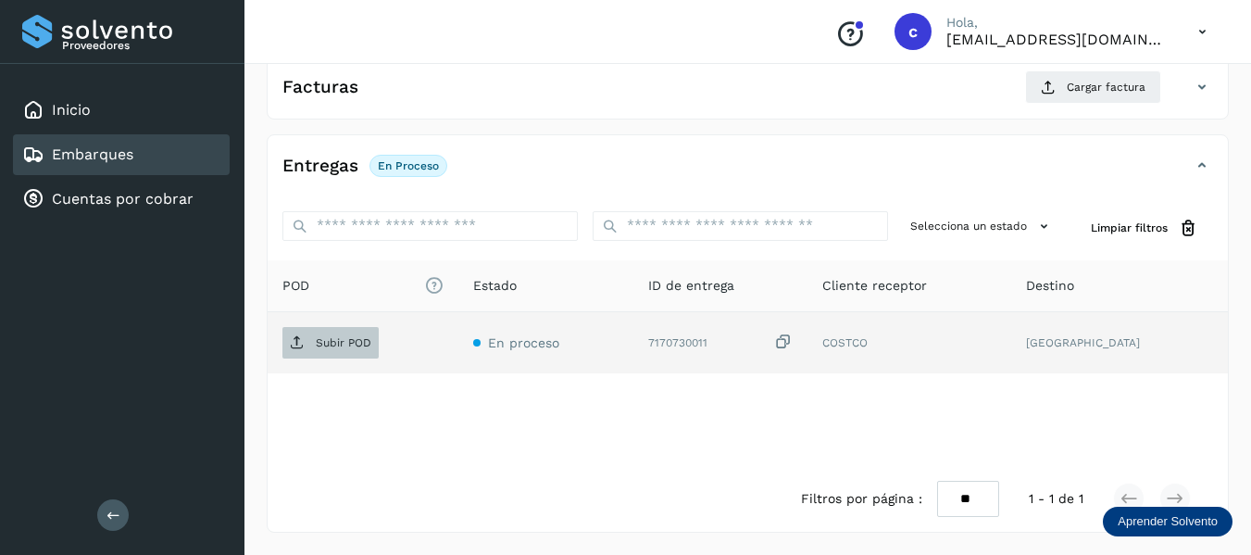
click at [330, 345] on p "Subir POD" at bounding box center [344, 342] width 56 height 13
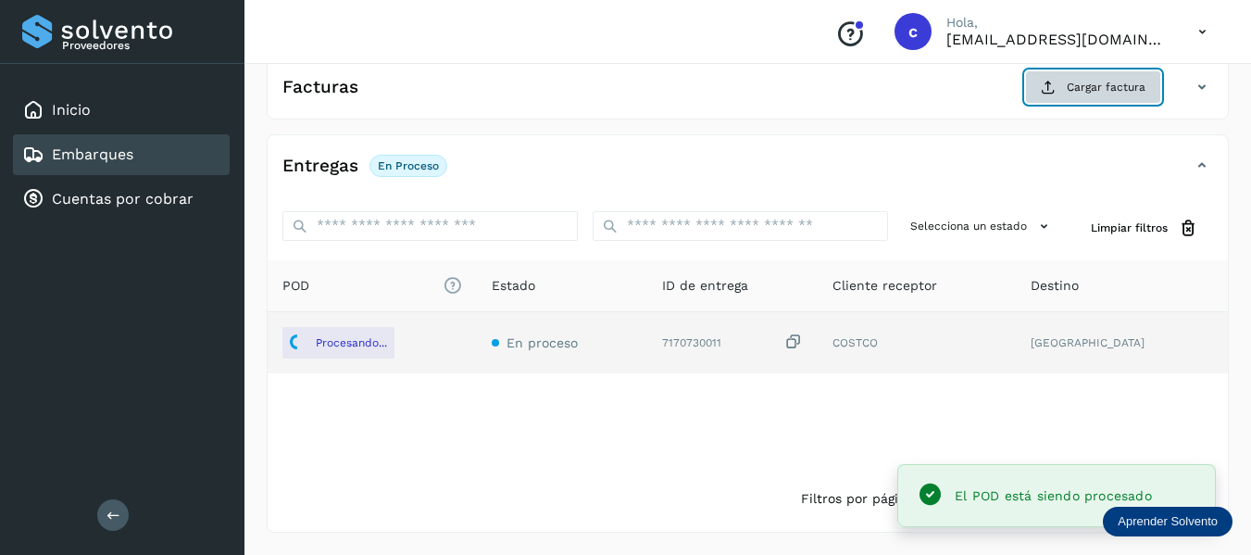
click at [1083, 80] on span "Cargar factura" at bounding box center [1106, 87] width 79 height 17
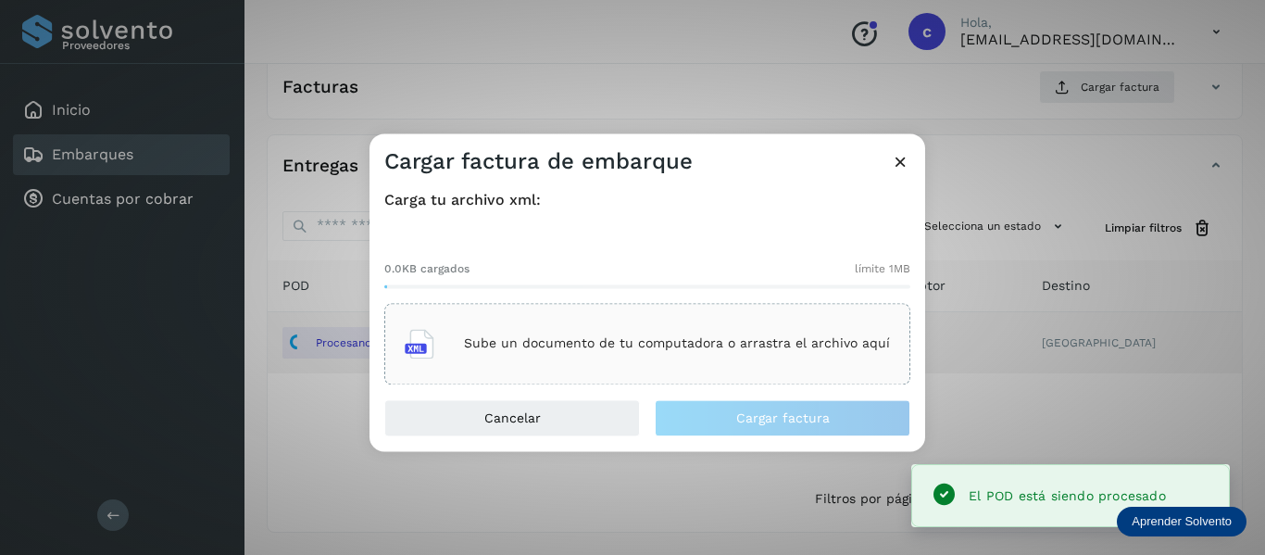
click at [618, 344] on p "Sube un documento de tu computadora o arrastra el archivo aquí" at bounding box center [677, 344] width 426 height 16
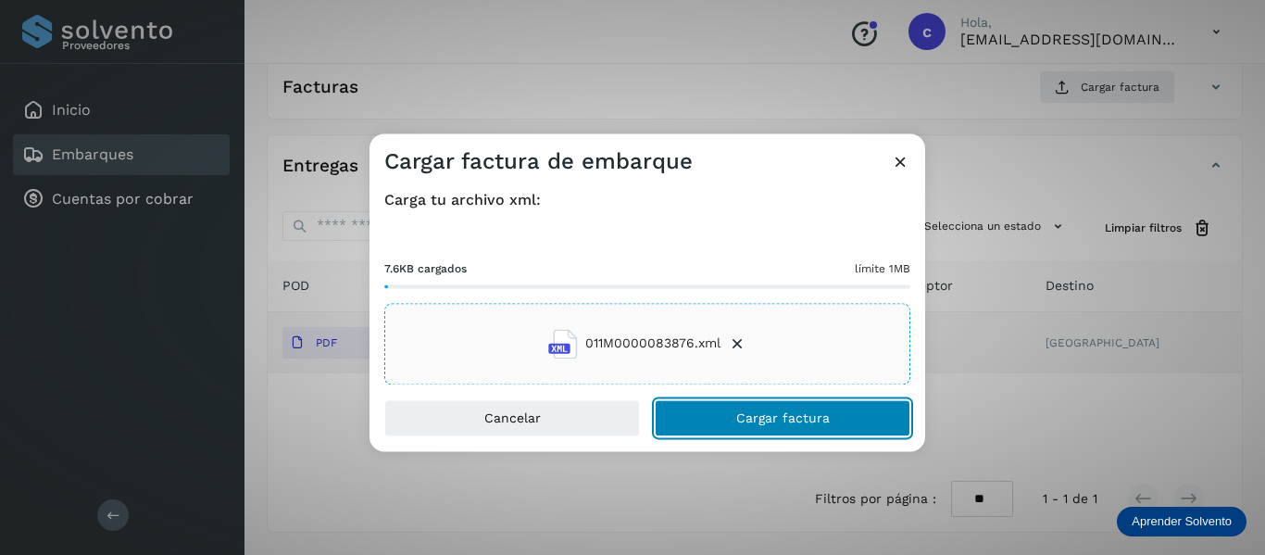
click at [726, 411] on button "Cargar factura" at bounding box center [783, 417] width 256 height 37
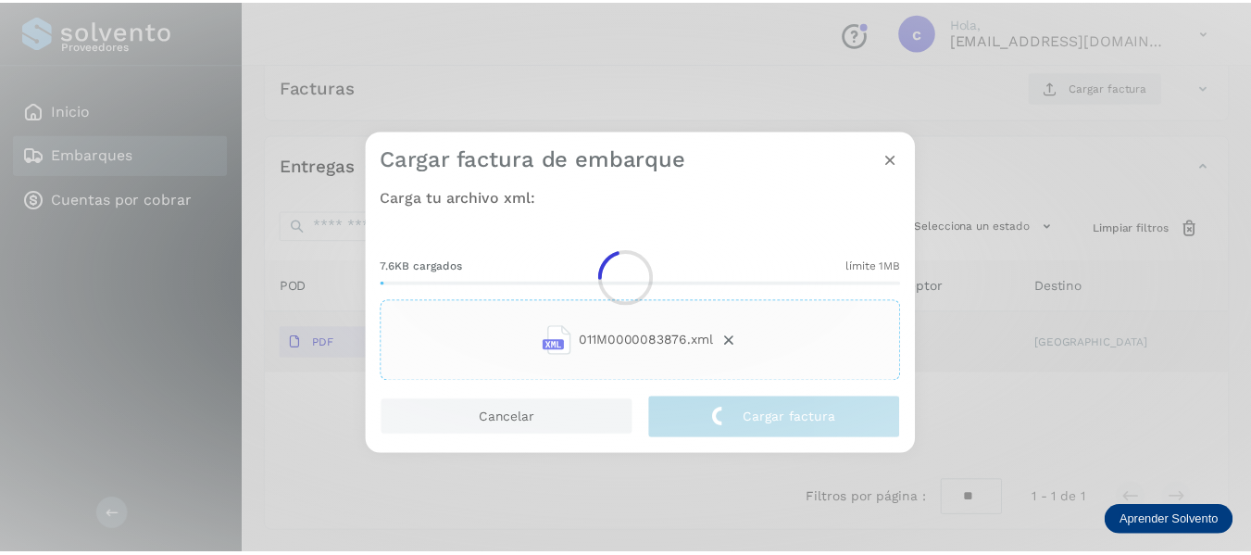
scroll to position [335, 0]
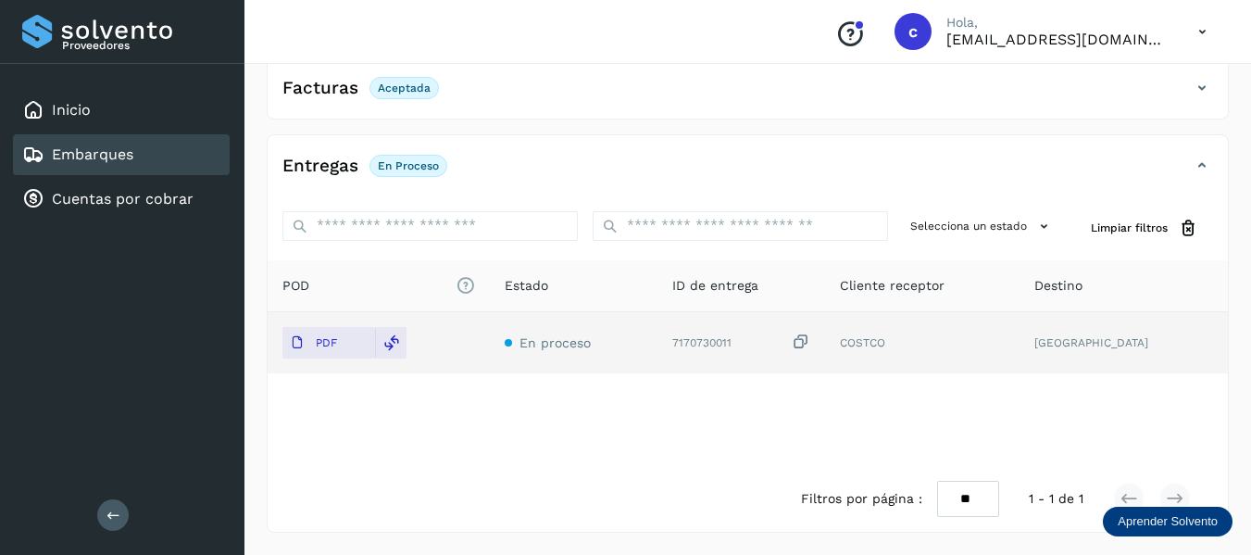
click at [590, 419] on div "POD El tamaño máximo de archivo es de 20 Mb. Estado ID de entrega Cliente recep…" at bounding box center [748, 363] width 960 height 206
